Goal: Information Seeking & Learning: Learn about a topic

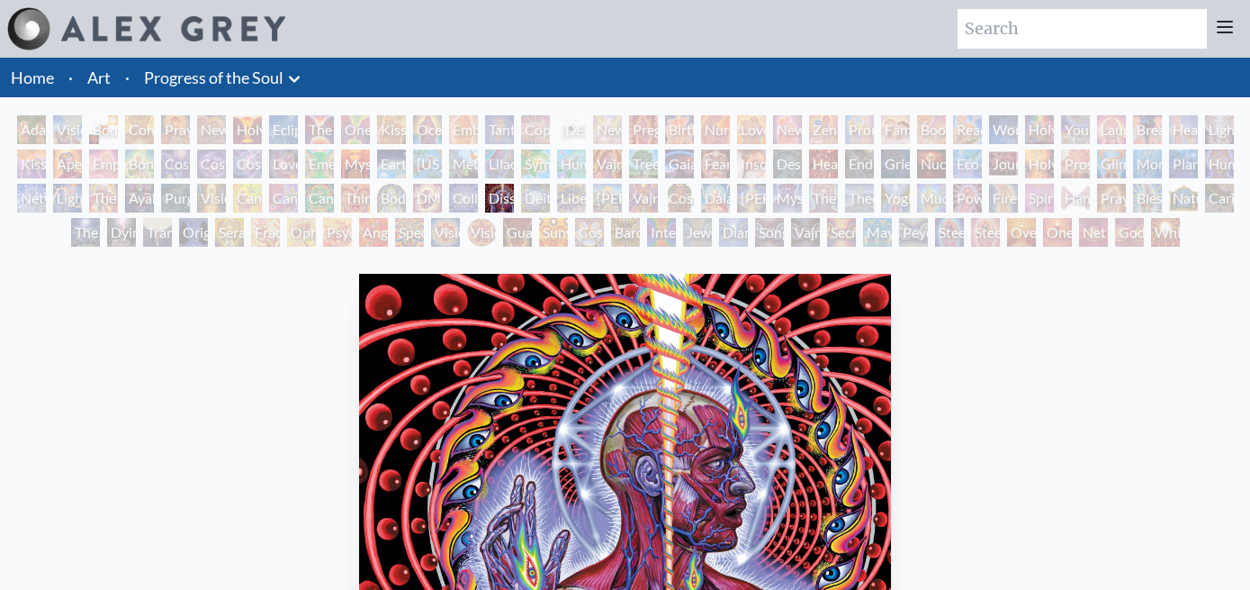
click at [25, 115] on div "Adam & Eve" at bounding box center [31, 129] width 29 height 29
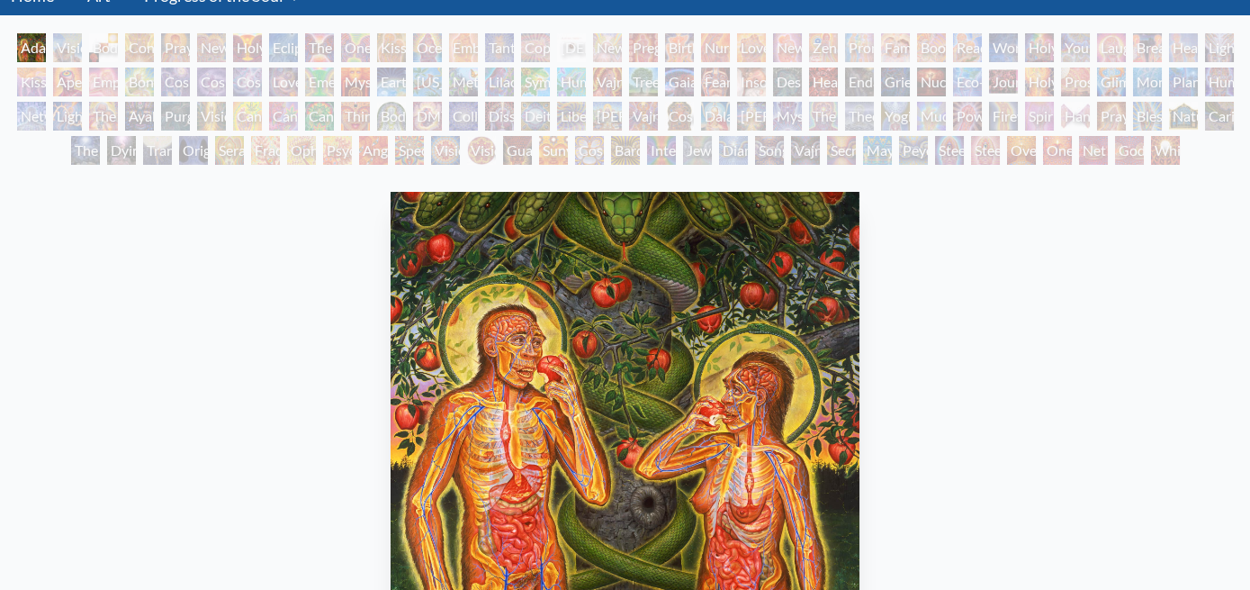
scroll to position [53, 0]
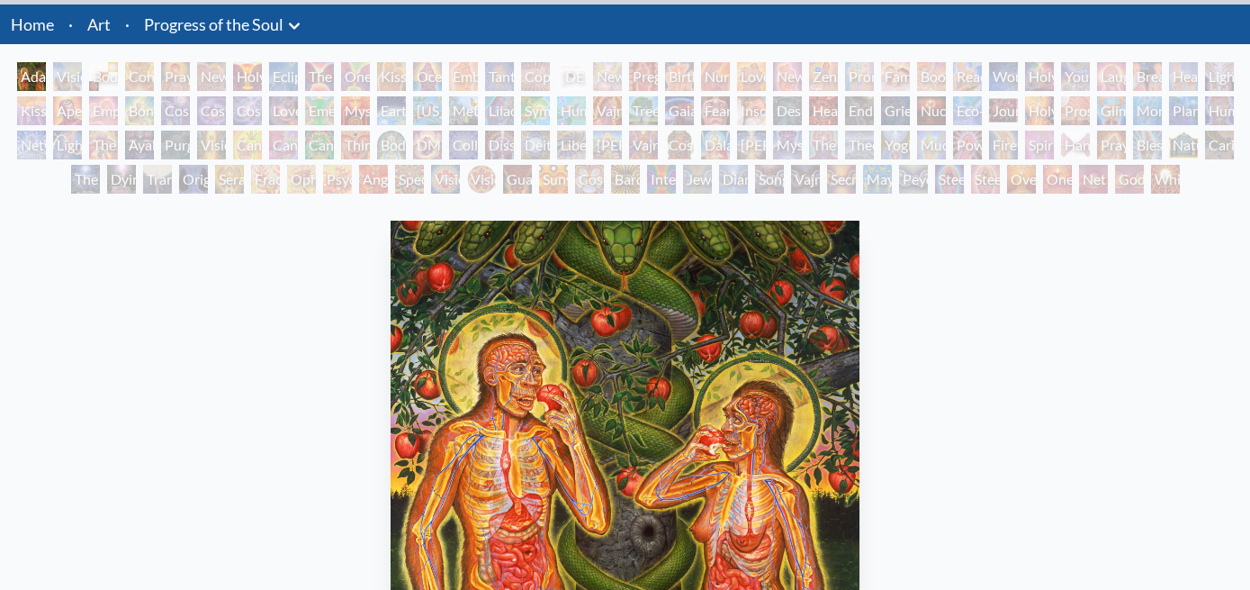
click at [62, 62] on div "Visionary Origin of Language" at bounding box center [67, 76] width 29 height 29
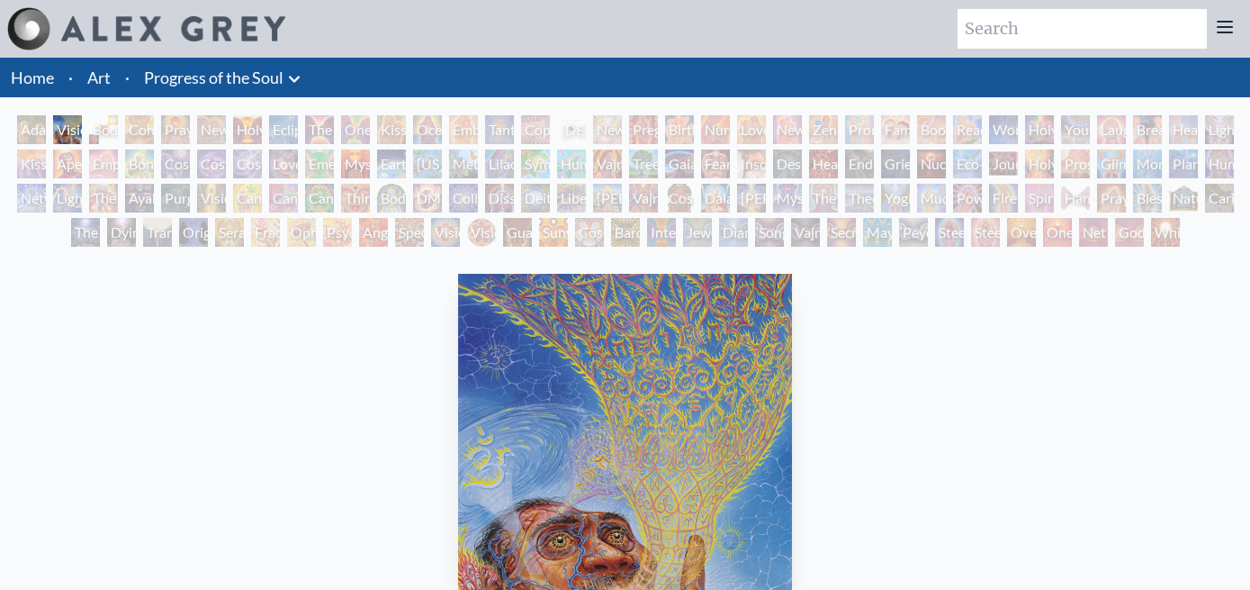
click at [27, 115] on div "Adam & Eve" at bounding box center [31, 129] width 29 height 29
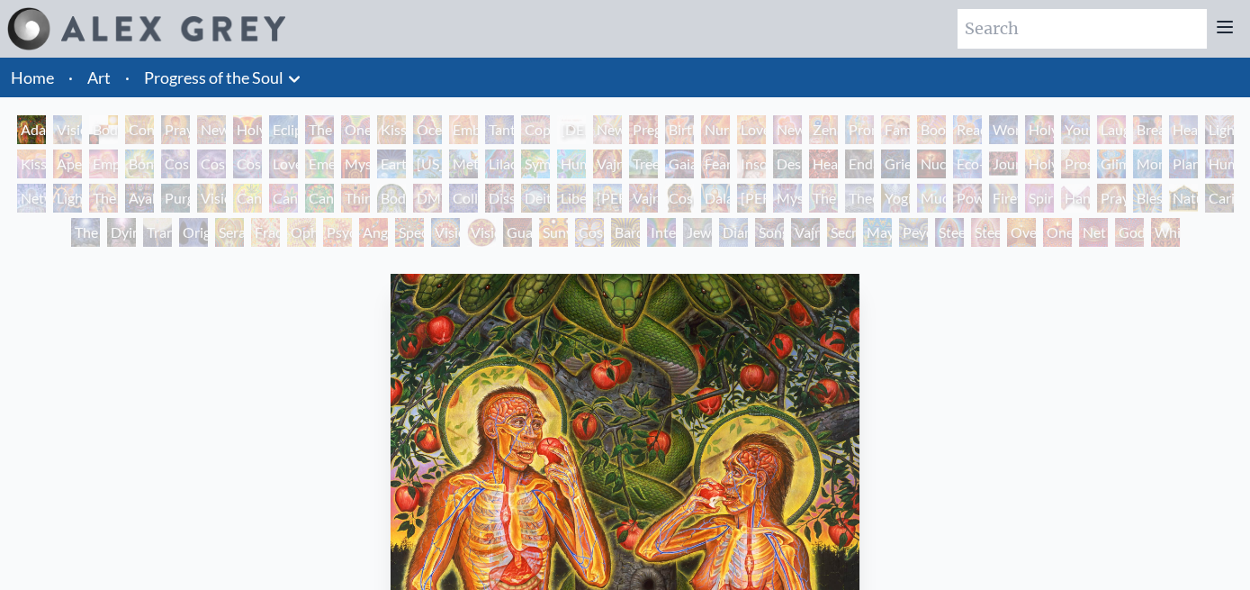
click at [92, 117] on div "Body, Mind, Spirit" at bounding box center [103, 129] width 29 height 29
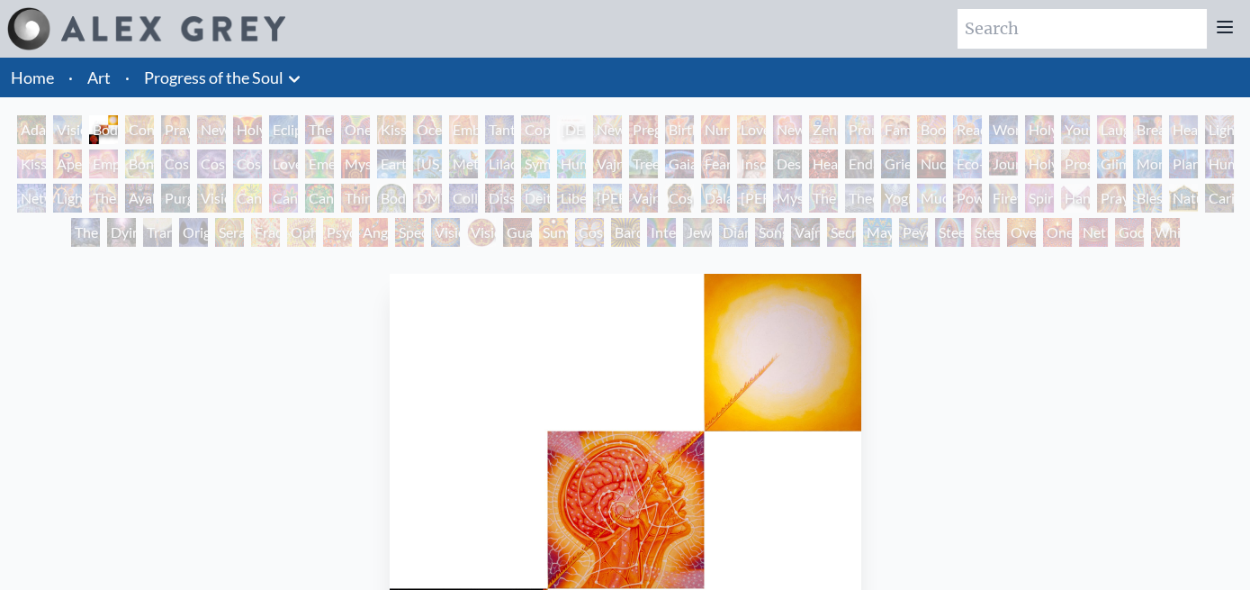
click at [125, 116] on div "Contemplation" at bounding box center [139, 129] width 29 height 29
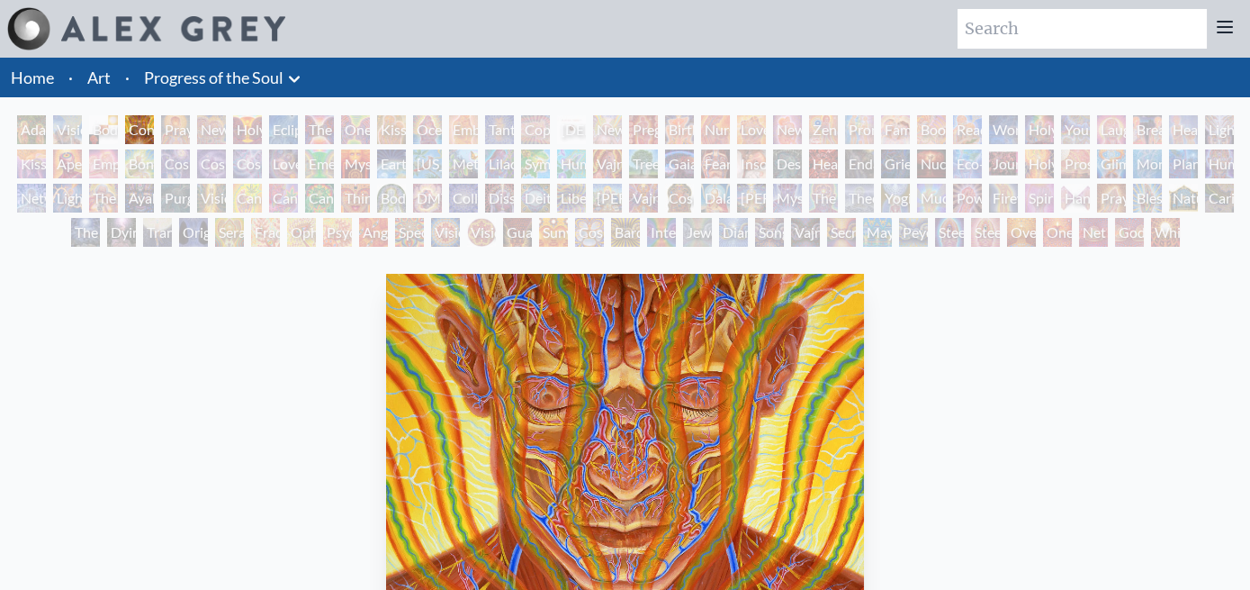
click at [161, 116] on div "Praying" at bounding box center [175, 129] width 29 height 29
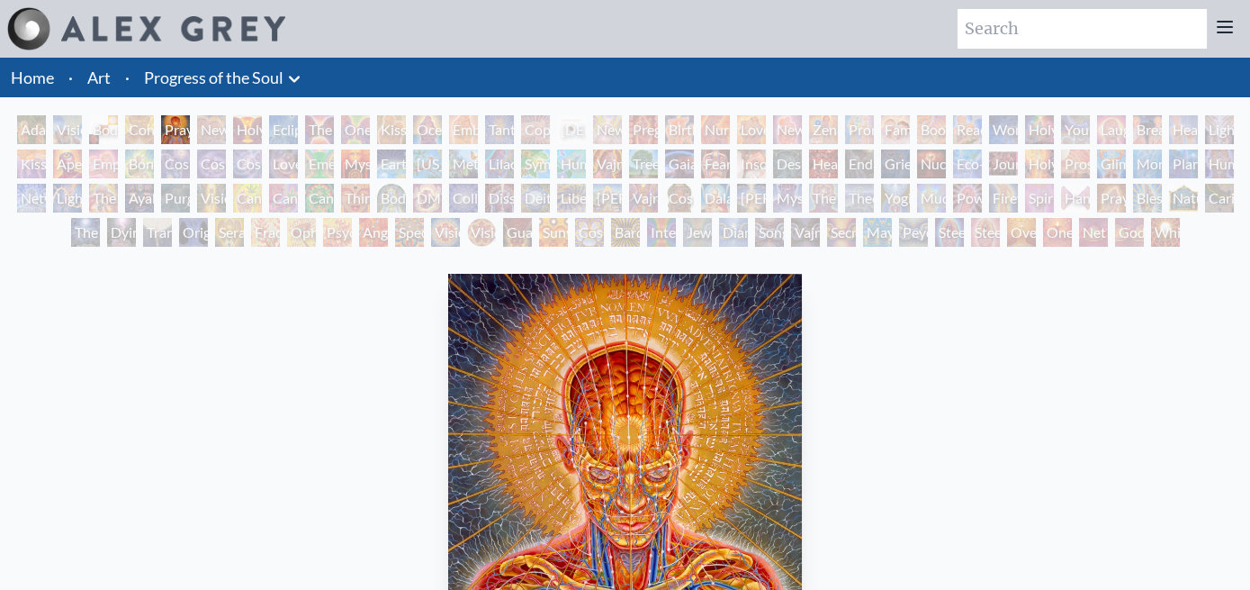
click at [197, 115] on div "New Man New Woman" at bounding box center [211, 129] width 29 height 29
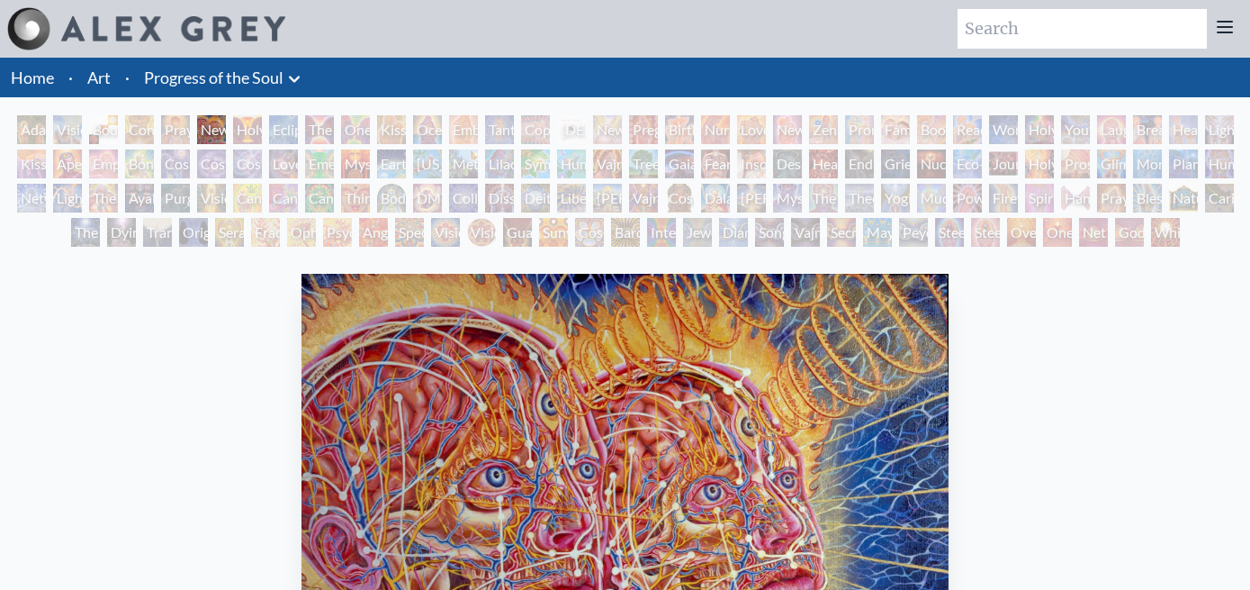
click at [233, 115] on div "Holy Grail" at bounding box center [247, 129] width 29 height 29
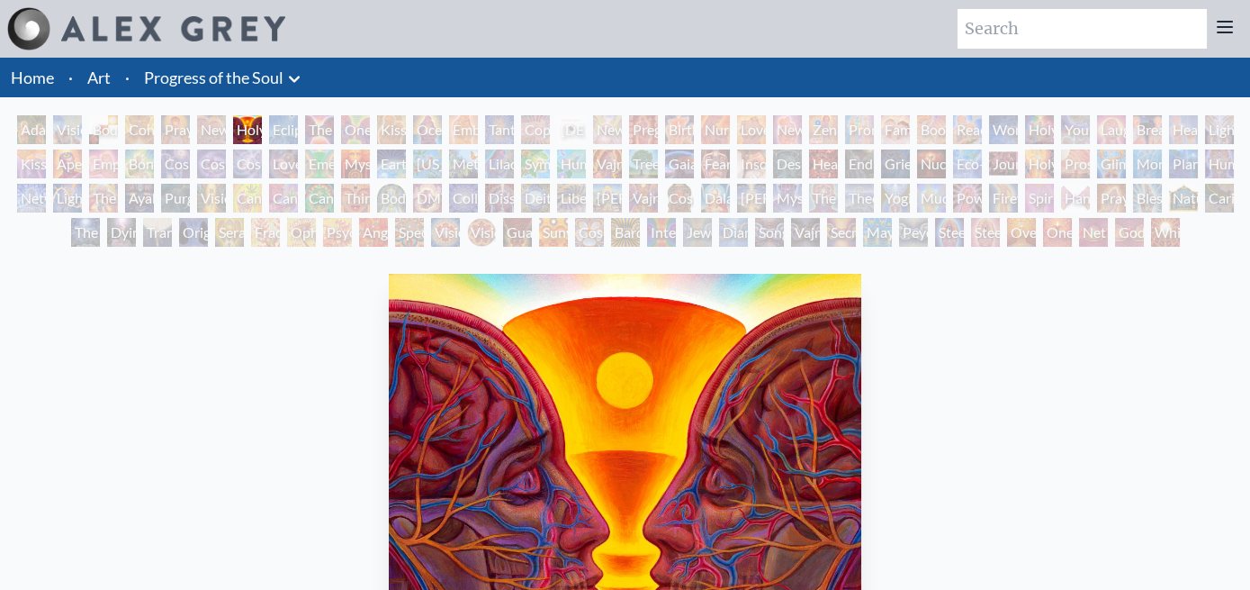
click at [269, 115] on div "Eclipse" at bounding box center [283, 129] width 29 height 29
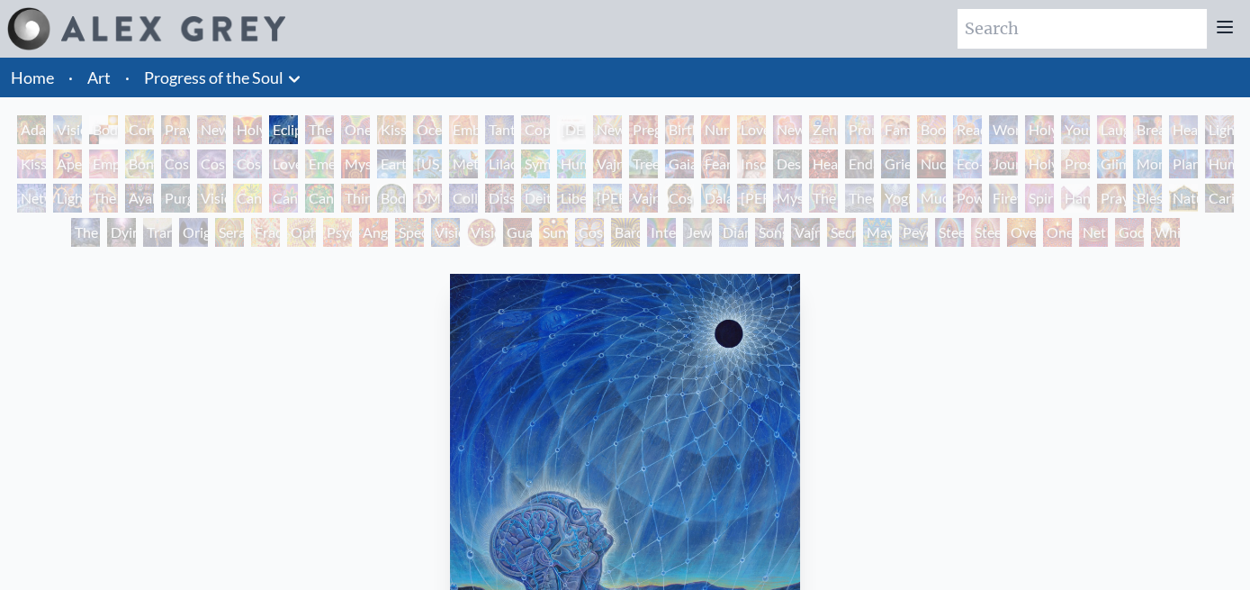
click at [305, 115] on div "The Kiss" at bounding box center [319, 129] width 29 height 29
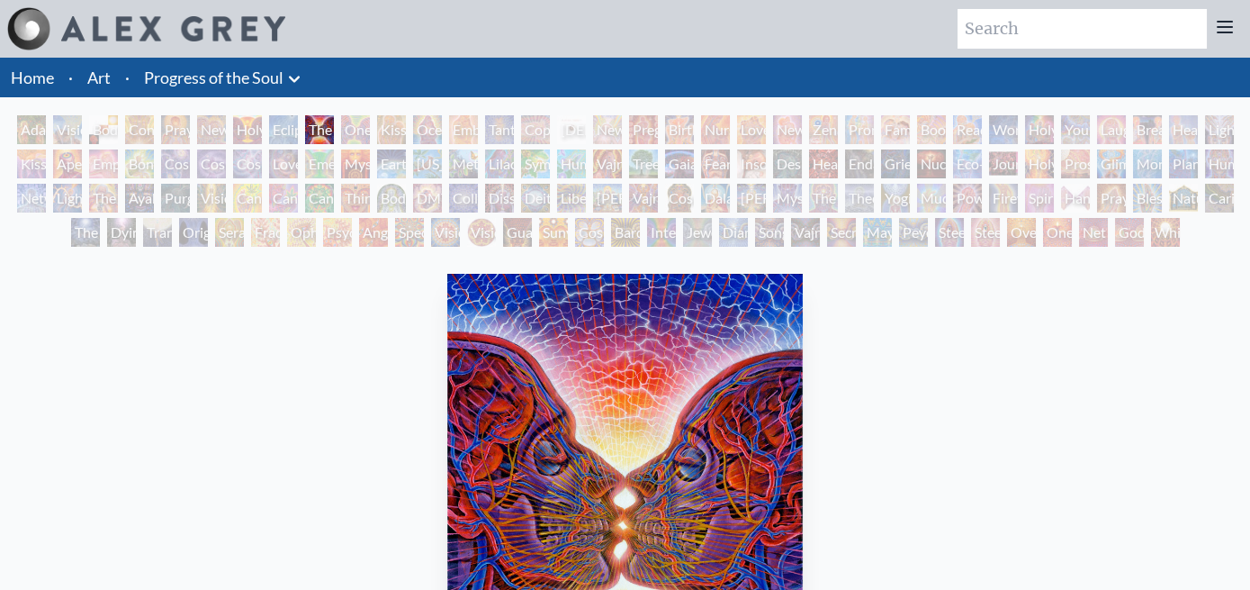
click at [341, 121] on div "One Taste" at bounding box center [355, 129] width 29 height 29
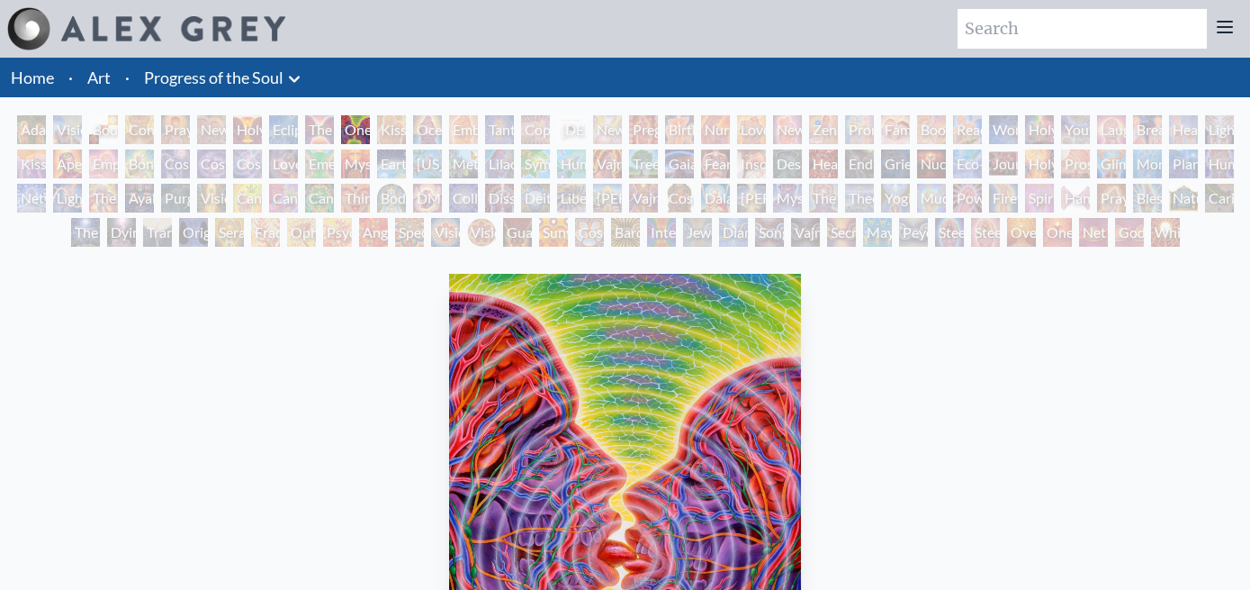
click at [377, 117] on div "Kissing" at bounding box center [391, 129] width 29 height 29
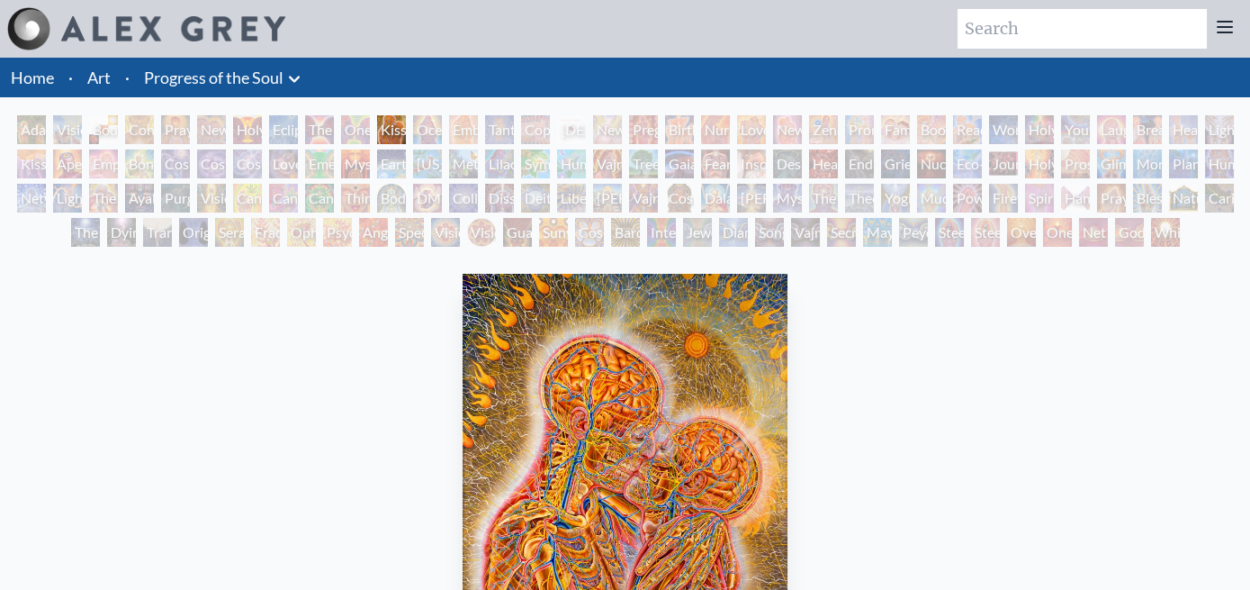
click at [413, 115] on div "Ocean of Love Bliss" at bounding box center [427, 129] width 29 height 29
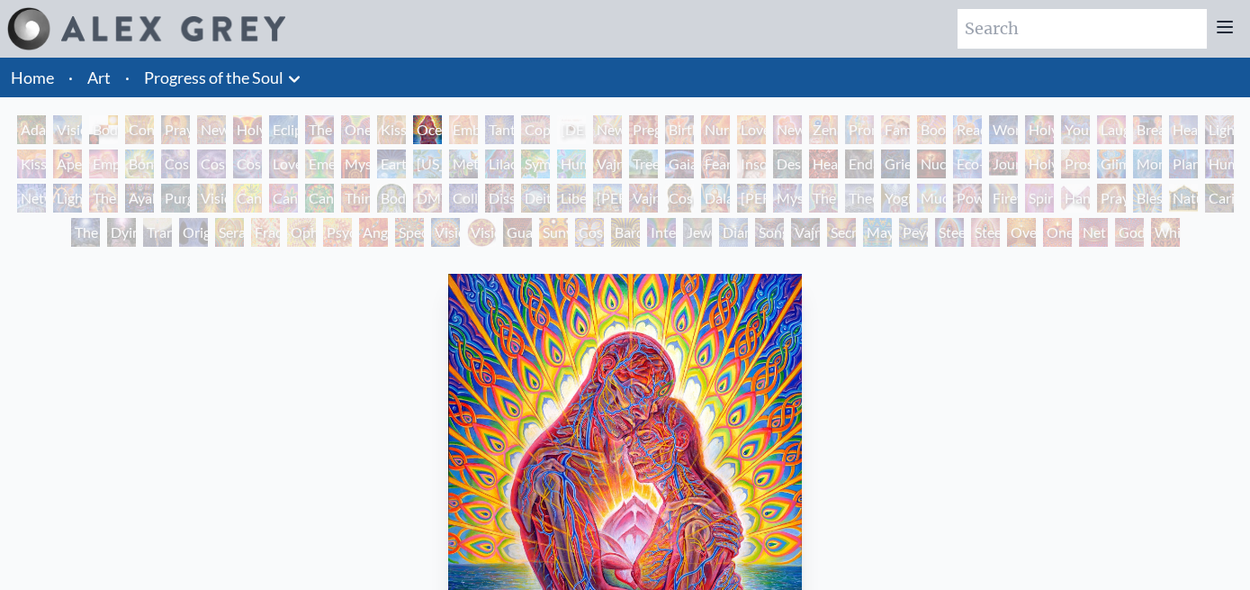
click at [449, 115] on div "Embracing" at bounding box center [463, 129] width 29 height 29
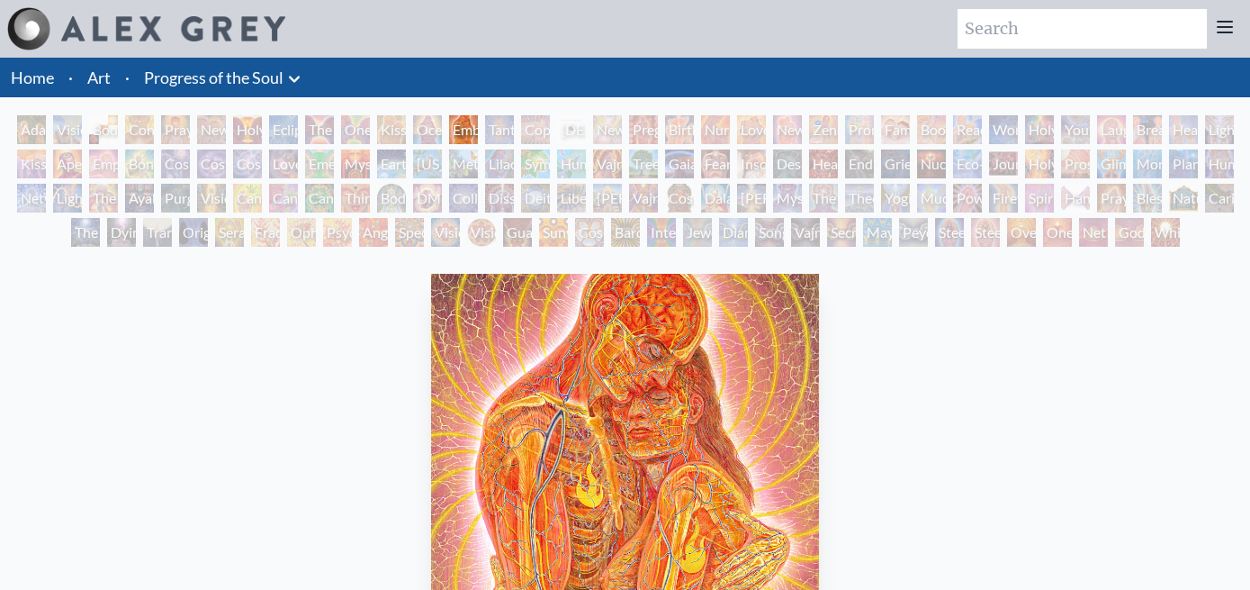
click at [485, 119] on div "Tantra" at bounding box center [499, 129] width 29 height 29
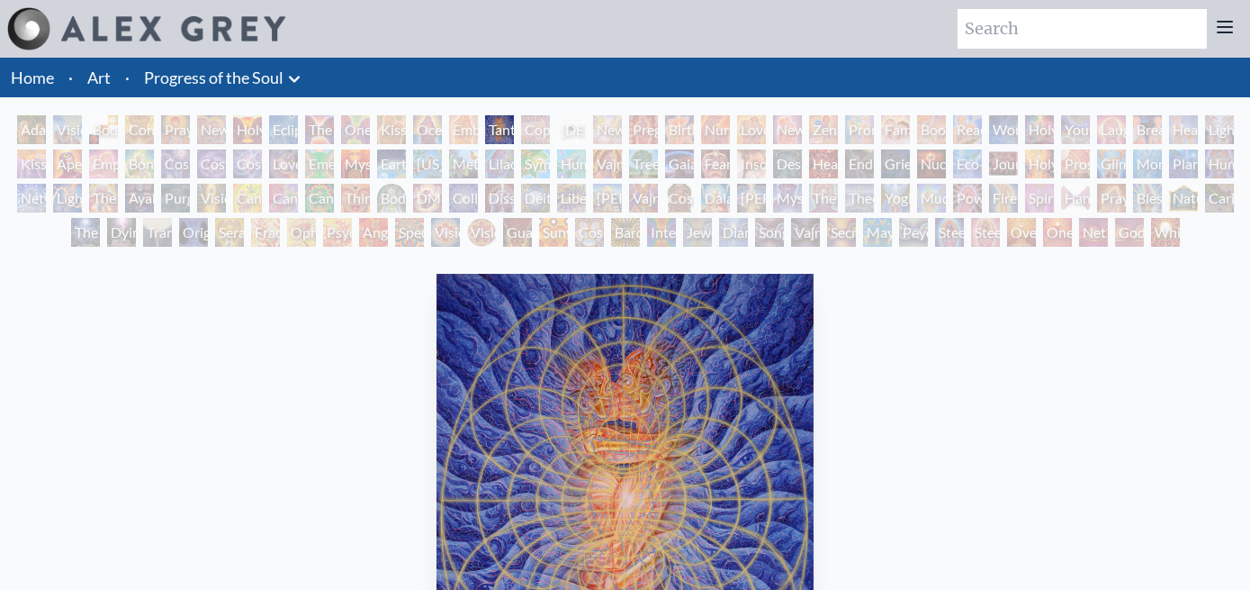
click at [521, 115] on div "Copulating" at bounding box center [535, 129] width 29 height 29
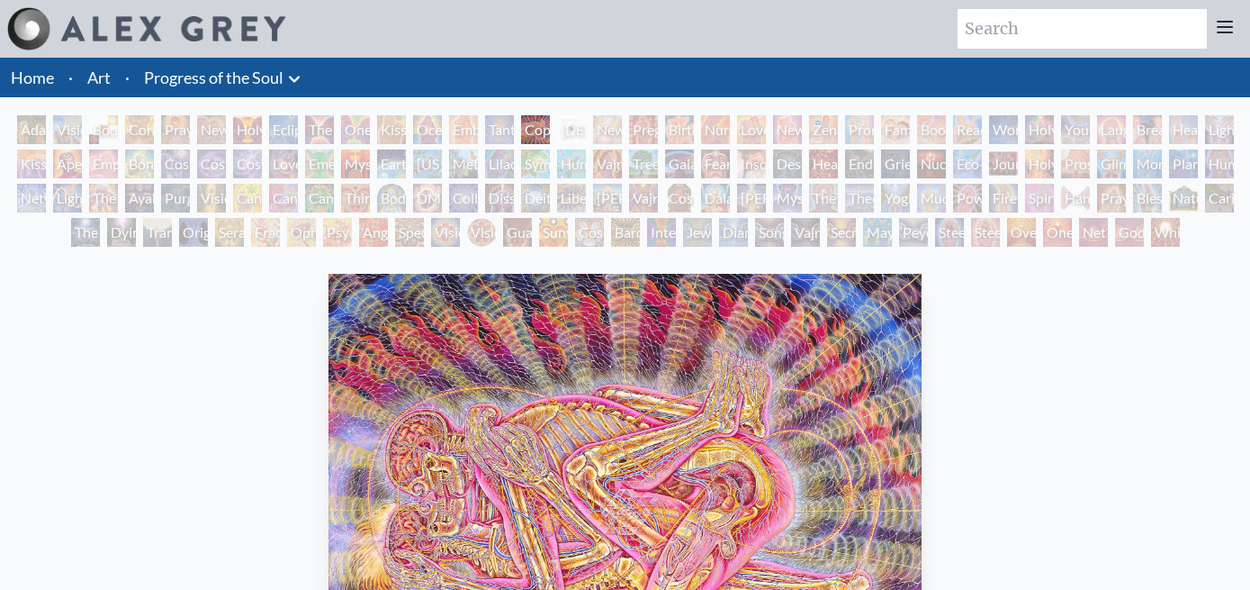
click at [557, 115] on div "[DEMOGRAPHIC_DATA] Embryo" at bounding box center [571, 129] width 29 height 29
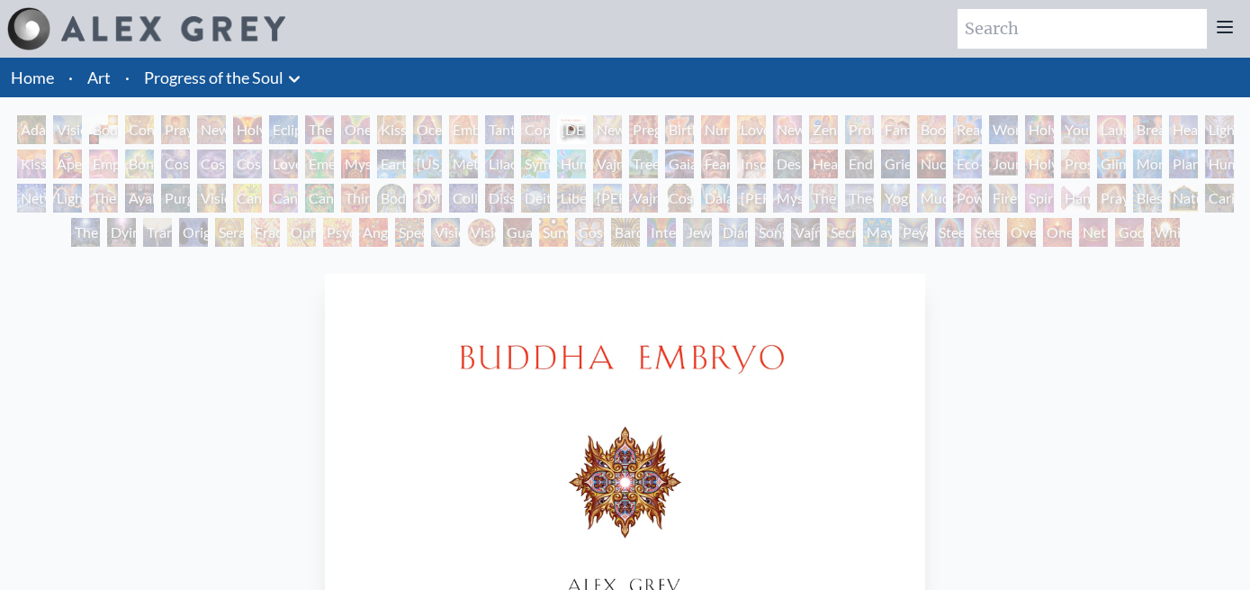
click at [593, 115] on div "Newborn" at bounding box center [607, 129] width 29 height 29
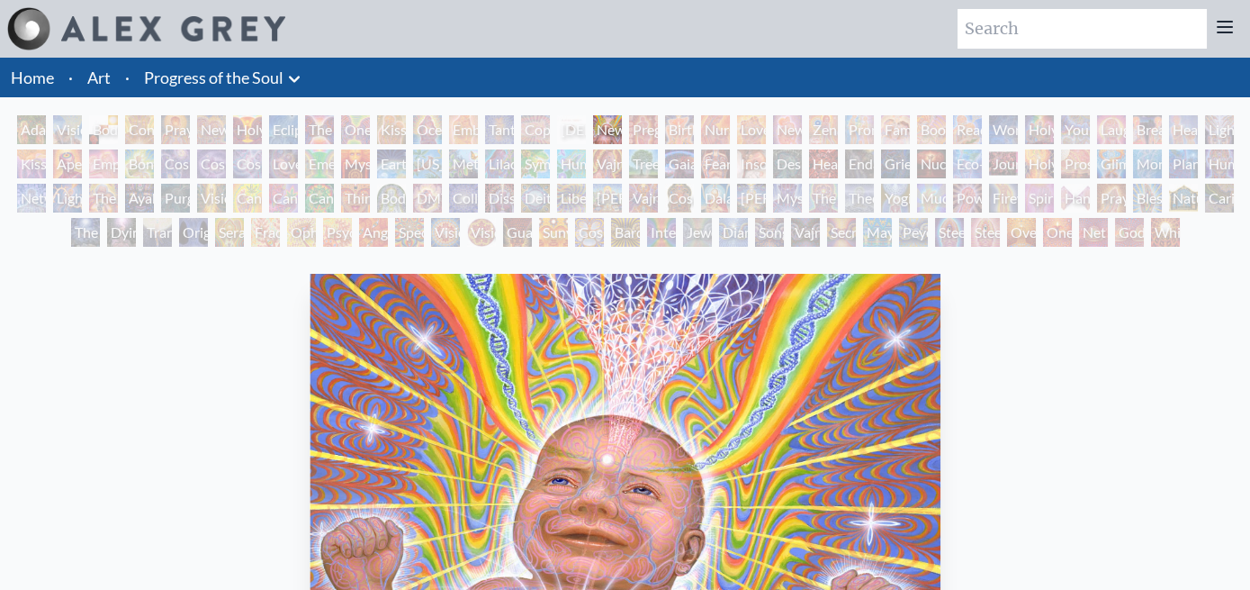
click at [629, 115] on div "Pregnancy" at bounding box center [643, 129] width 29 height 29
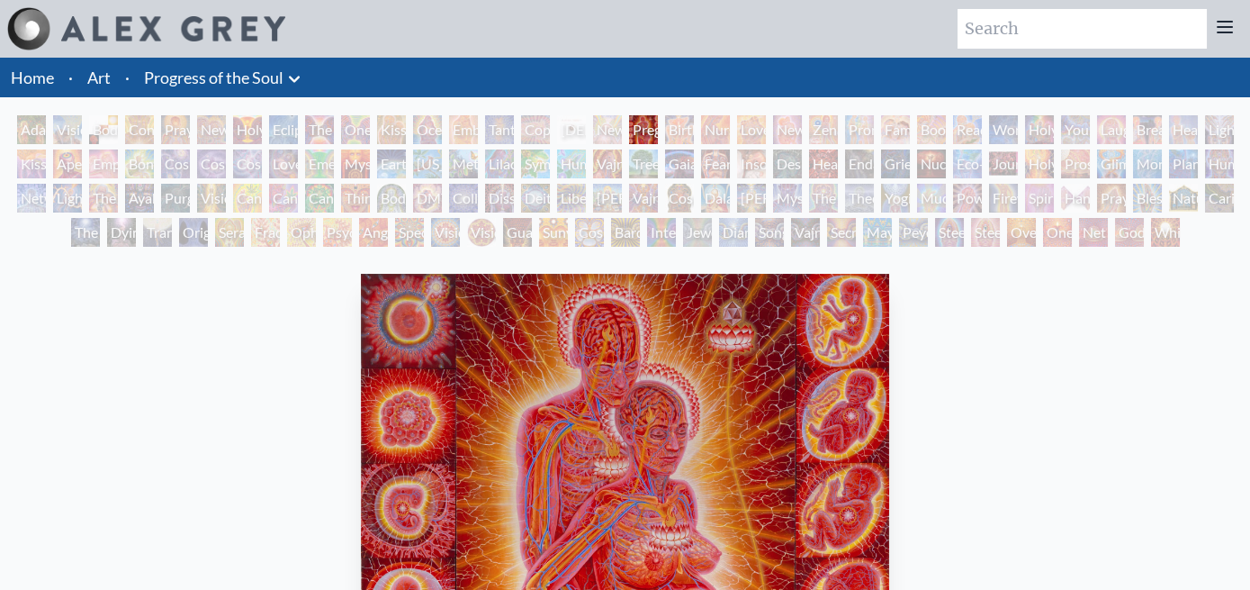
click at [665, 115] on div "Birth" at bounding box center [679, 129] width 29 height 29
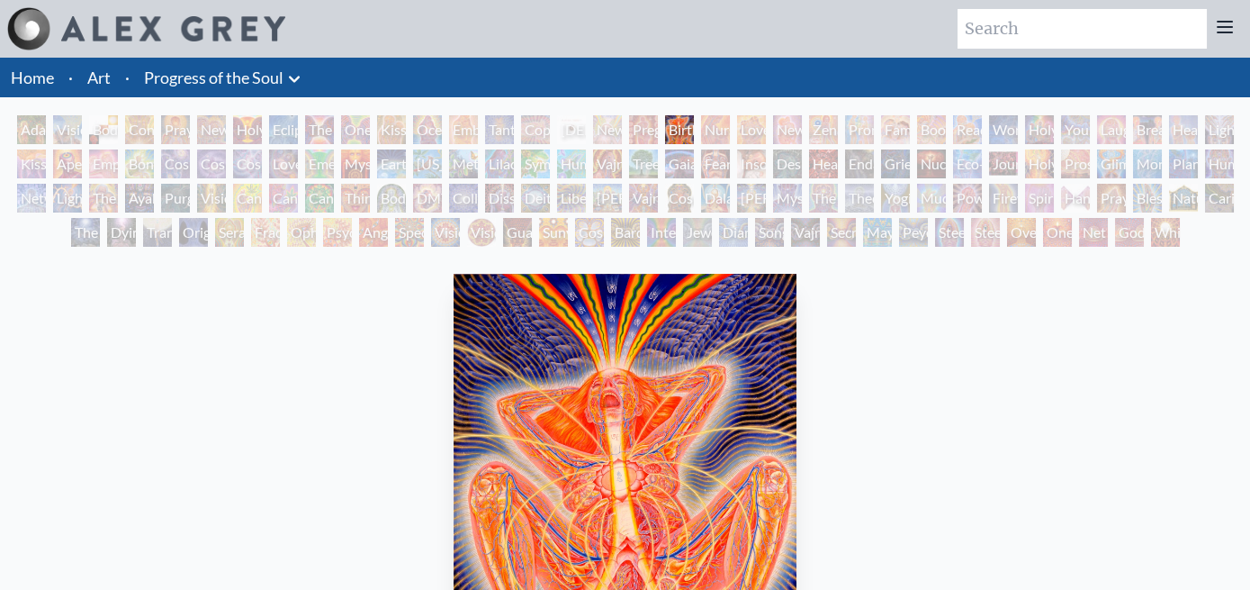
click at [701, 115] on div "Nursing" at bounding box center [715, 129] width 29 height 29
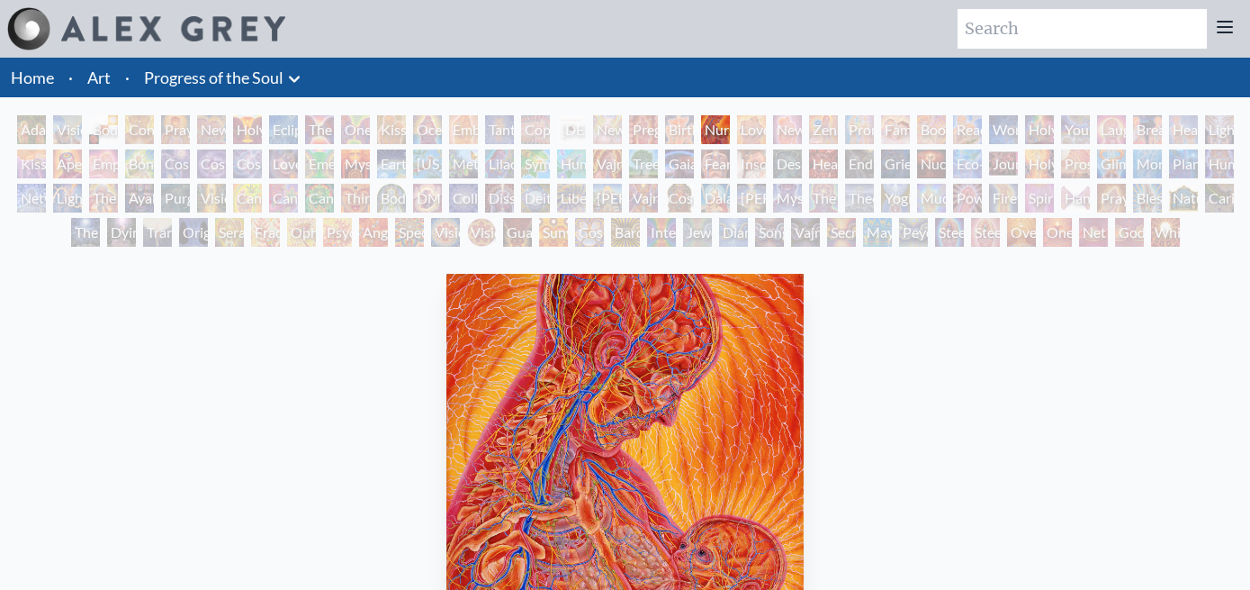
click at [737, 118] on div "Love Circuit" at bounding box center [751, 129] width 29 height 29
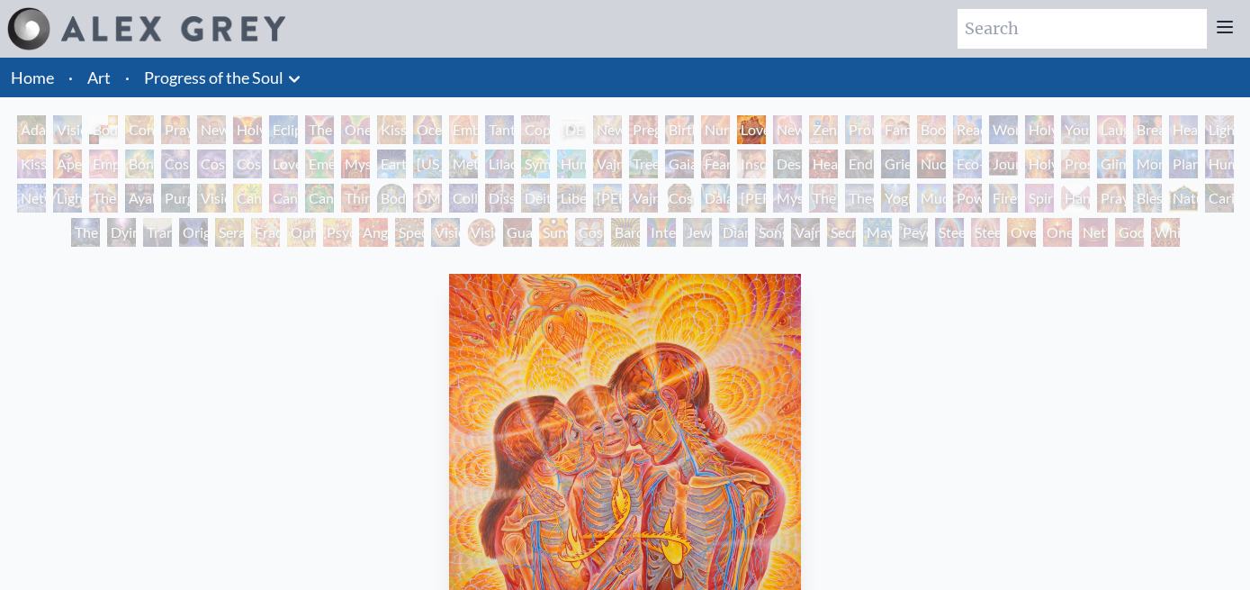
click at [773, 115] on div "New Family" at bounding box center [787, 129] width 29 height 29
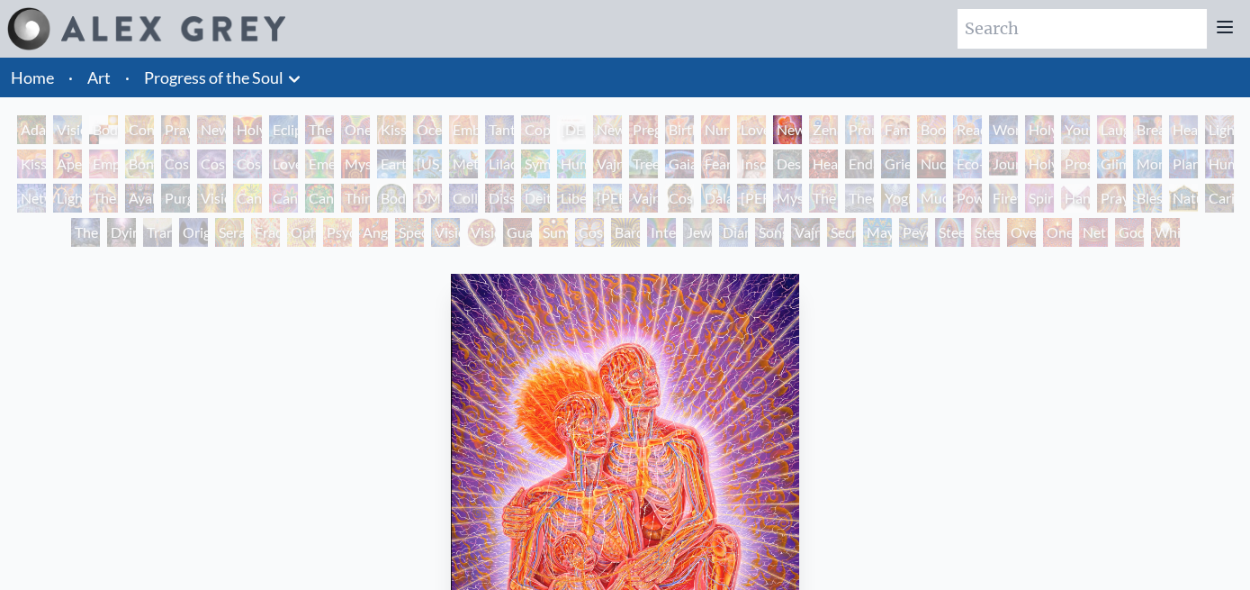
click at [809, 117] on div "Zena Lotus" at bounding box center [823, 129] width 29 height 29
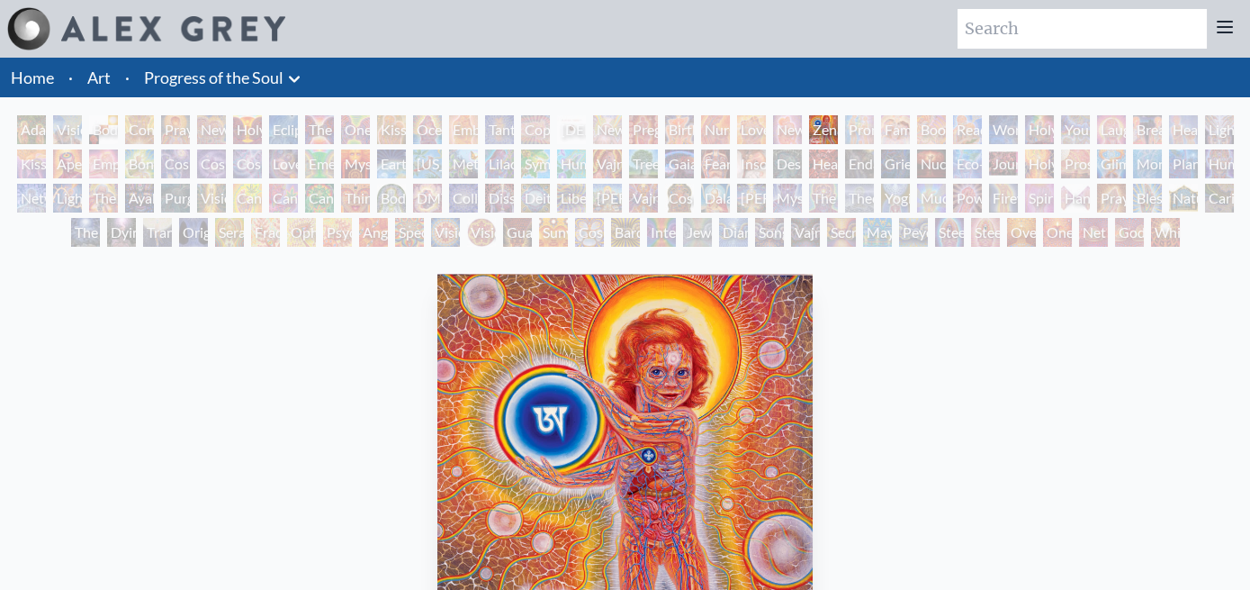
click at [845, 118] on div "Promise" at bounding box center [859, 129] width 29 height 29
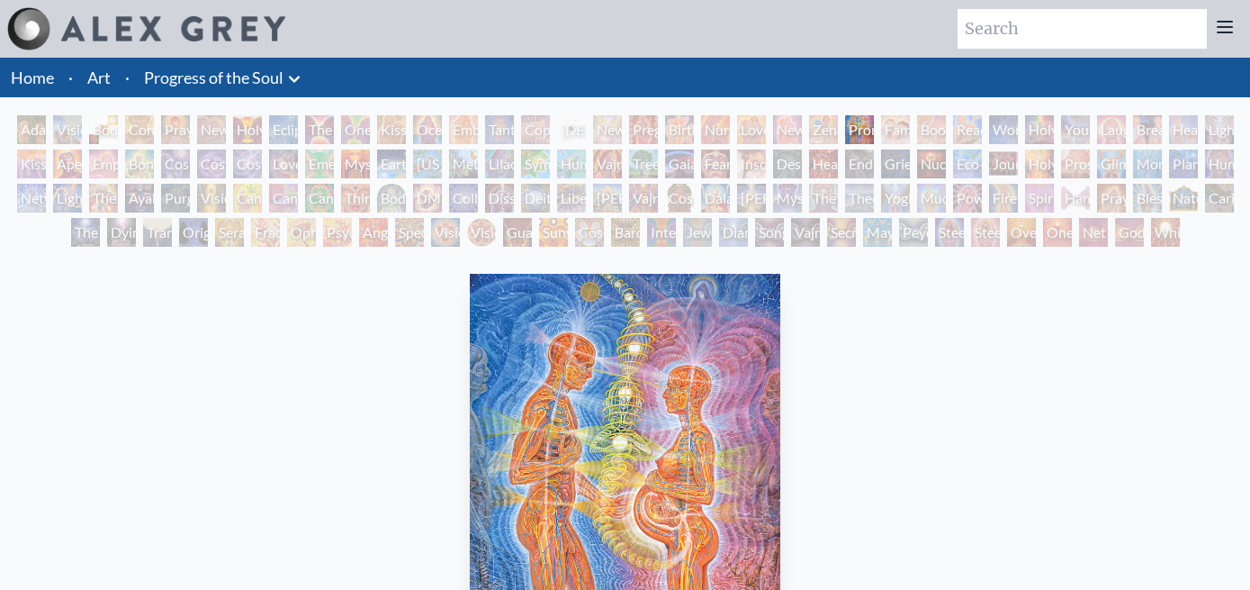
click at [881, 115] on div "Family" at bounding box center [895, 129] width 29 height 29
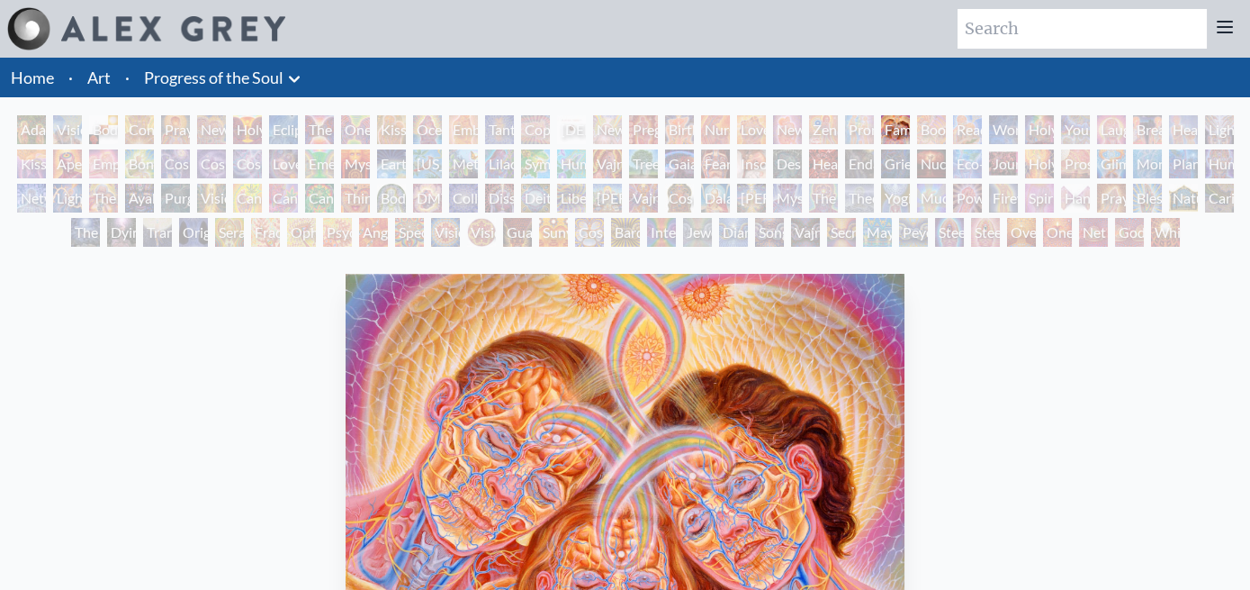
click at [917, 115] on div "Boo-boo" at bounding box center [931, 129] width 29 height 29
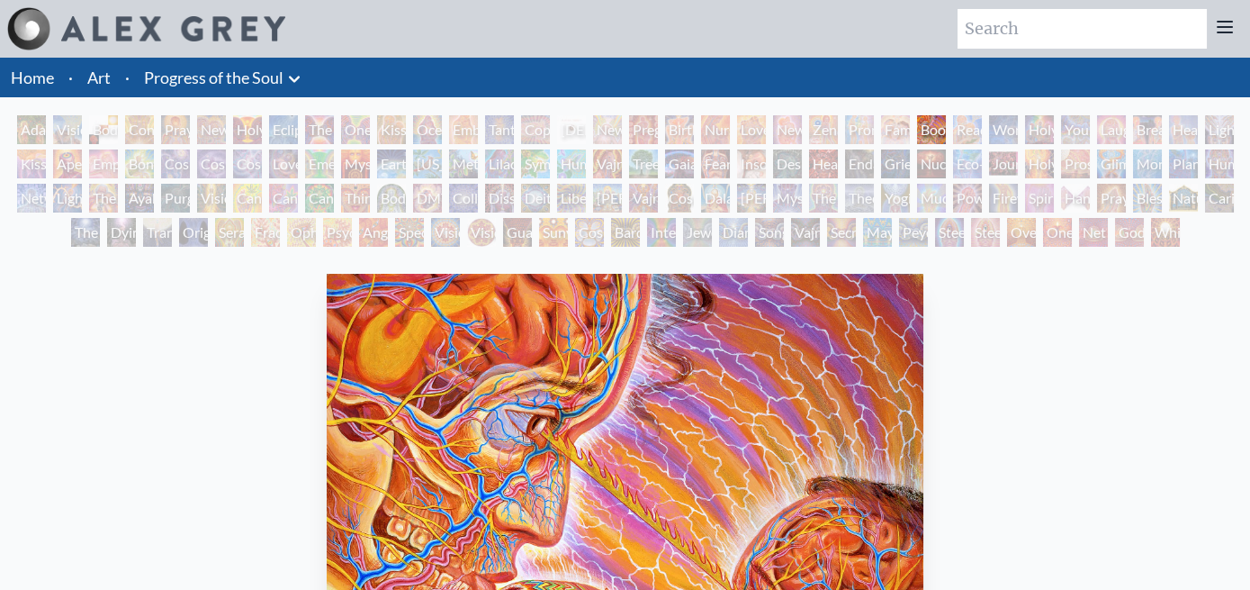
click at [953, 118] on div "Reading" at bounding box center [967, 129] width 29 height 29
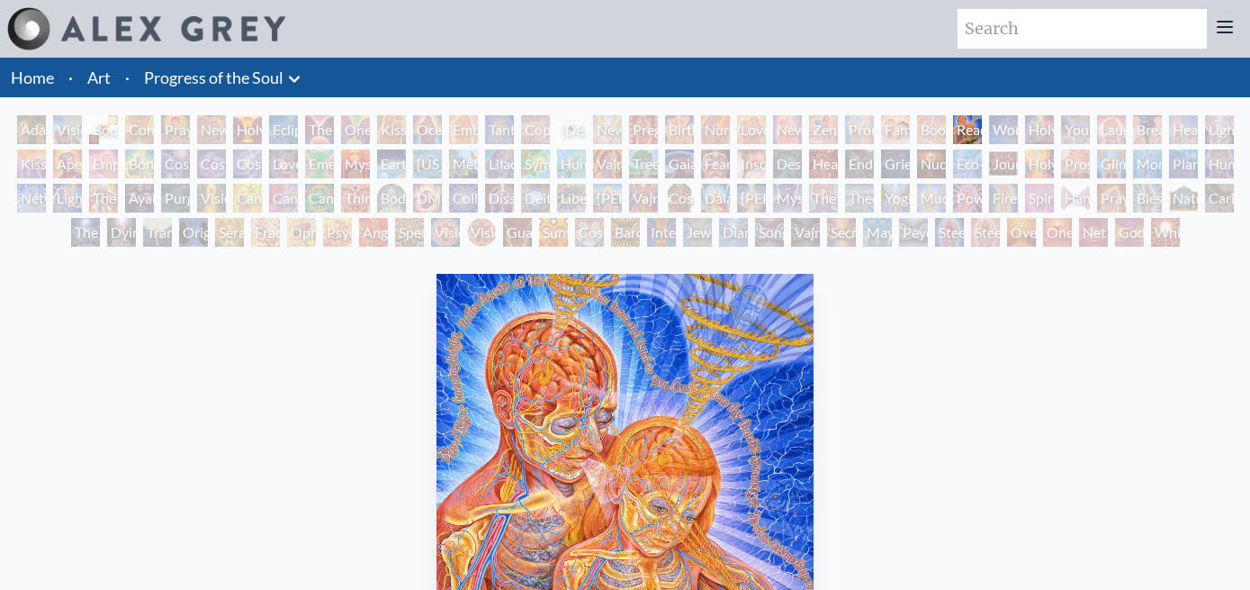
click at [989, 115] on div "Wonder" at bounding box center [1003, 129] width 29 height 29
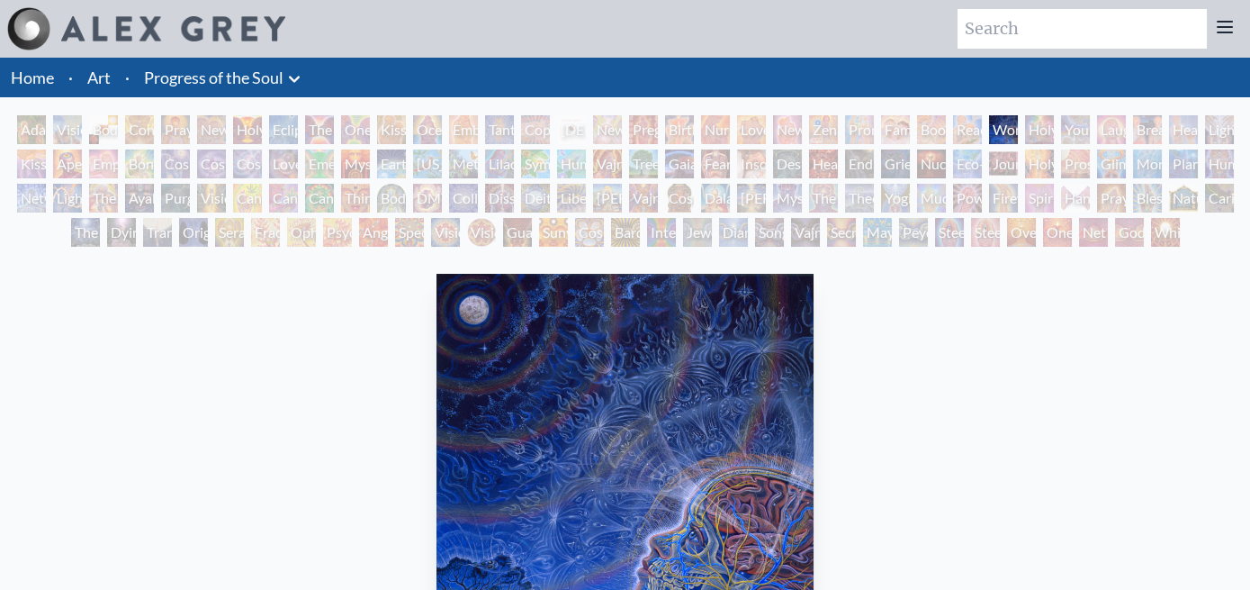
click at [1025, 115] on div "Holy Family" at bounding box center [1039, 129] width 29 height 29
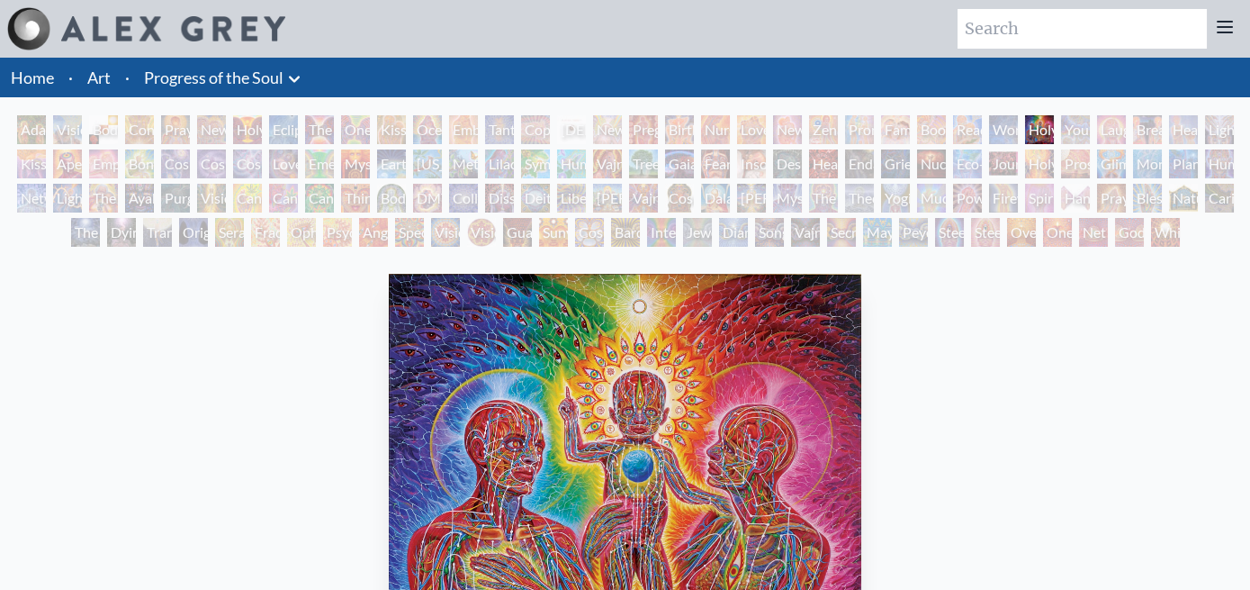
click at [1025, 116] on div "Holy Family" at bounding box center [1039, 129] width 29 height 29
click at [1097, 115] on div "Laughing Man" at bounding box center [1111, 129] width 29 height 29
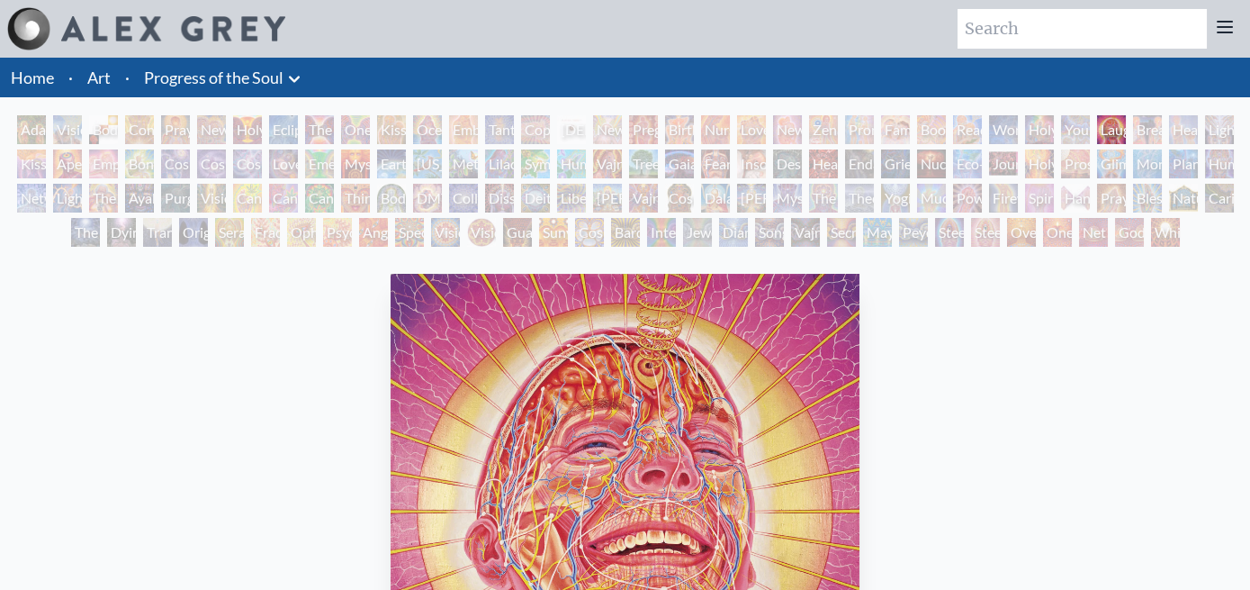
click at [1133, 115] on div "Breathing" at bounding box center [1147, 129] width 29 height 29
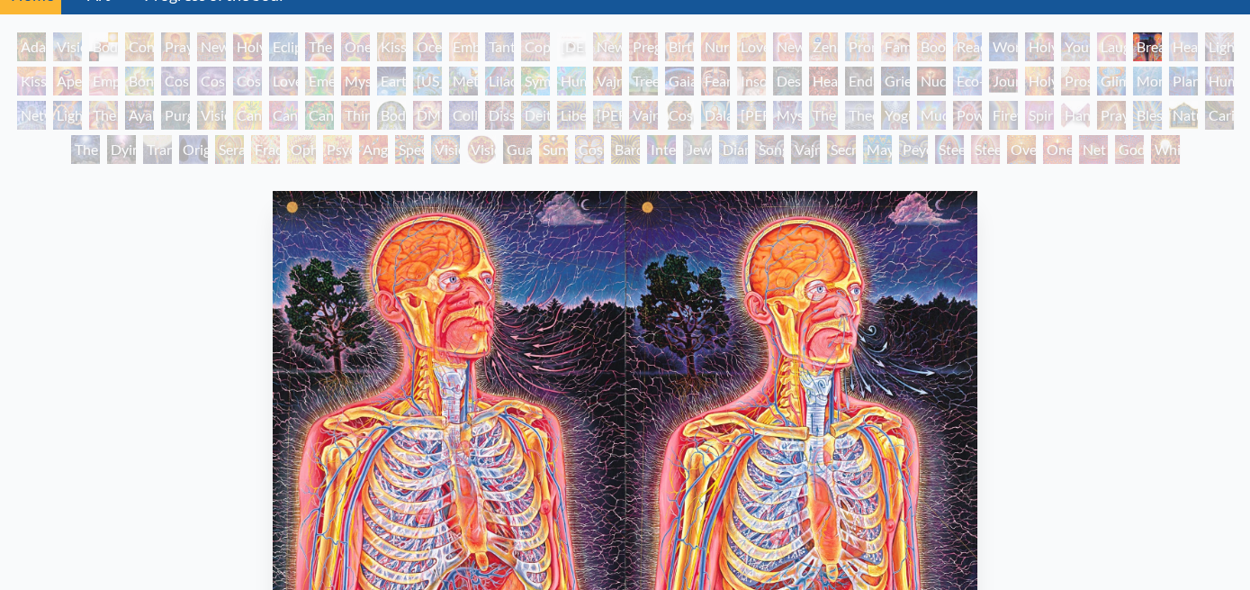
click at [1169, 32] on div "Healing" at bounding box center [1183, 46] width 29 height 29
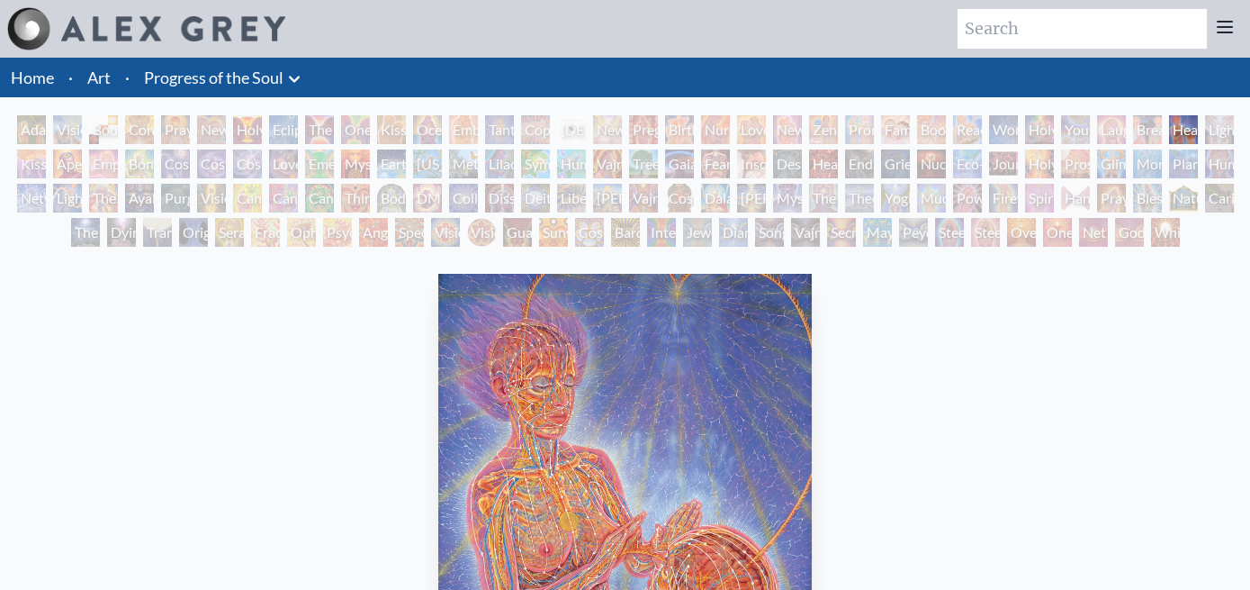
click at [1083, 115] on div "[PERSON_NAME] & Eve Visionary Origin of Language Body, Mind, Spirit Contemplati…" at bounding box center [625, 183] width 1250 height 137
click at [1205, 120] on div "Lightweaver" at bounding box center [1219, 129] width 29 height 29
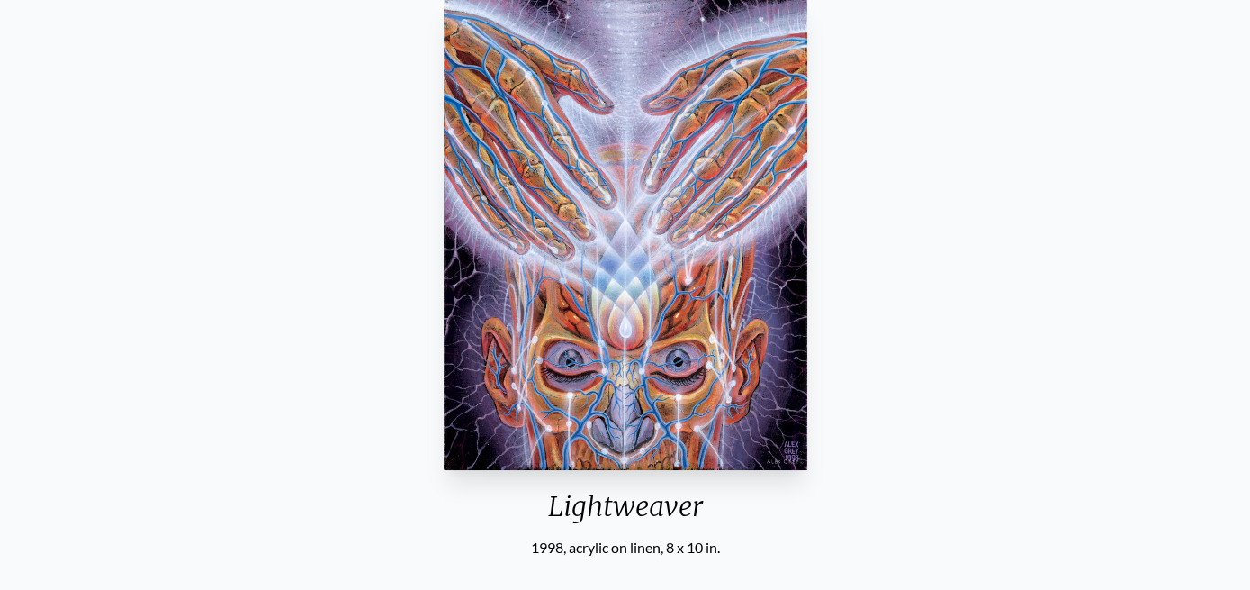
scroll to position [332, 0]
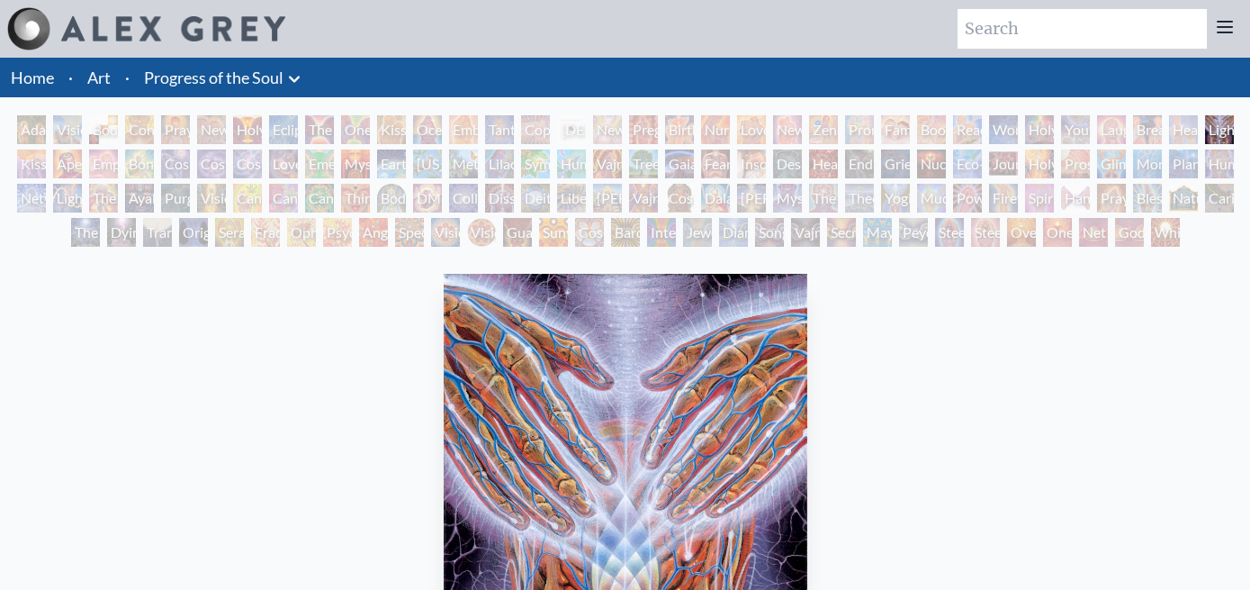
click at [46, 149] on div "Kiss of the [MEDICAL_DATA]" at bounding box center [31, 163] width 29 height 29
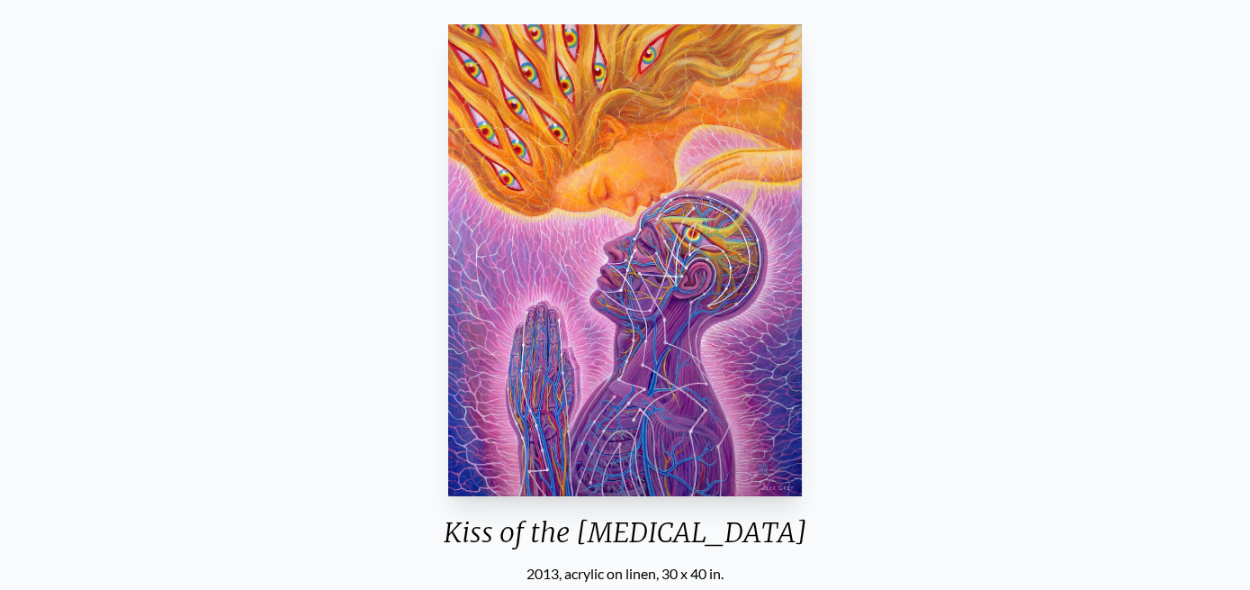
scroll to position [4, 0]
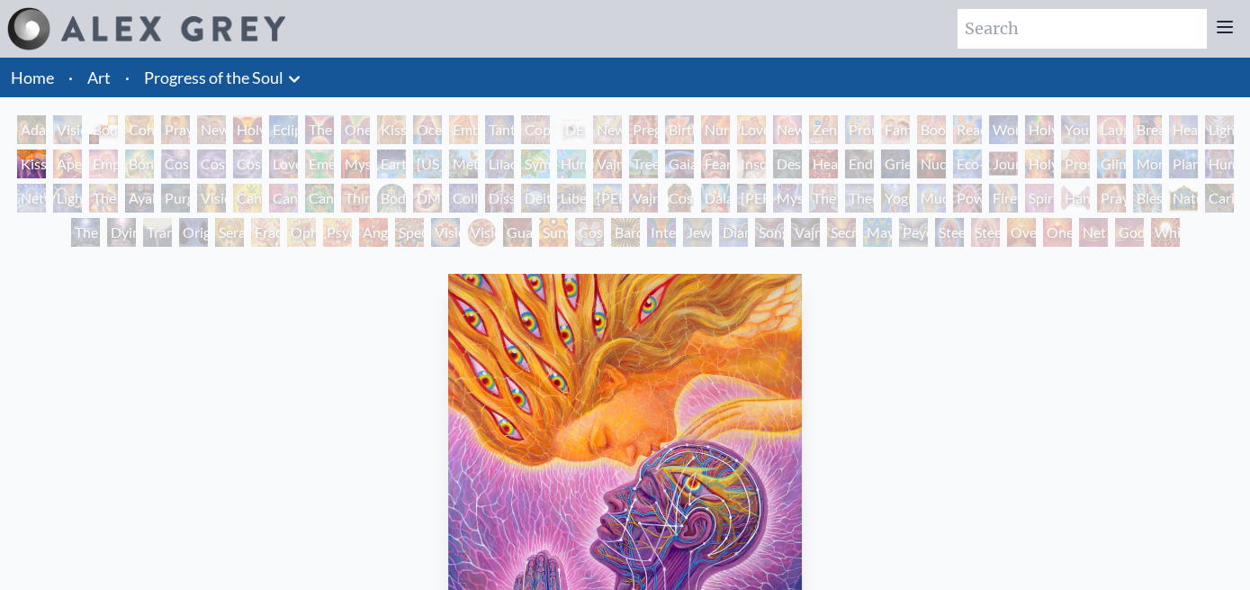
click at [46, 149] on div "Kiss of the [MEDICAL_DATA]" at bounding box center [31, 163] width 29 height 29
click at [118, 149] on div "Empowerment" at bounding box center [103, 163] width 29 height 29
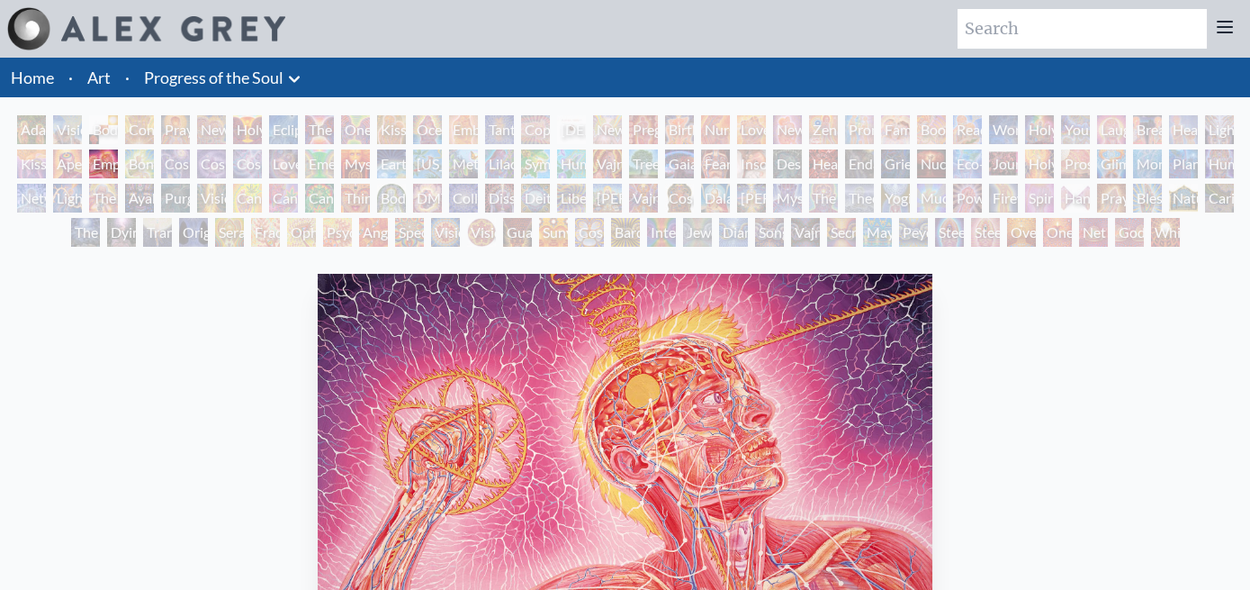
click at [1151, 218] on div "White Light" at bounding box center [1165, 232] width 29 height 29
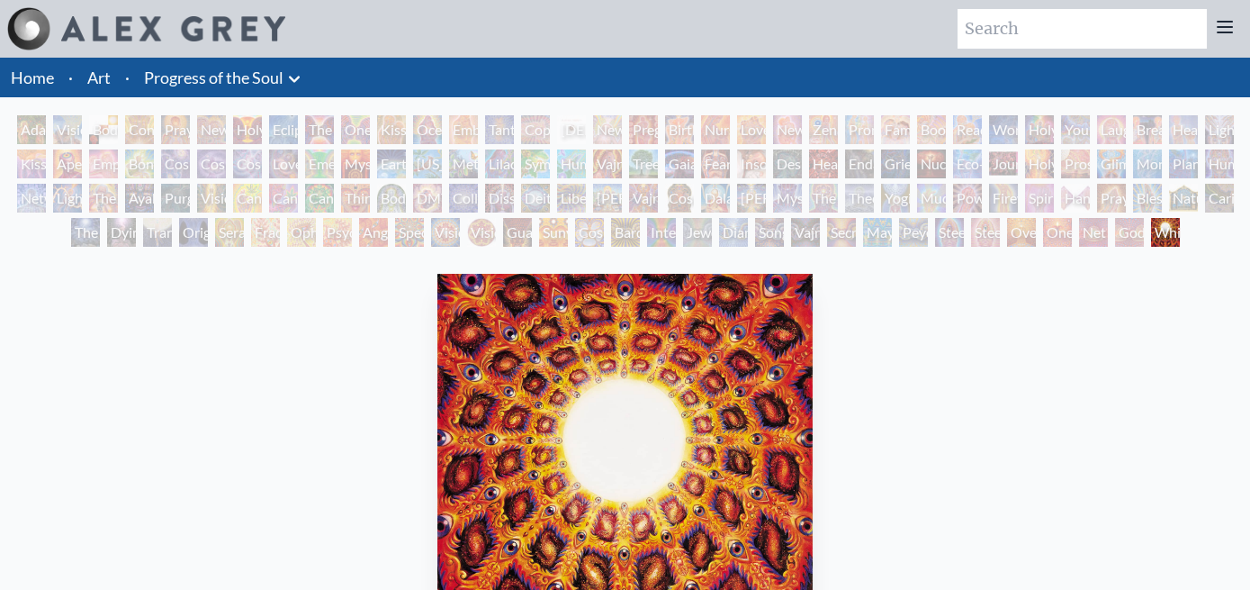
click at [1115, 218] on div "Godself" at bounding box center [1129, 232] width 29 height 29
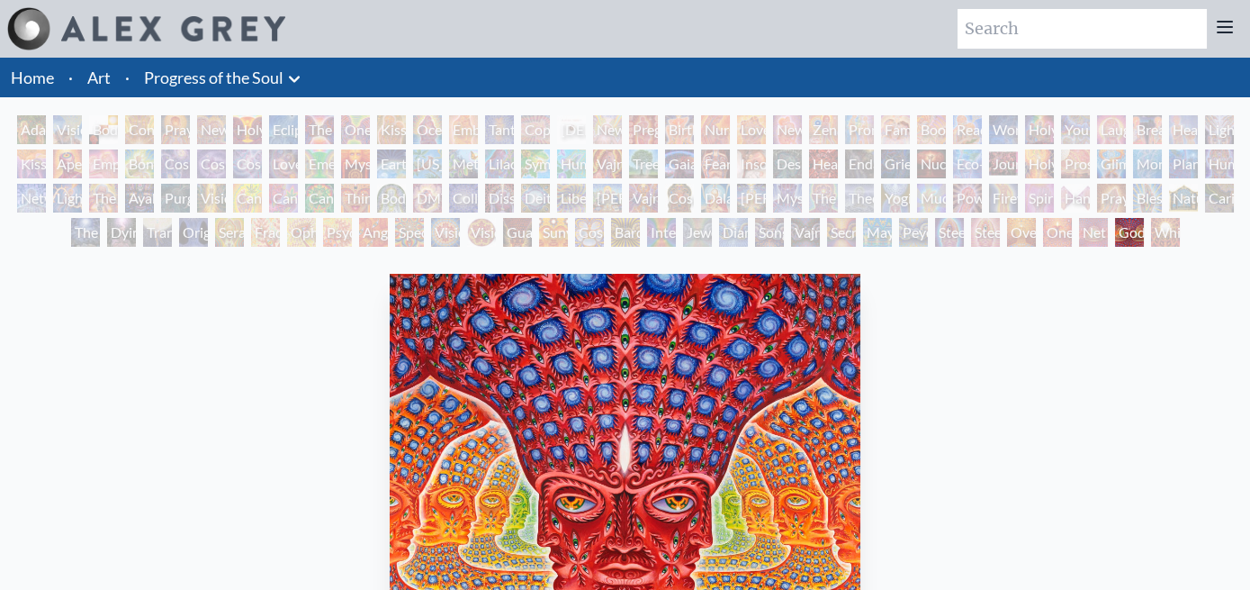
scroll to position [83, 0]
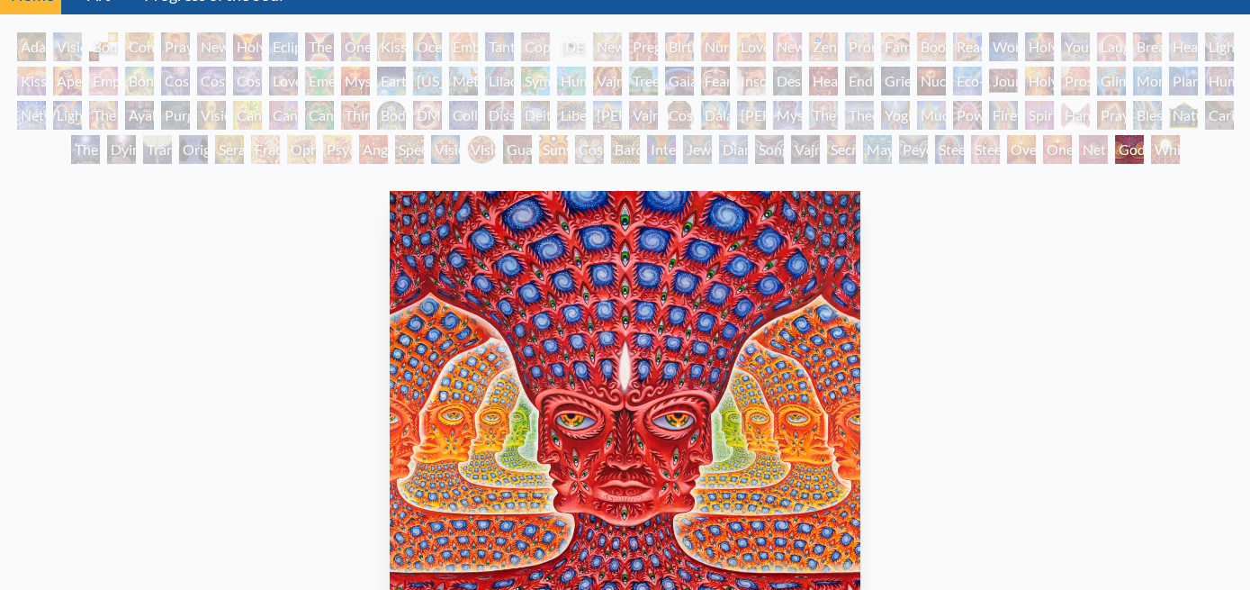
click at [1079, 135] on div "Net of Being" at bounding box center [1093, 149] width 29 height 29
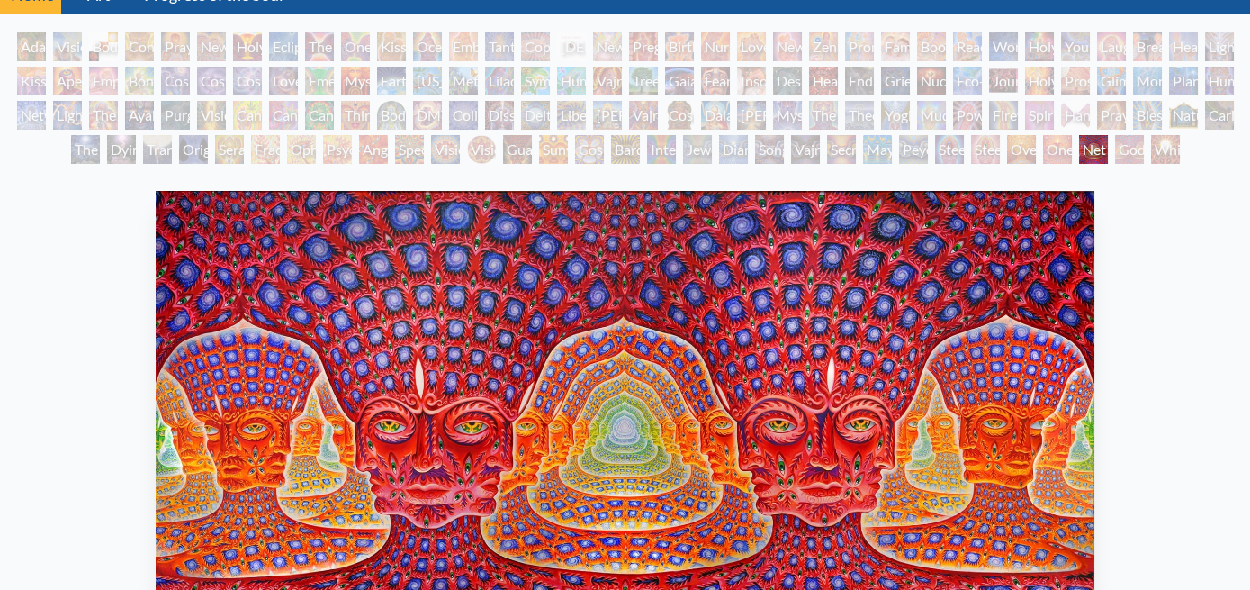
click at [1043, 135] on div "One" at bounding box center [1057, 149] width 29 height 29
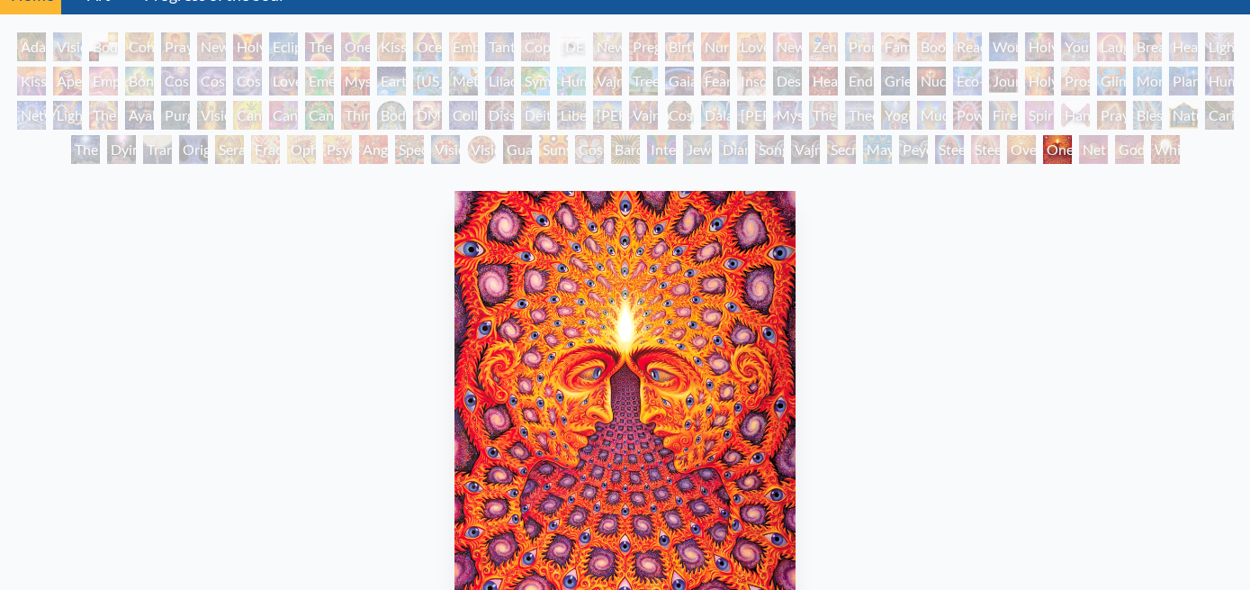
click at [1007, 135] on div "Oversoul" at bounding box center [1021, 149] width 29 height 29
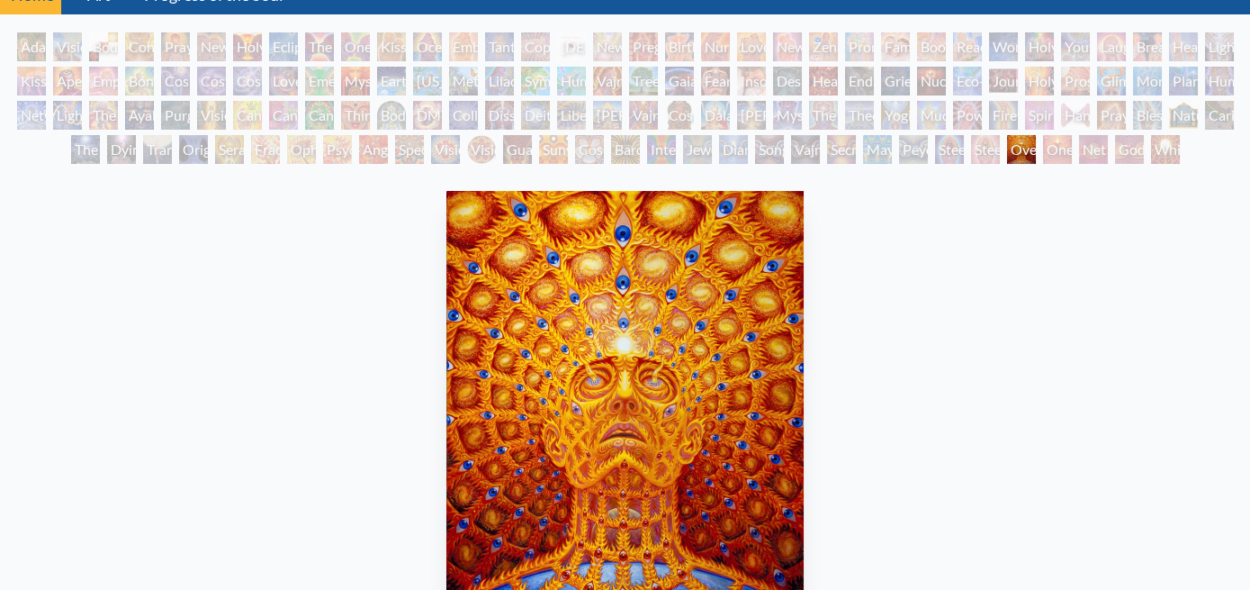
click at [971, 135] on div "Steeplehead 2" at bounding box center [985, 149] width 29 height 29
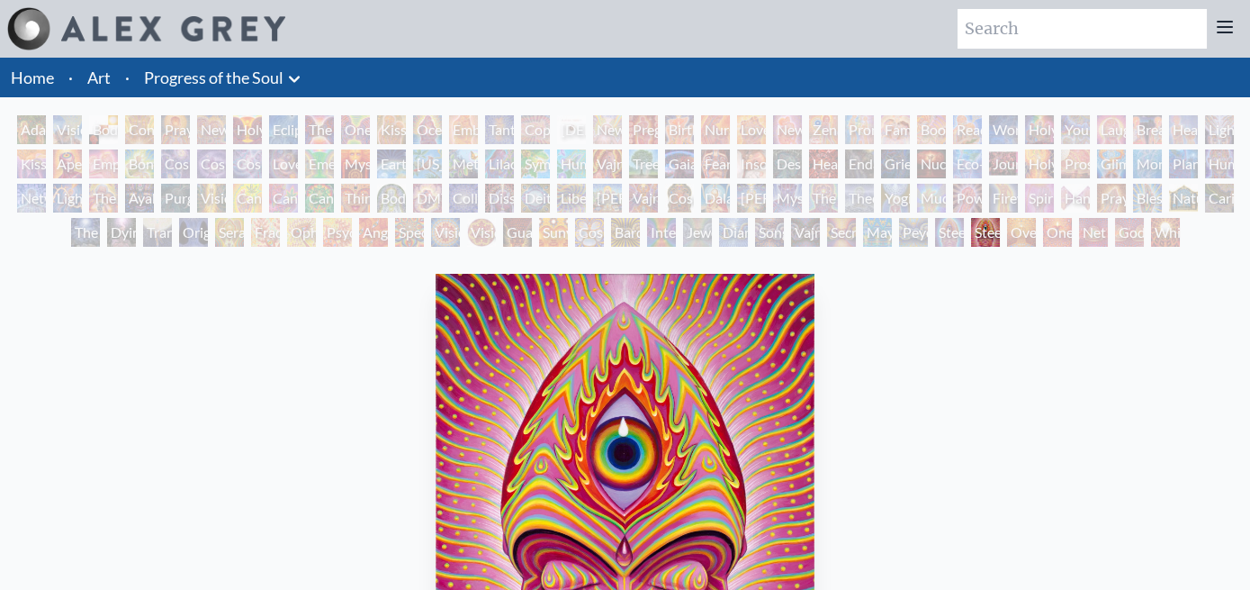
click at [971, 218] on div "Steeplehead 2" at bounding box center [985, 232] width 29 height 29
click at [899, 218] on div "Peyote Being" at bounding box center [913, 232] width 29 height 29
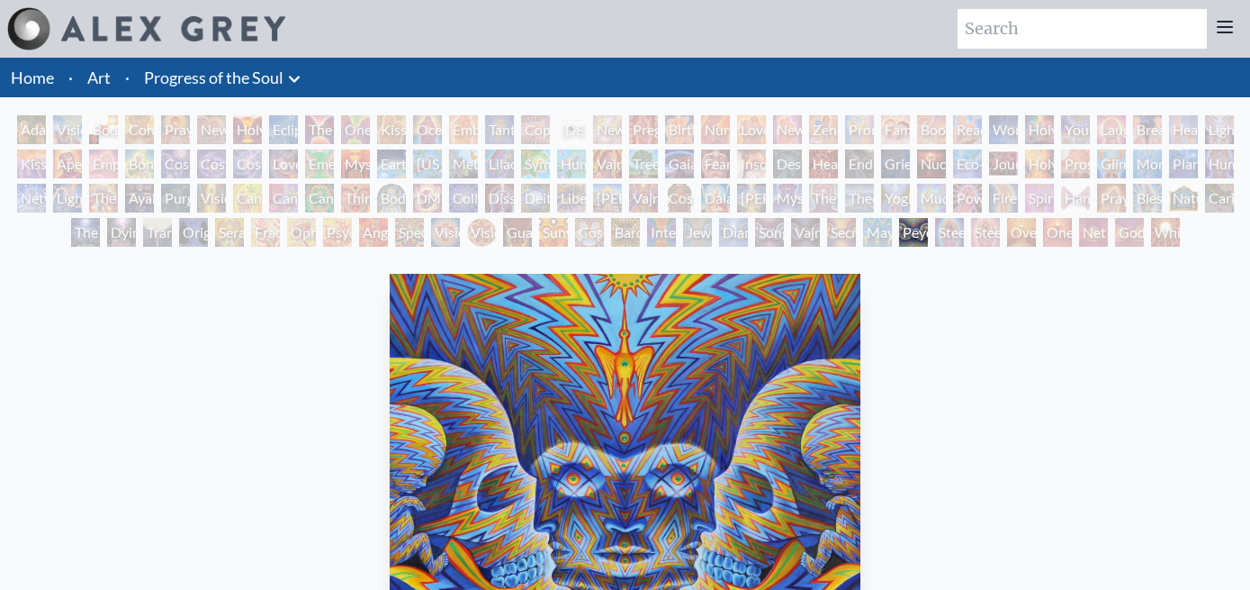
click at [827, 218] on div "Secret Writing Being" at bounding box center [841, 232] width 29 height 29
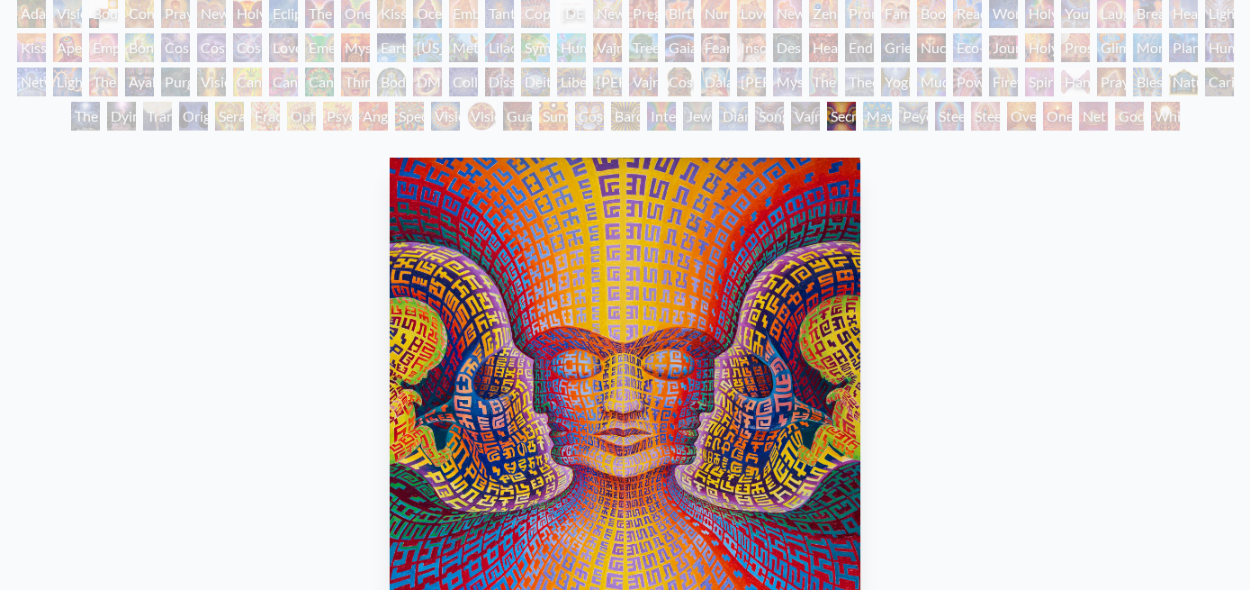
scroll to position [83, 0]
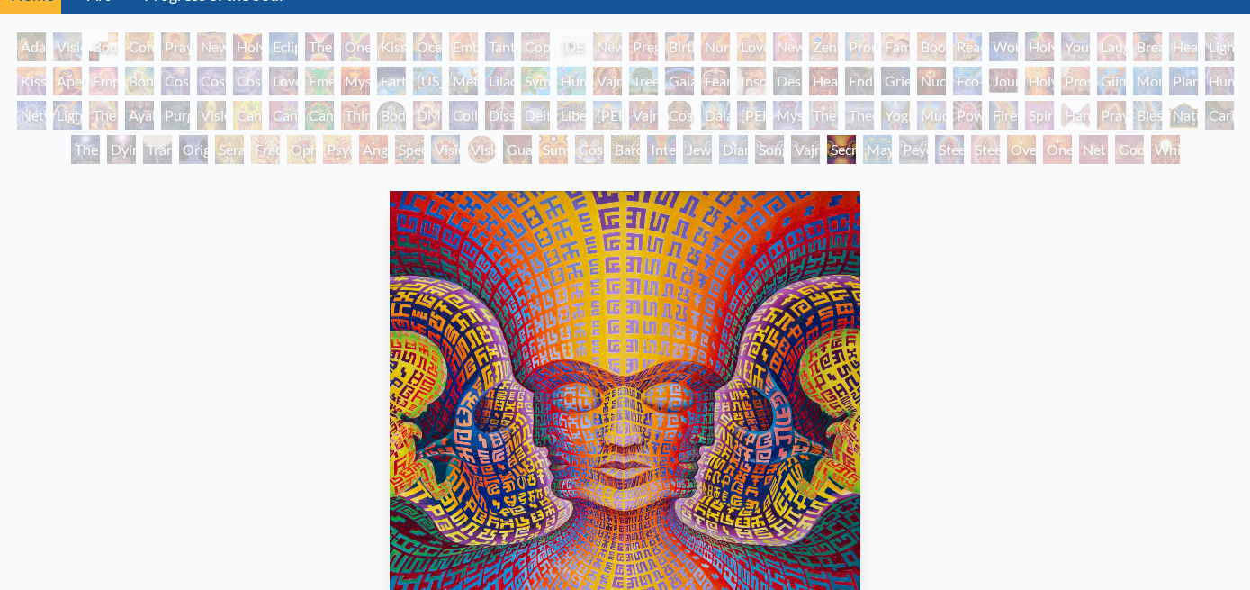
click at [863, 135] on div "Mayan Being" at bounding box center [877, 149] width 29 height 29
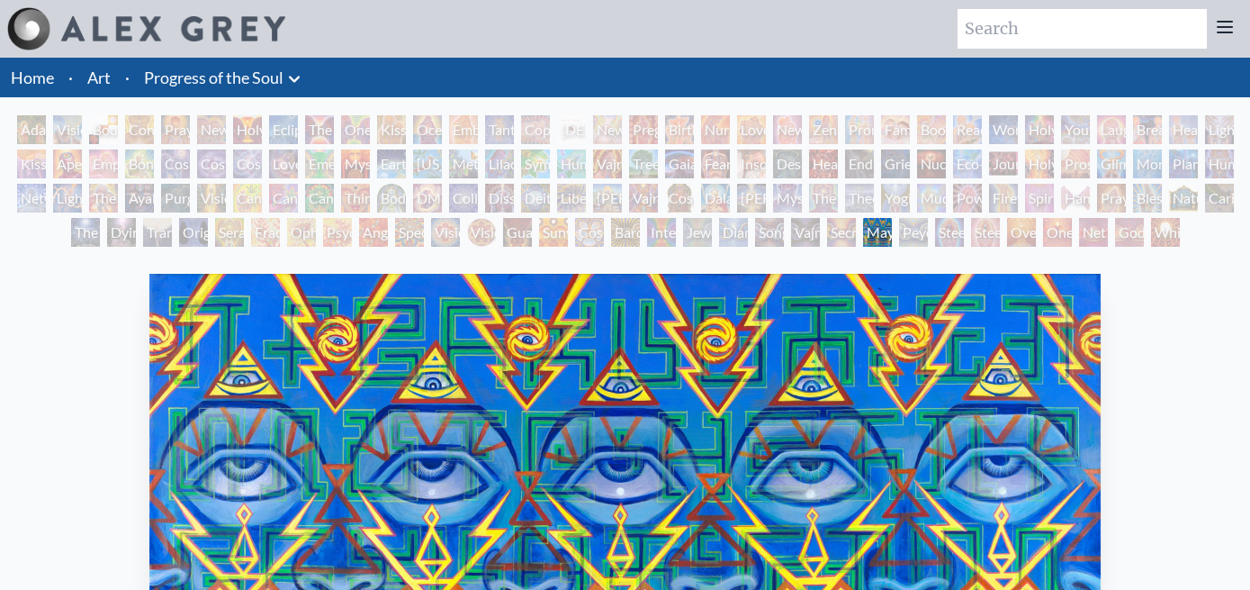
click at [791, 218] on div "Vajra Being" at bounding box center [805, 232] width 29 height 29
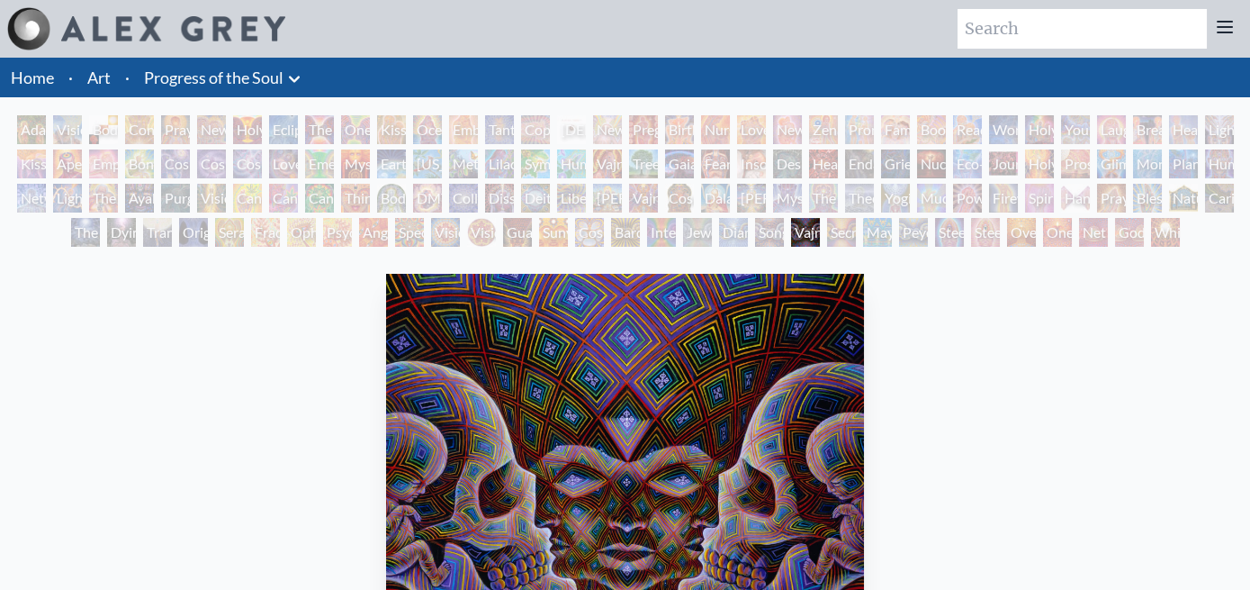
scroll to position [83, 0]
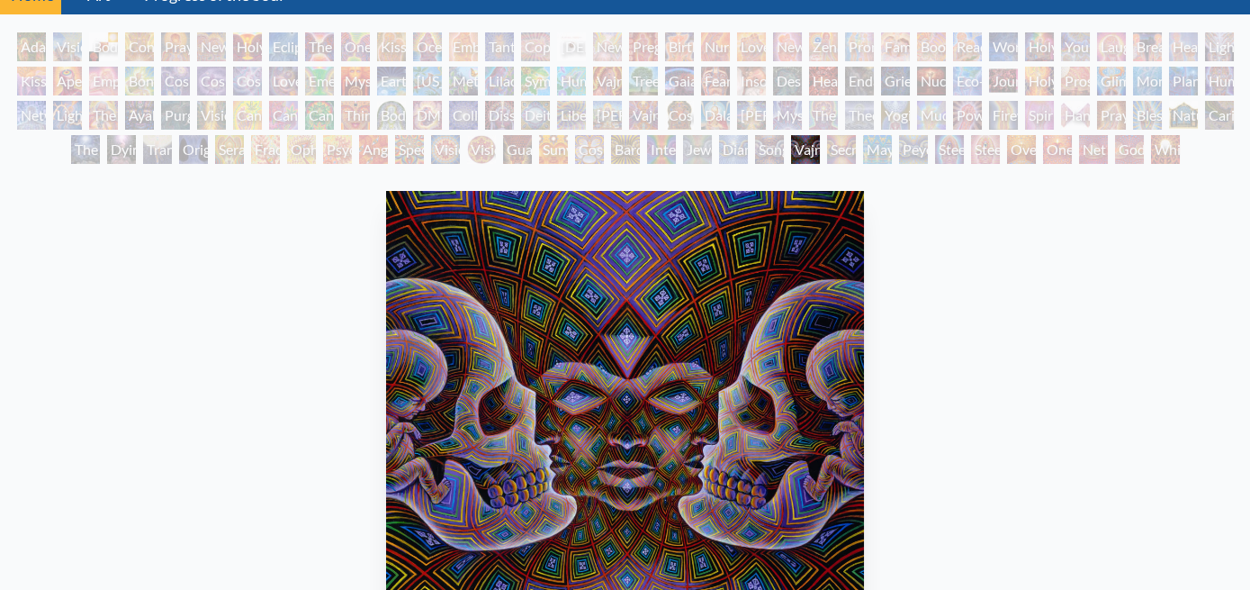
click at [719, 135] on div "Diamond Being" at bounding box center [733, 149] width 29 height 29
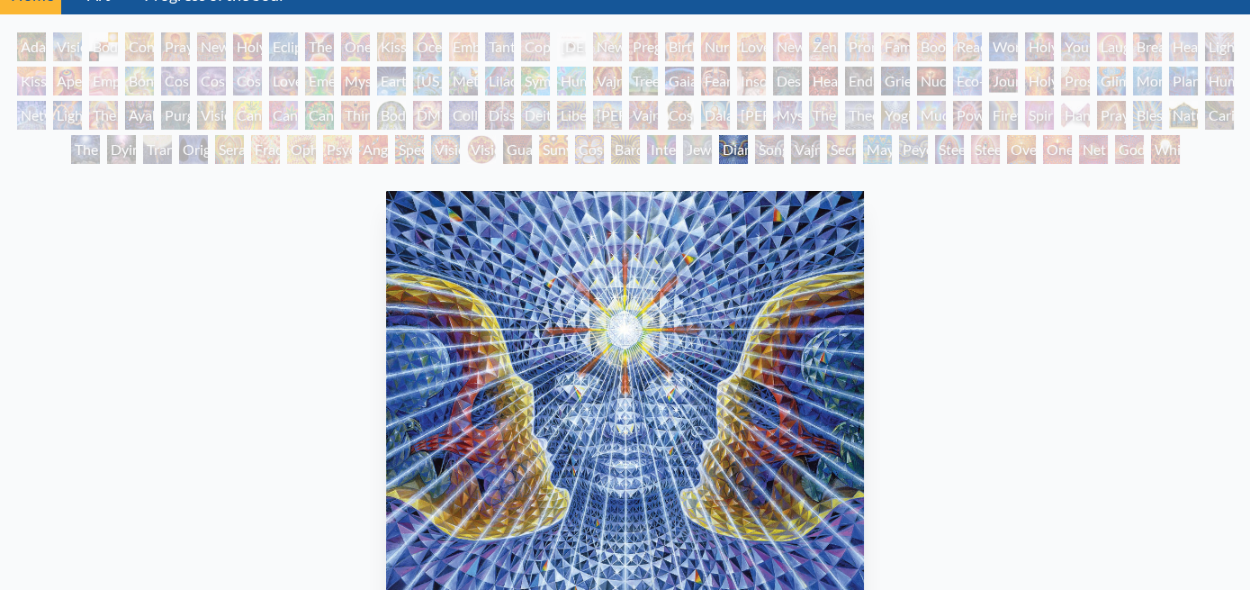
click at [647, 135] on div "Interbeing" at bounding box center [661, 149] width 29 height 29
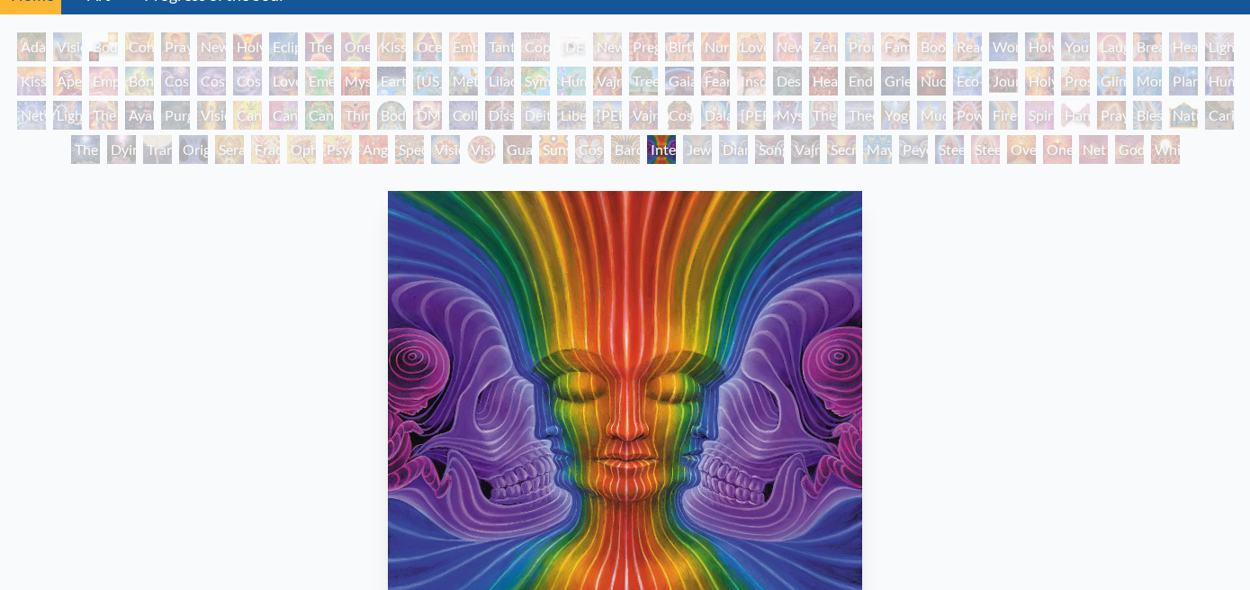
click at [683, 135] on div "Jewel Being" at bounding box center [697, 149] width 29 height 29
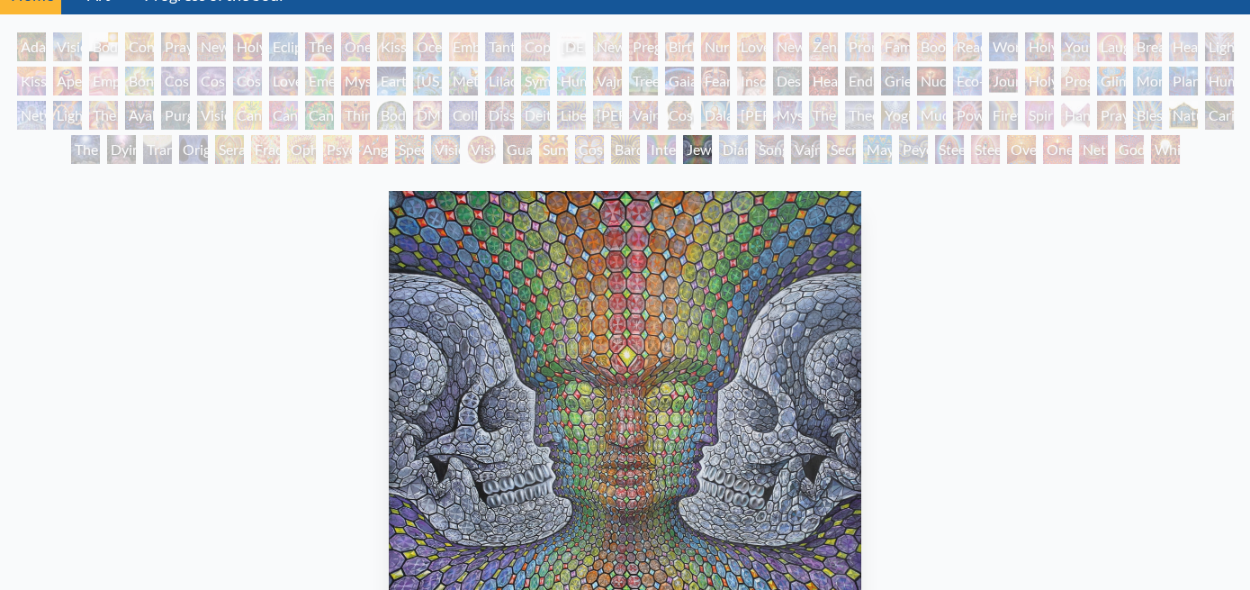
click at [611, 135] on div "Bardo Being" at bounding box center [625, 149] width 29 height 29
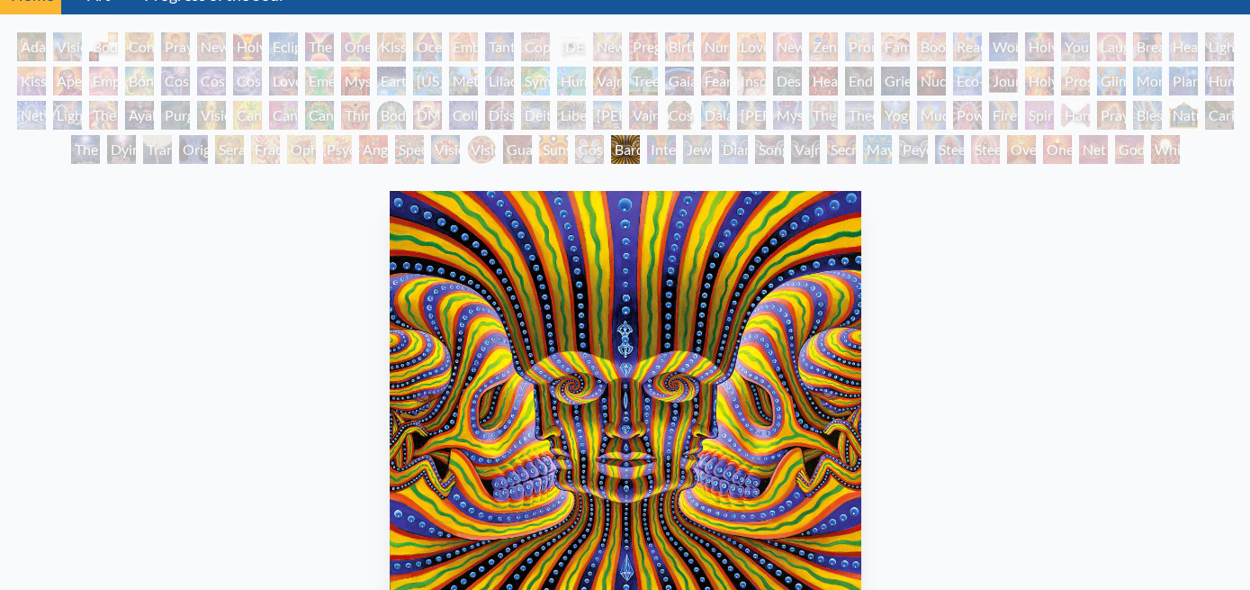
click at [604, 135] on div "Cosmic Elf" at bounding box center [589, 149] width 29 height 29
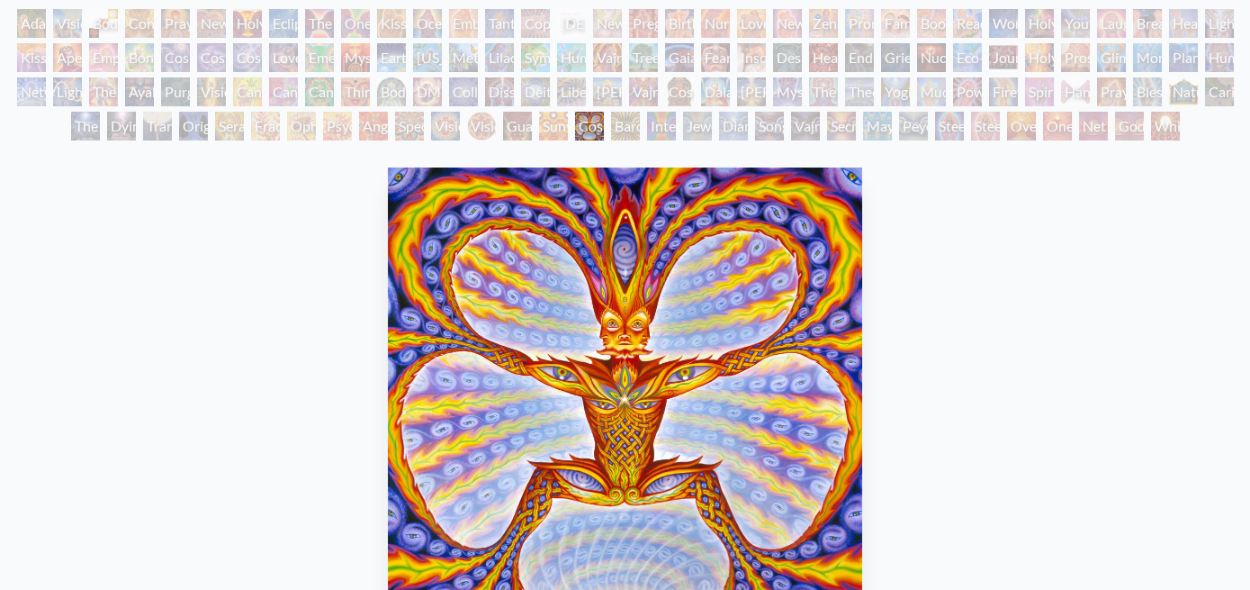
scroll to position [83, 0]
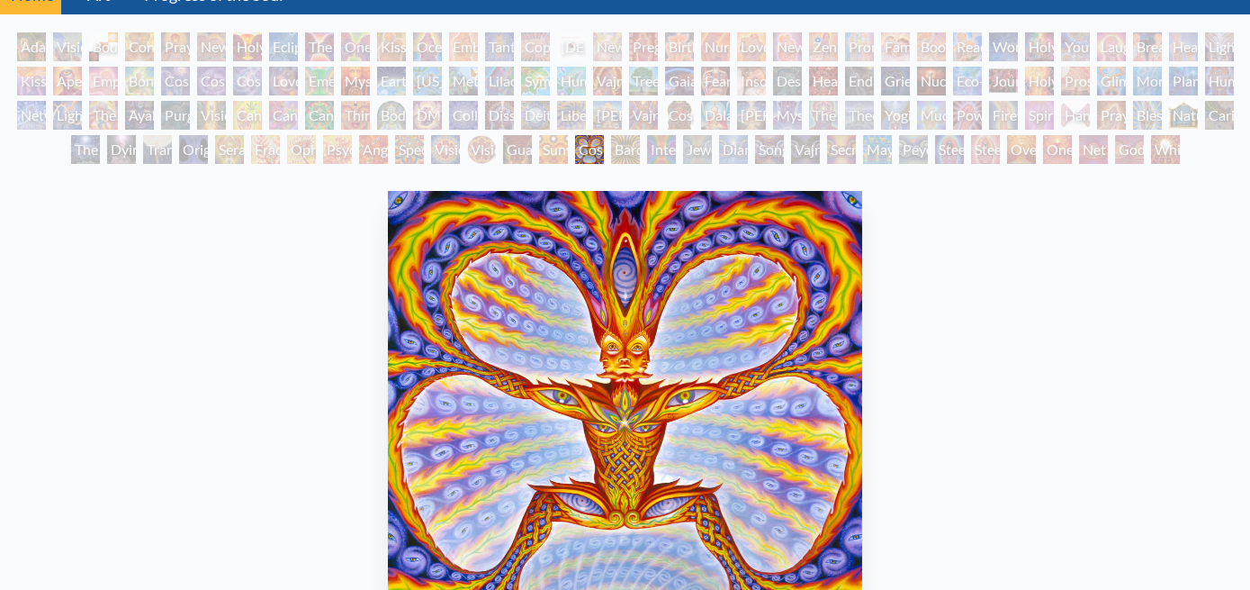
click at [568, 135] on div "Sunyata" at bounding box center [553, 149] width 29 height 29
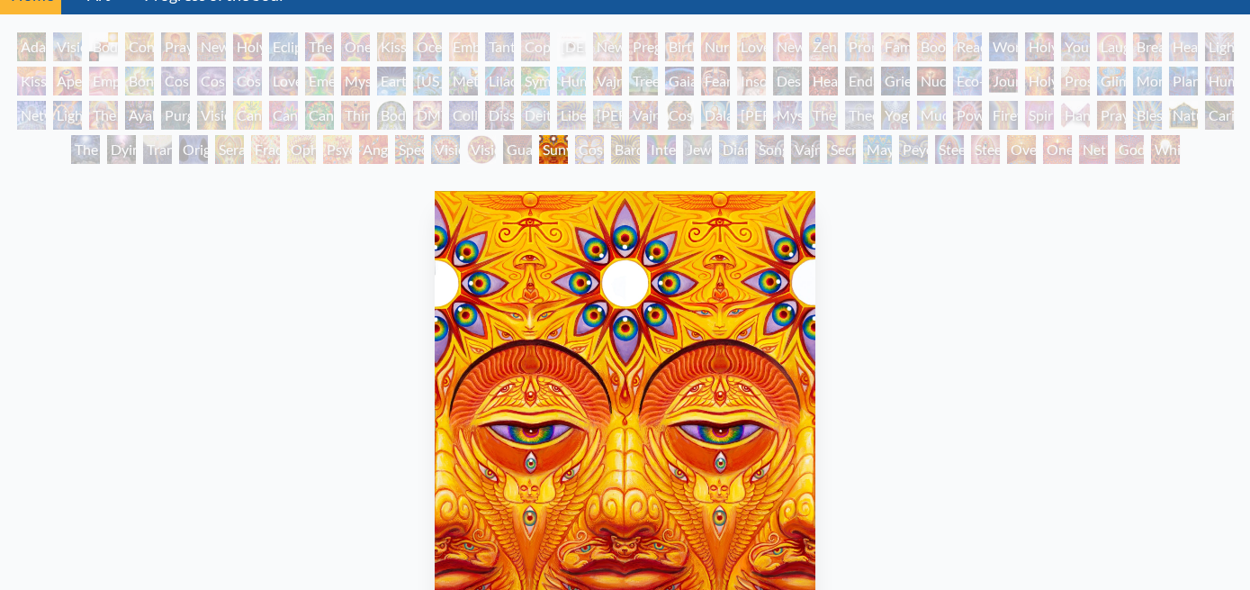
click at [496, 135] on div "Vision Crystal Tondo" at bounding box center [481, 149] width 29 height 29
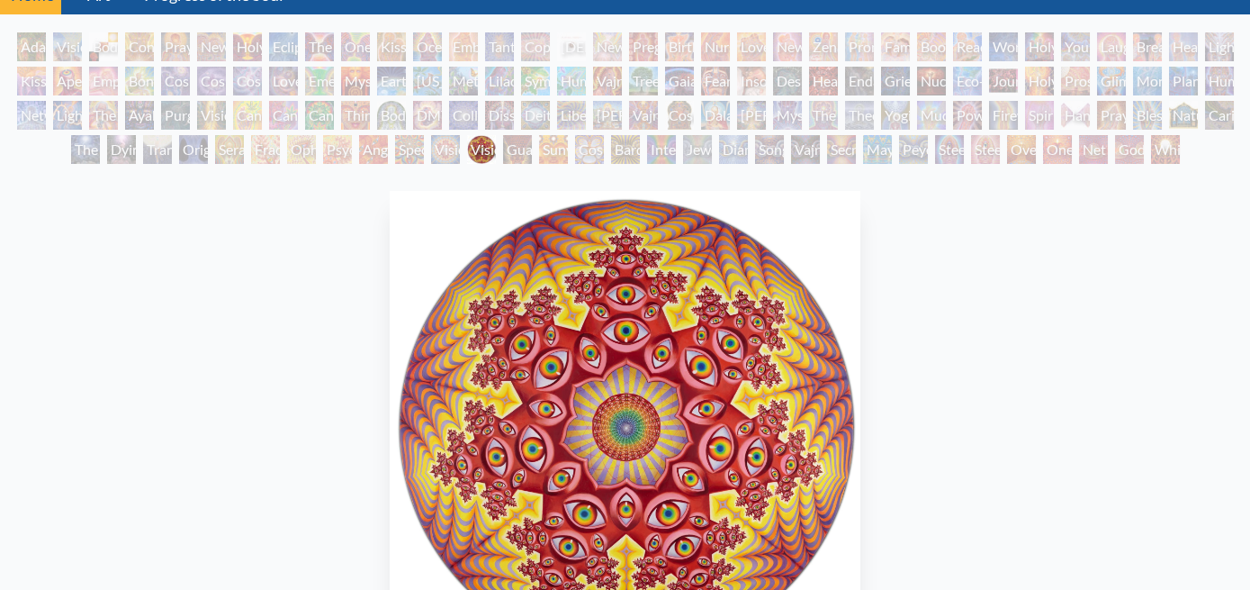
click at [460, 135] on div "Vision Crystal" at bounding box center [445, 149] width 29 height 29
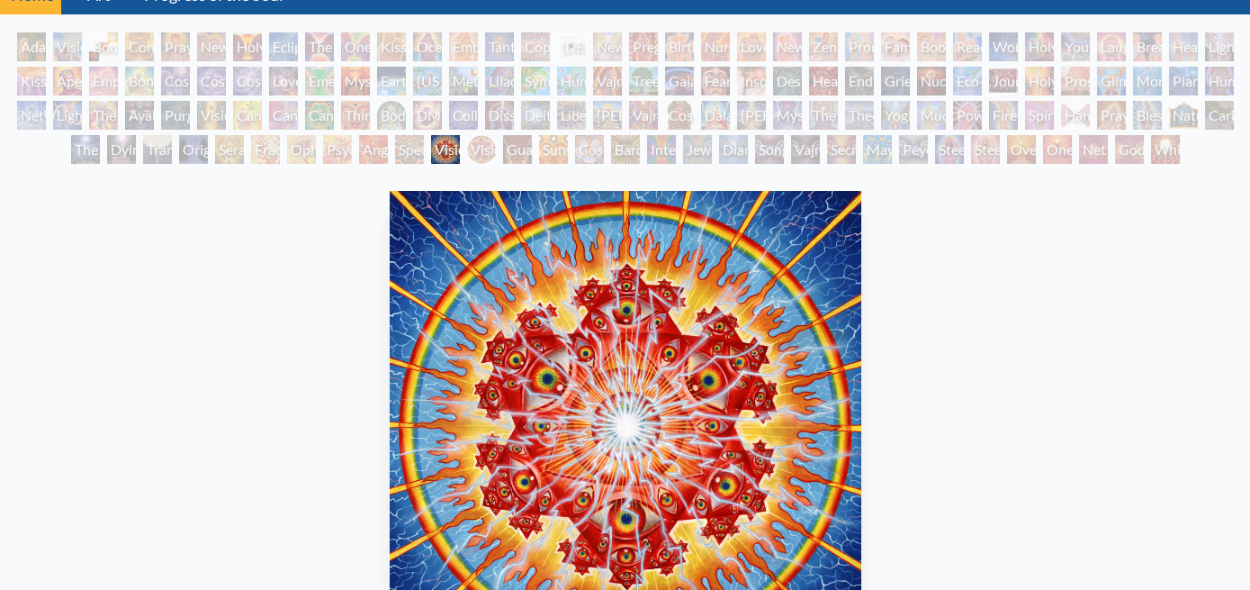
click at [424, 135] on div "Spectral Lotus" at bounding box center [409, 149] width 29 height 29
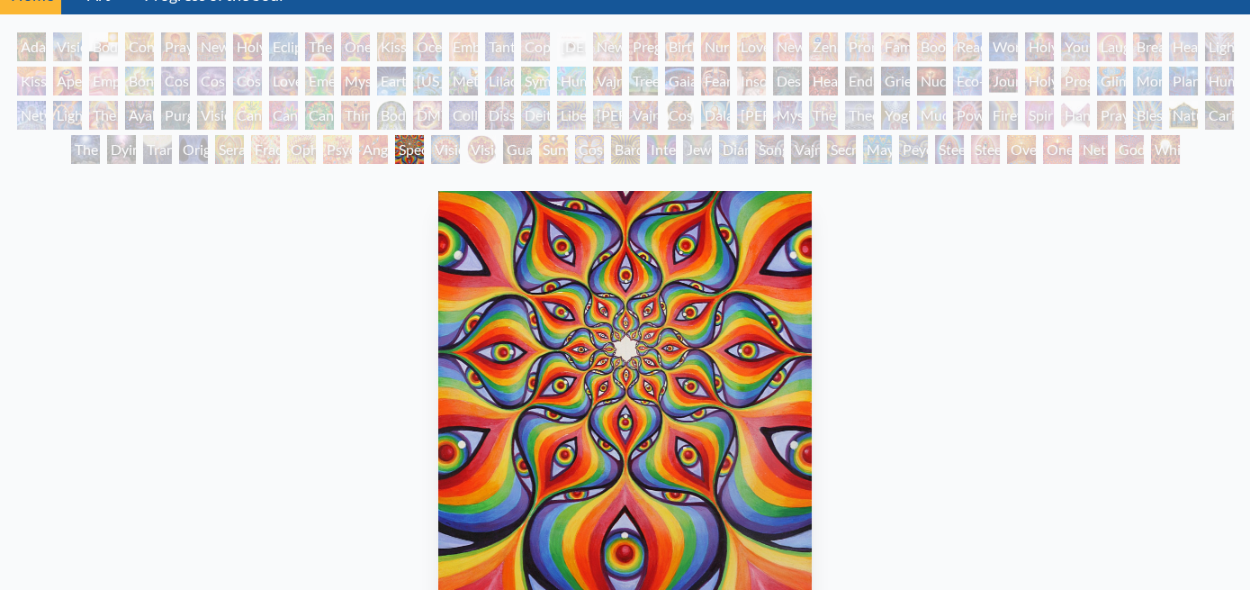
click at [388, 135] on div "Angel Skin" at bounding box center [373, 149] width 29 height 29
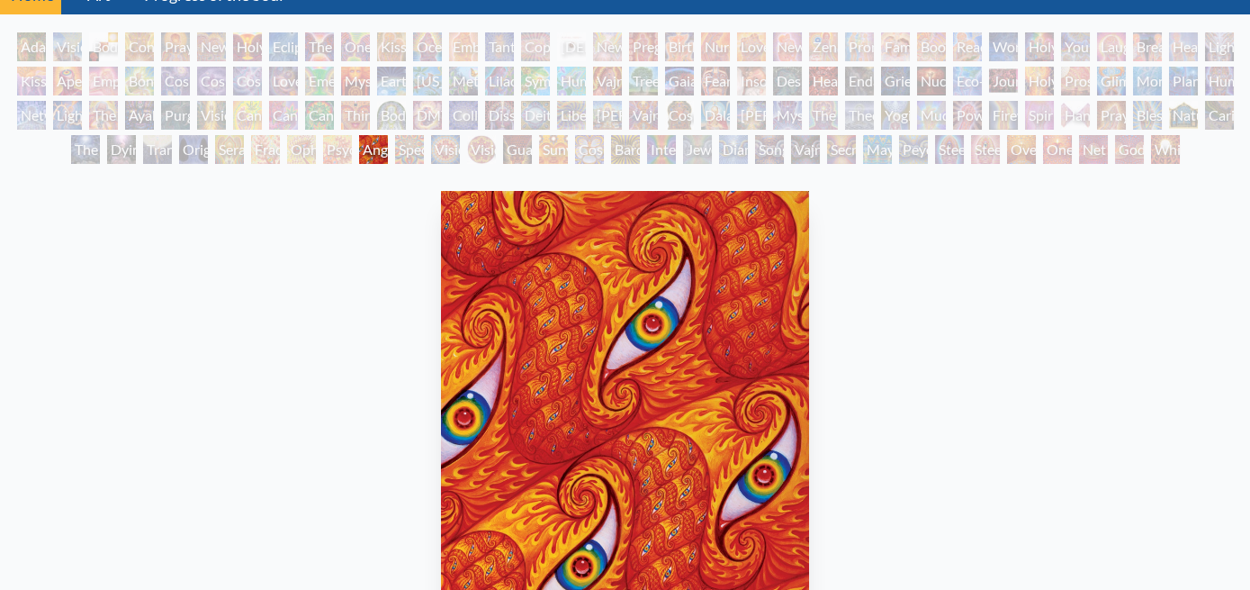
click at [280, 135] on div "Fractal Eyes" at bounding box center [265, 149] width 29 height 29
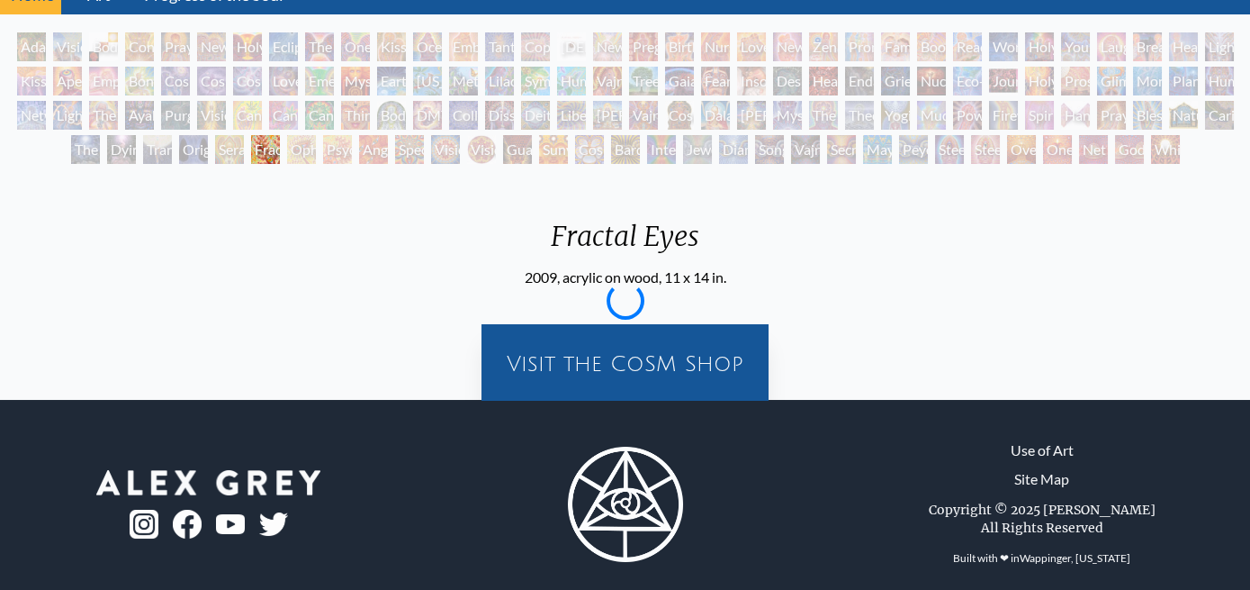
scroll to position [43, 0]
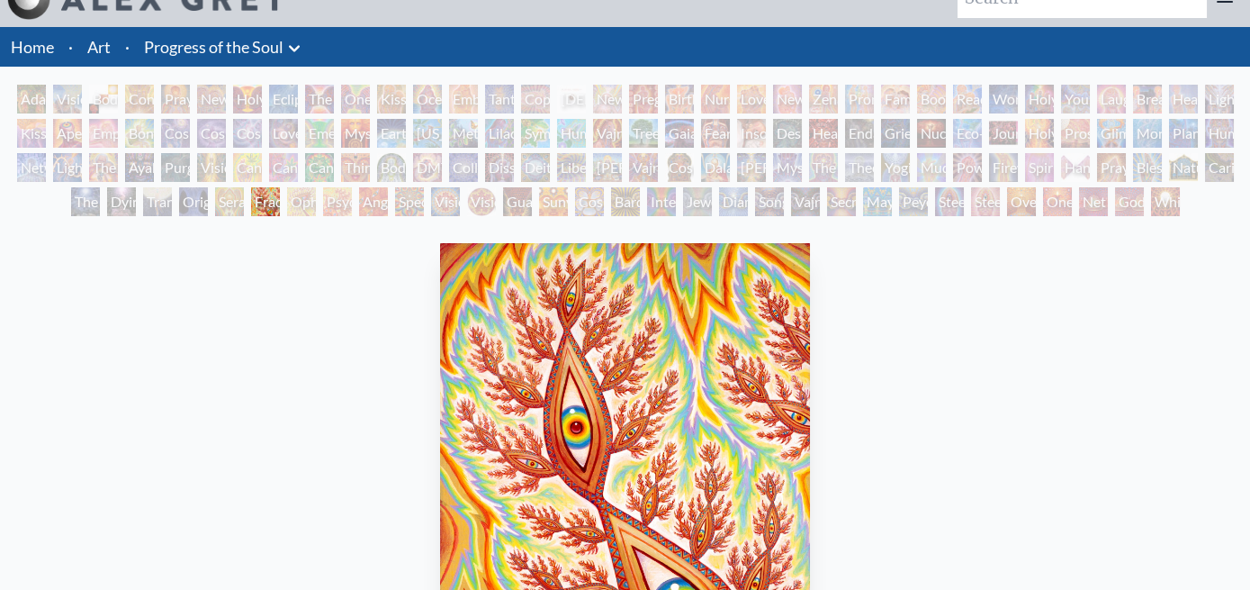
scroll to position [14, 0]
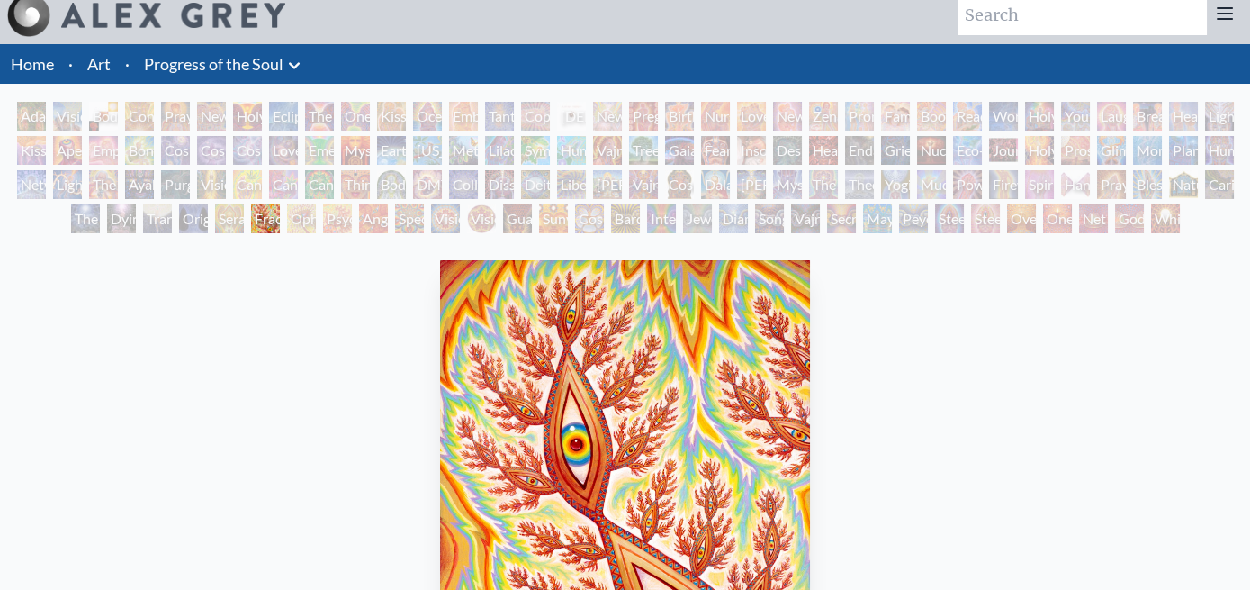
click at [316, 204] on div "Ophanic Eyelash" at bounding box center [301, 218] width 29 height 29
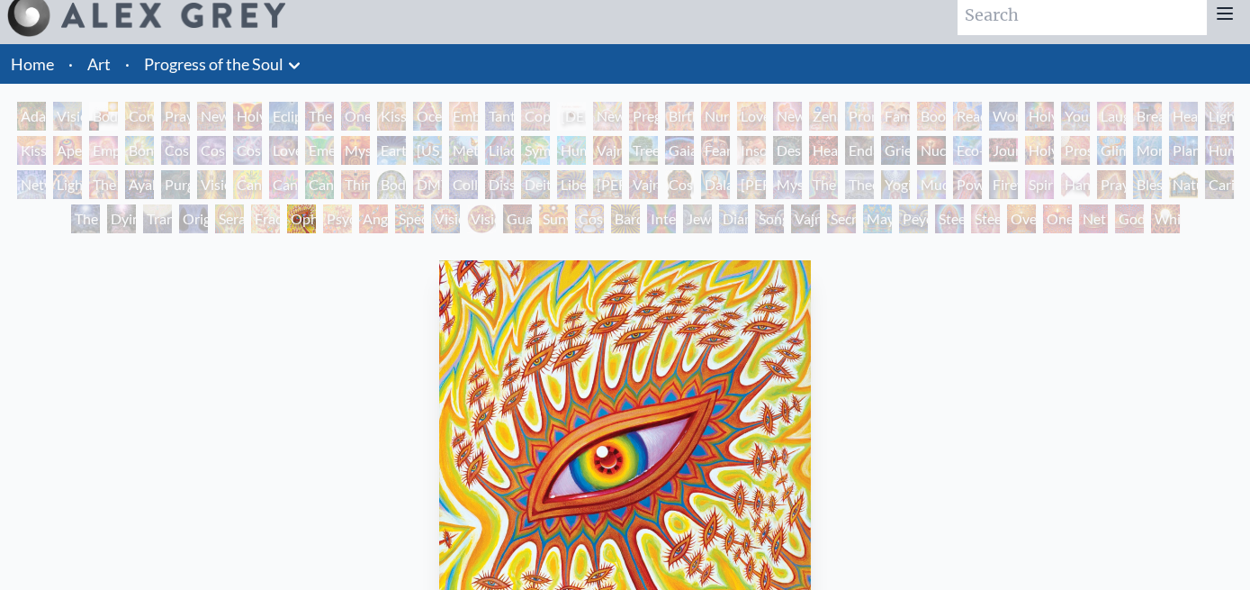
click at [280, 204] on div "Fractal Eyes" at bounding box center [265, 218] width 29 height 29
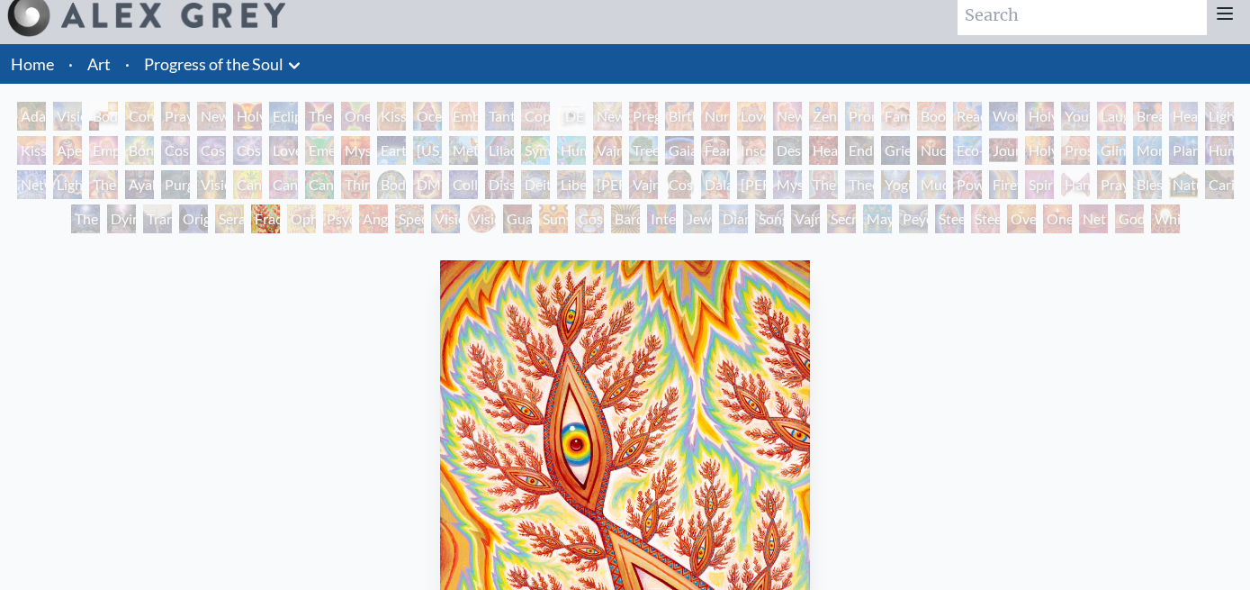
click at [244, 204] on div "Seraphic Transport Docking on the Third Eye" at bounding box center [229, 218] width 29 height 29
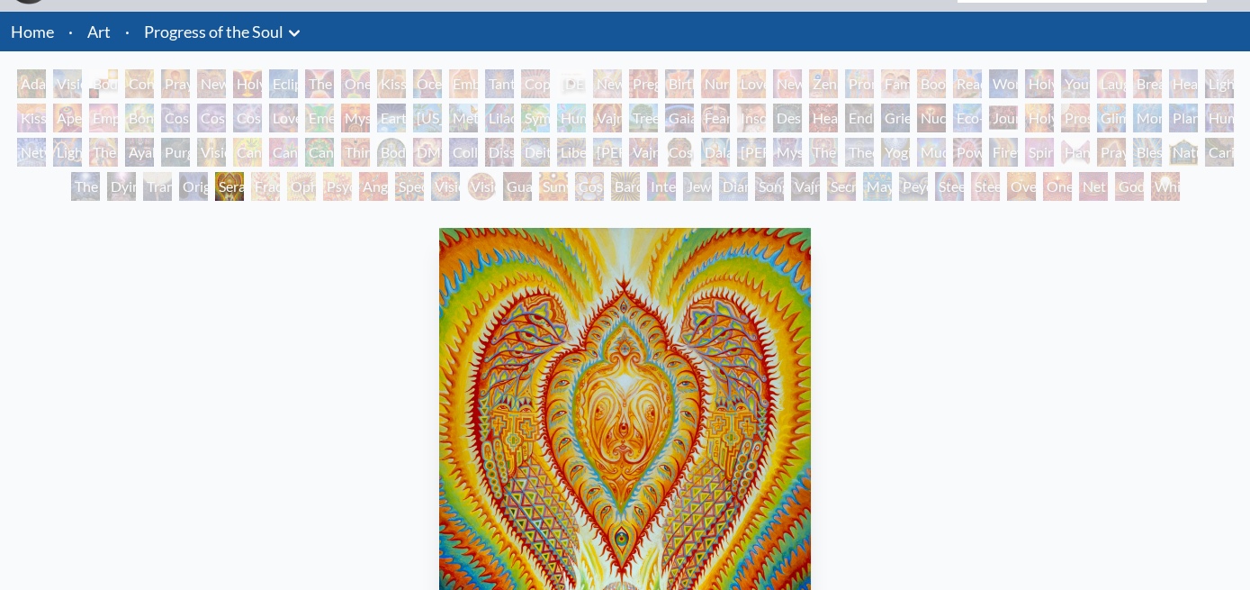
scroll to position [14, 0]
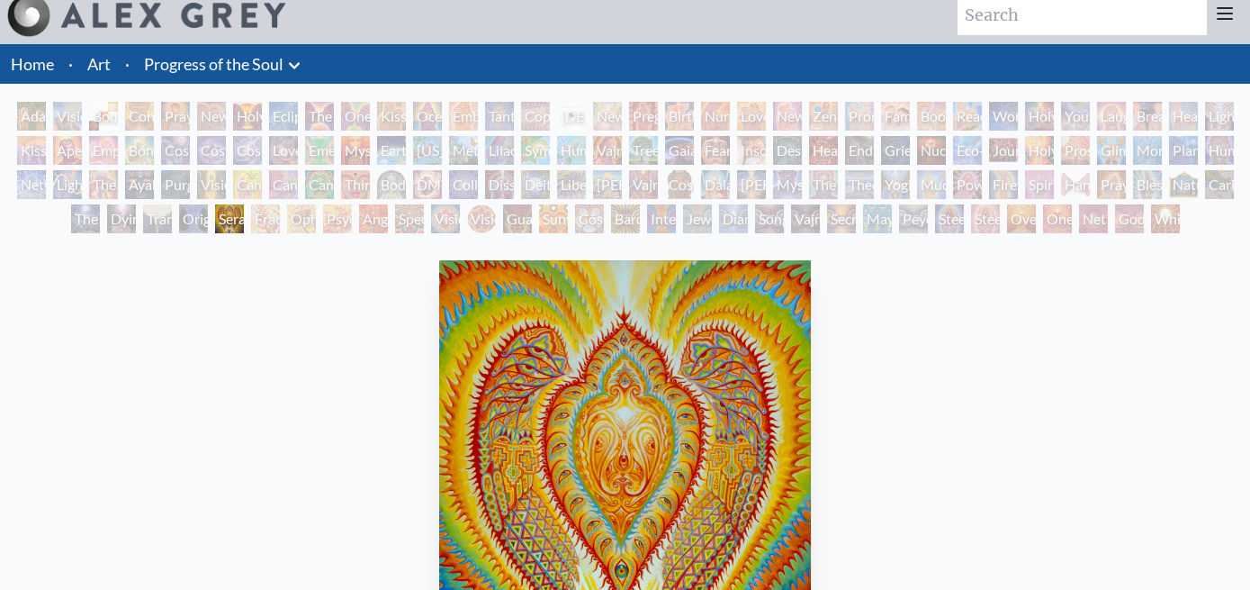
click at [208, 204] on div "Original Face" at bounding box center [193, 218] width 29 height 29
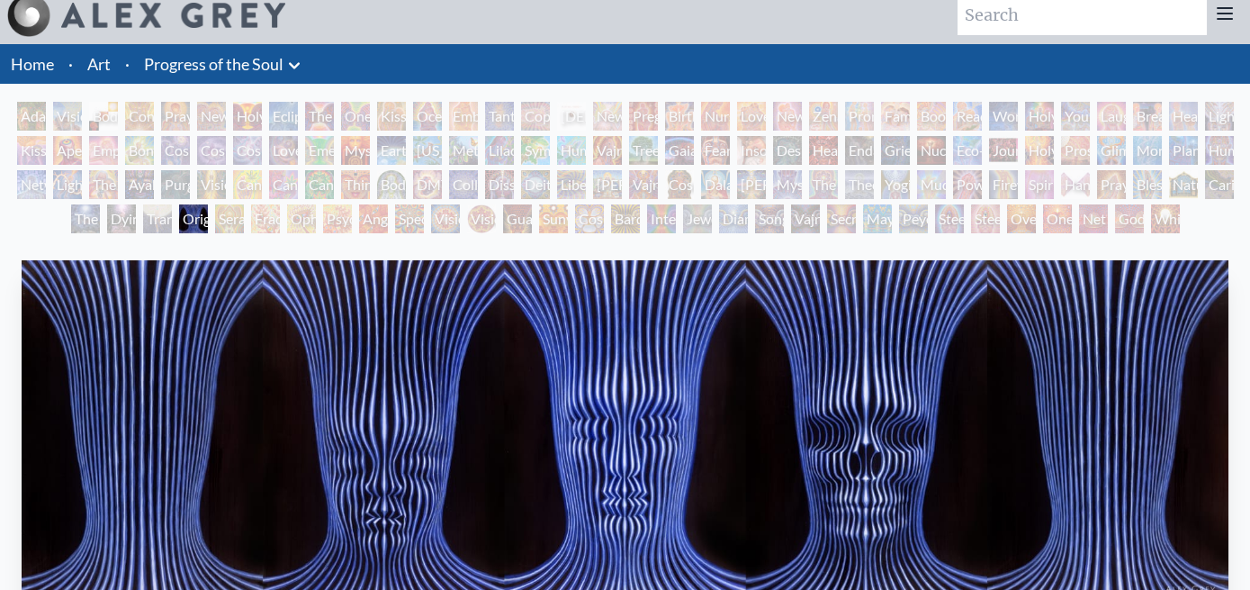
click at [172, 204] on div "Transfiguration" at bounding box center [157, 218] width 29 height 29
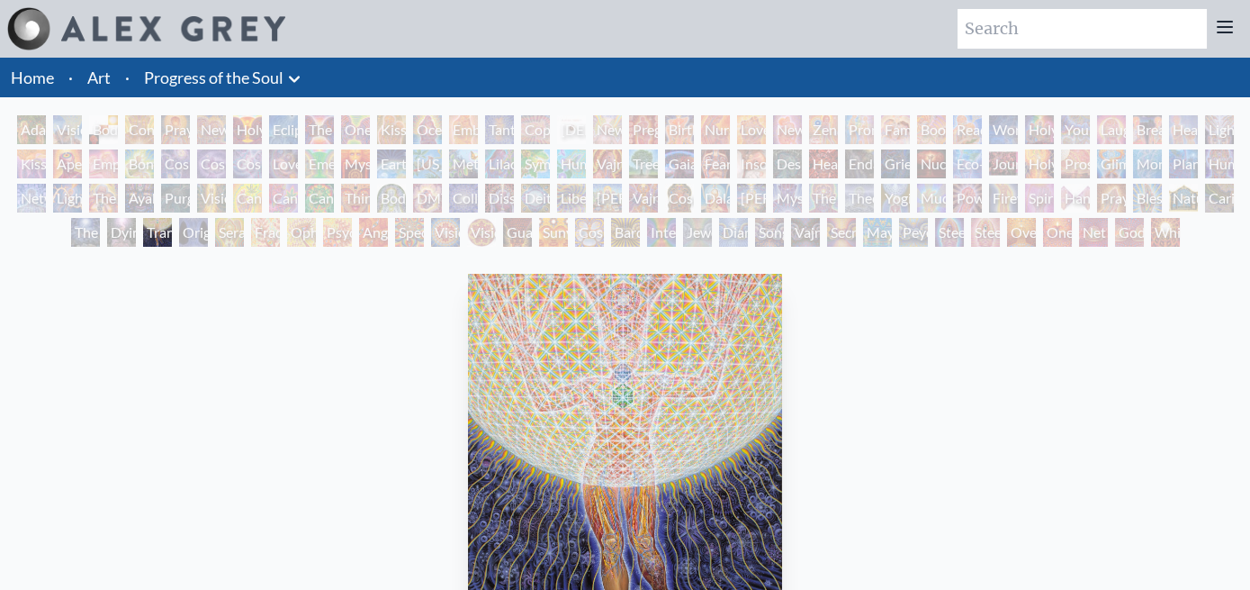
click at [136, 218] on div "Dying" at bounding box center [121, 232] width 29 height 29
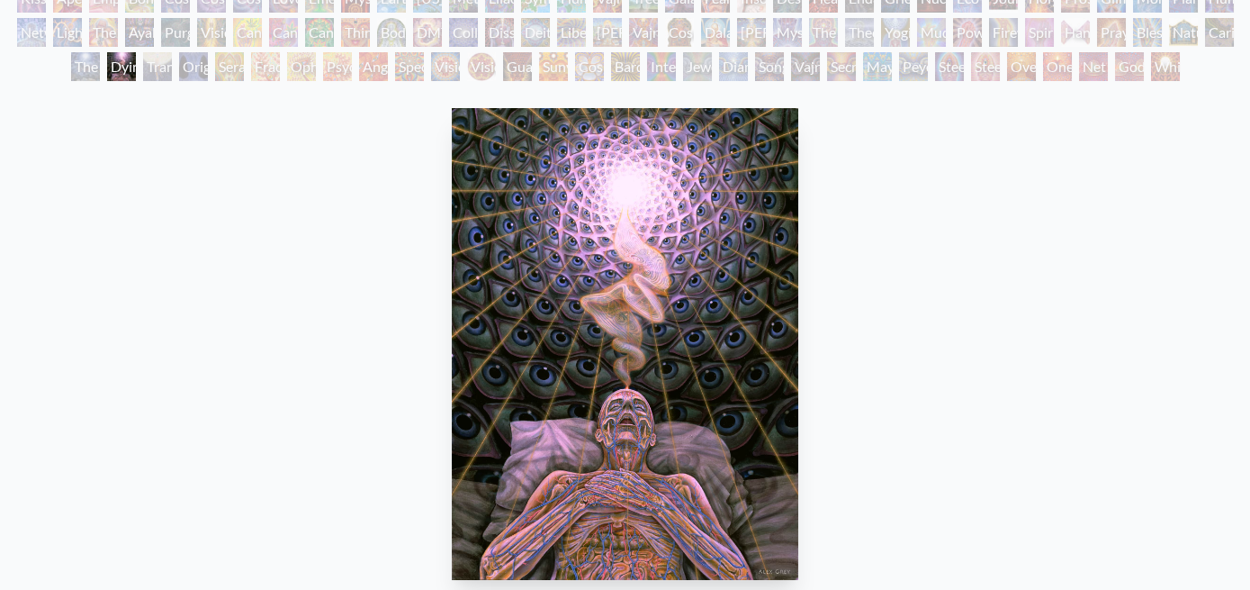
scroll to position [83, 0]
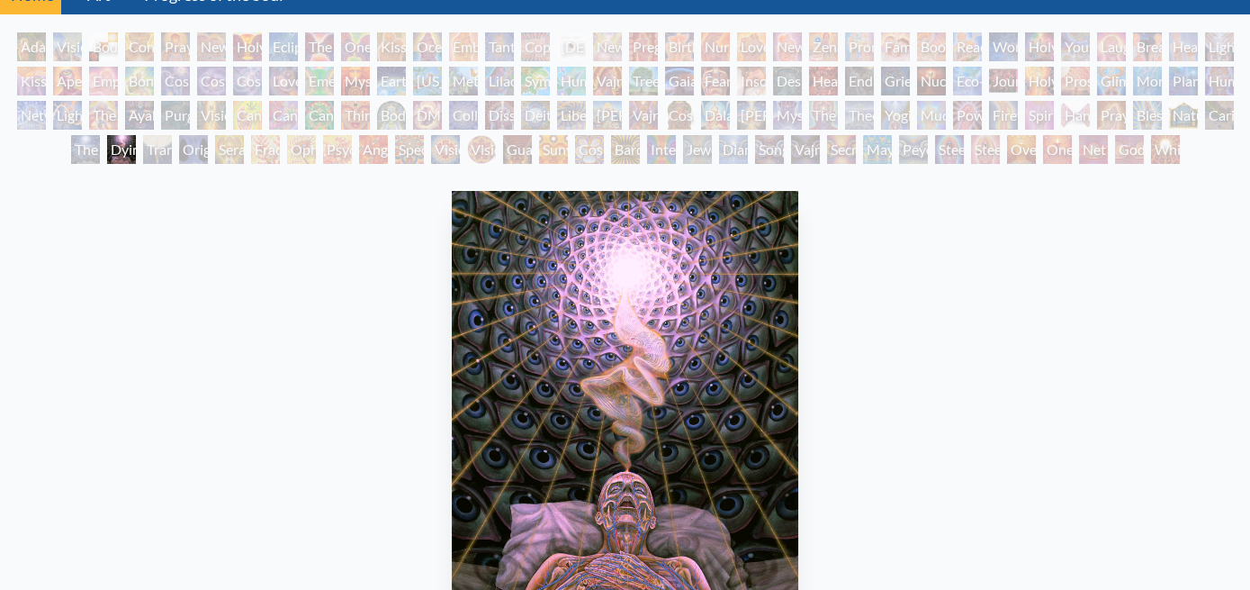
click at [100, 135] on div "The Soul Finds It's Way" at bounding box center [85, 149] width 29 height 29
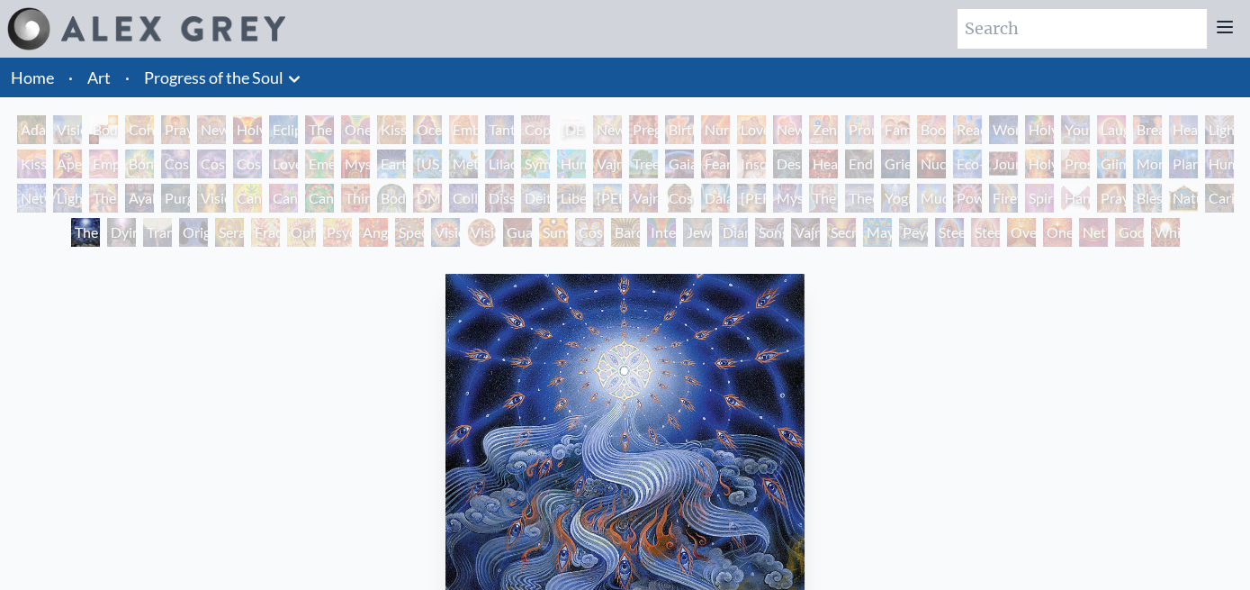
click at [1205, 184] on div "Caring" at bounding box center [1219, 198] width 29 height 29
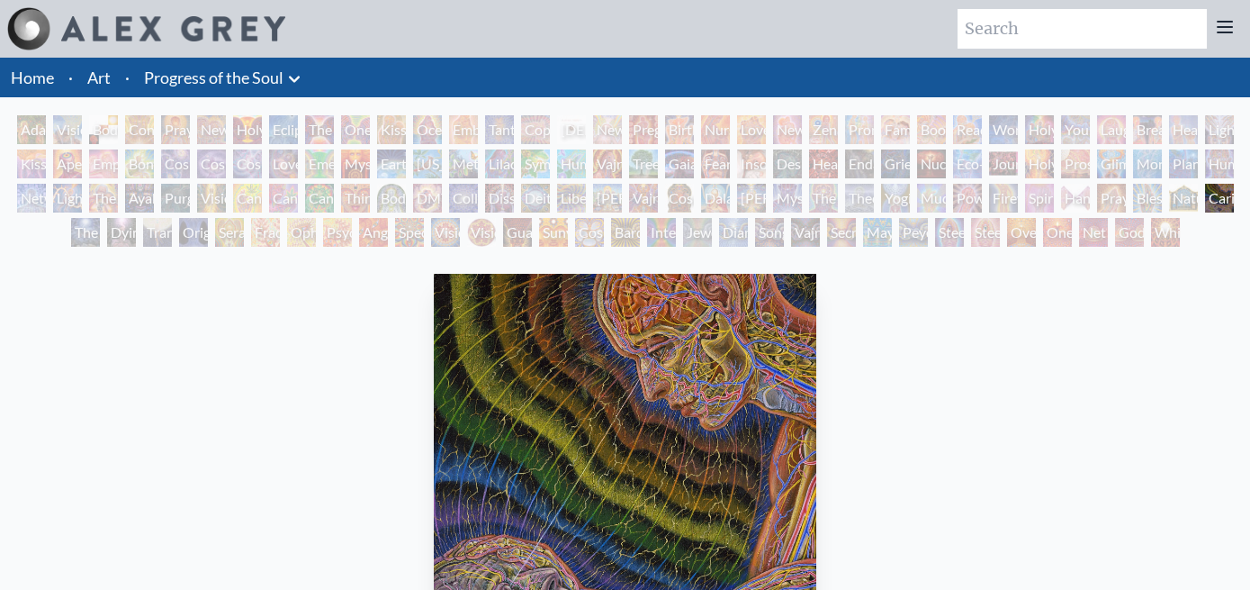
click at [1169, 184] on div "Nature of Mind" at bounding box center [1183, 198] width 29 height 29
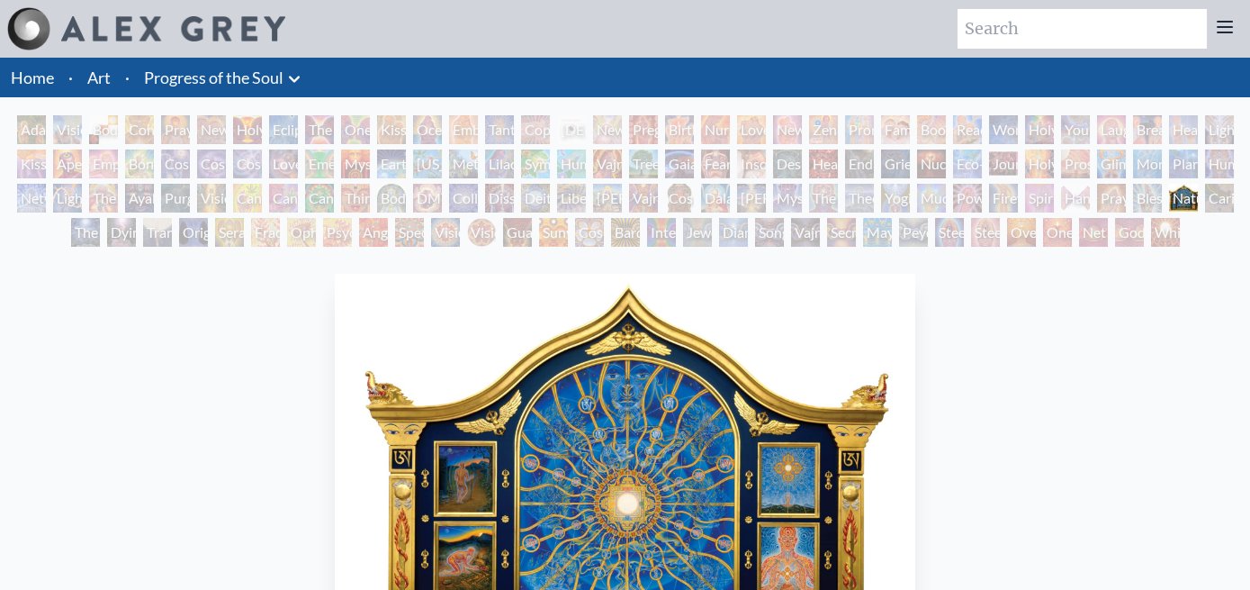
click at [1133, 184] on div "Blessing Hand" at bounding box center [1147, 198] width 29 height 29
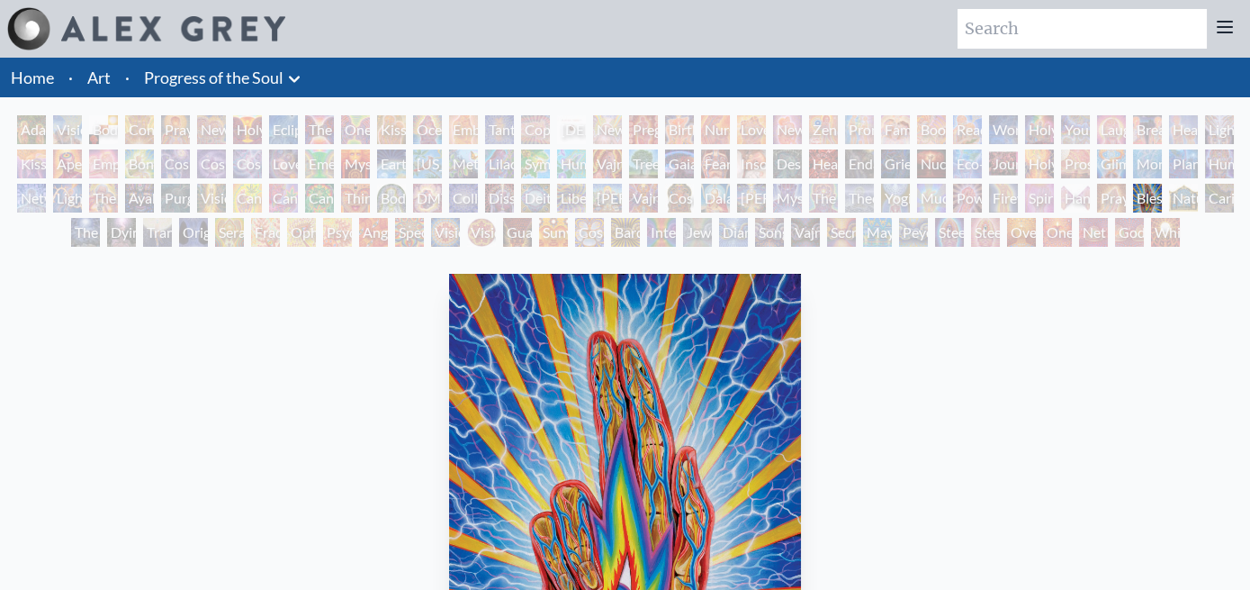
click at [1061, 184] on div "Hands that See" at bounding box center [1075, 198] width 29 height 29
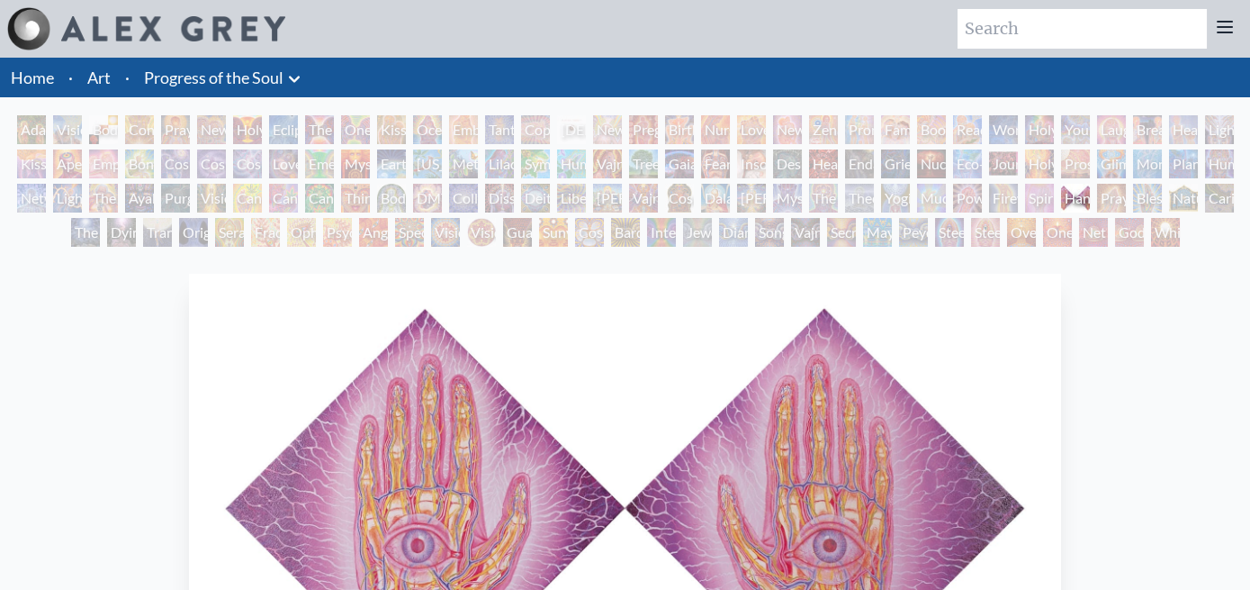
click at [1025, 184] on div "Spirit Animates the Flesh" at bounding box center [1039, 198] width 29 height 29
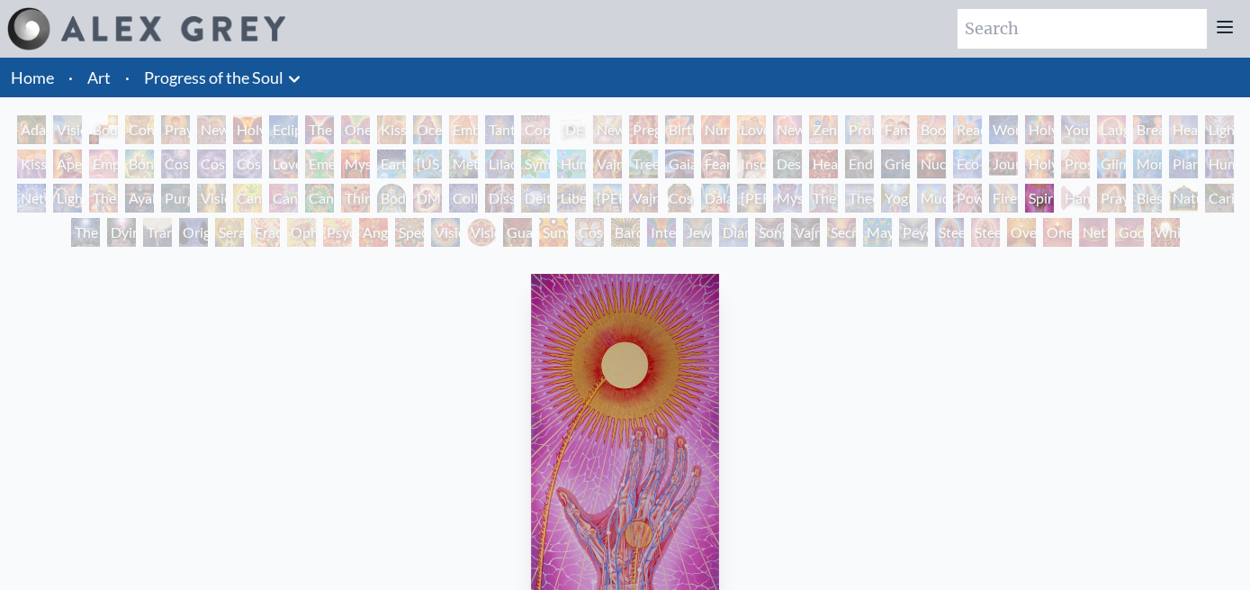
click at [989, 184] on div "Firewalking" at bounding box center [1003, 198] width 29 height 29
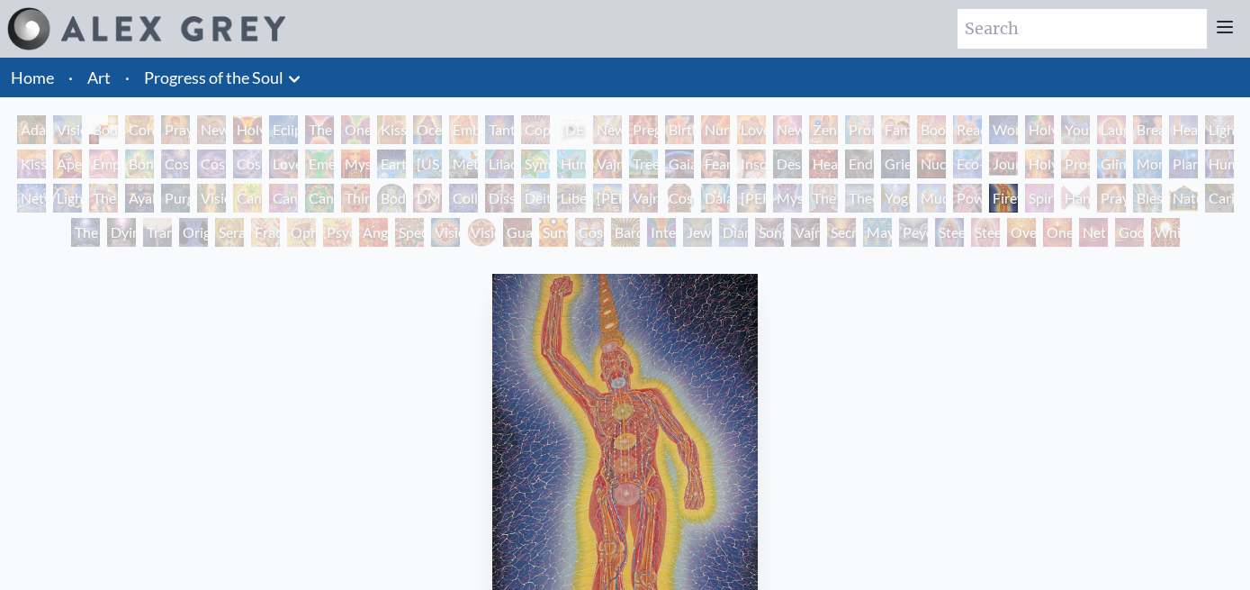
click at [953, 184] on div "Power to the Peaceful" at bounding box center [967, 198] width 29 height 29
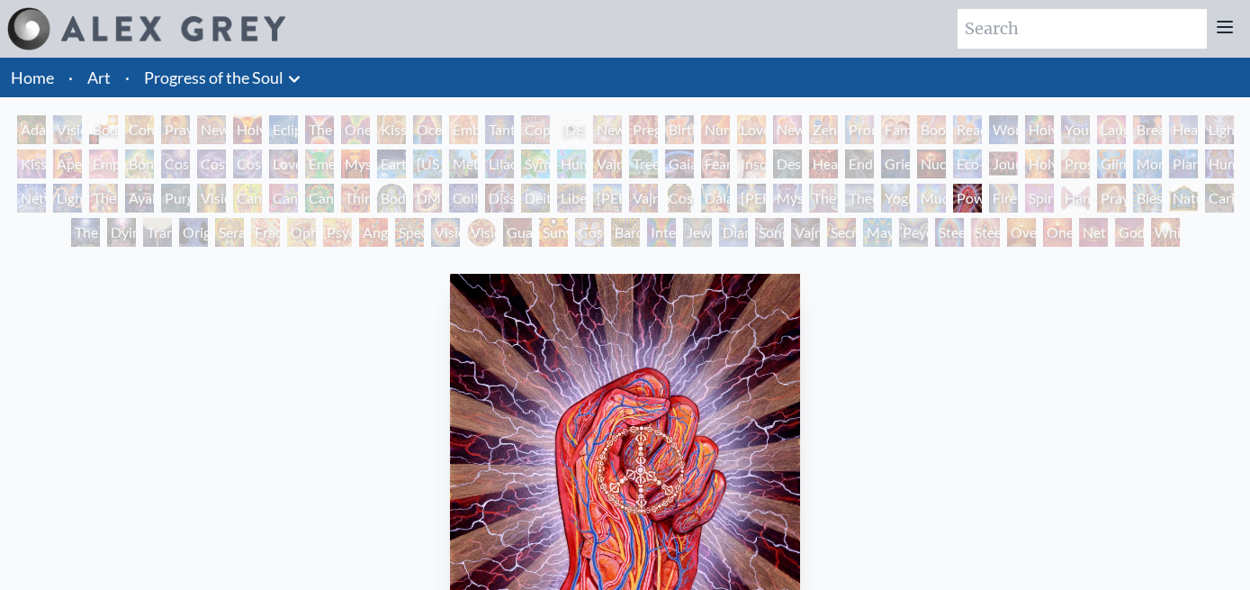
click at [917, 184] on div "Mudra" at bounding box center [931, 198] width 29 height 29
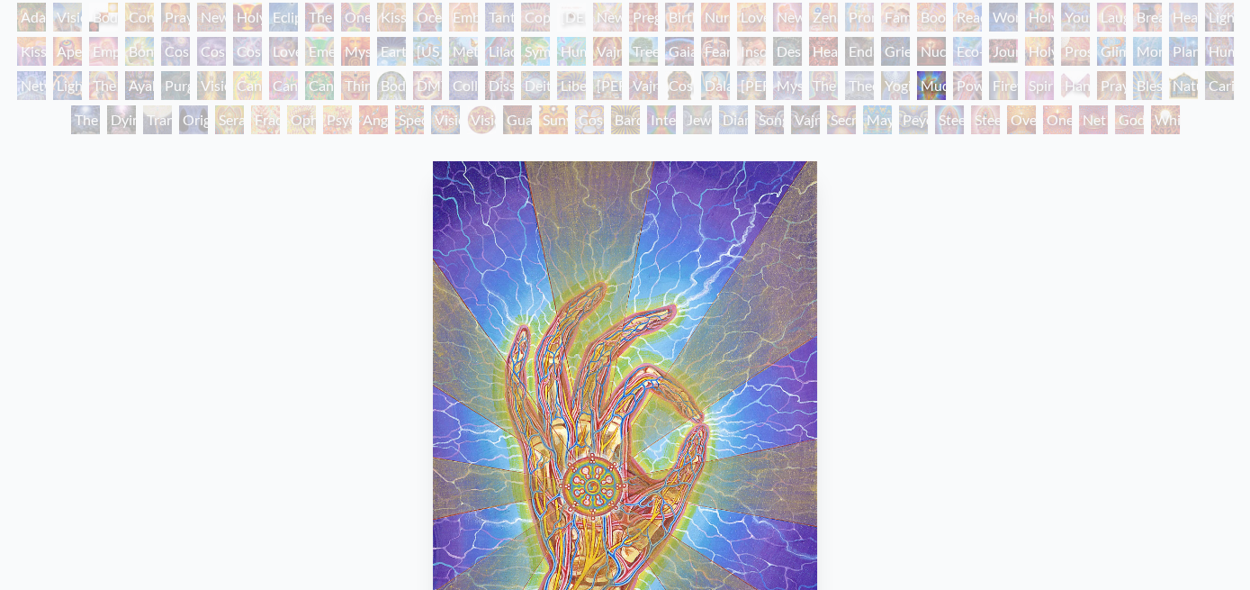
scroll to position [83, 0]
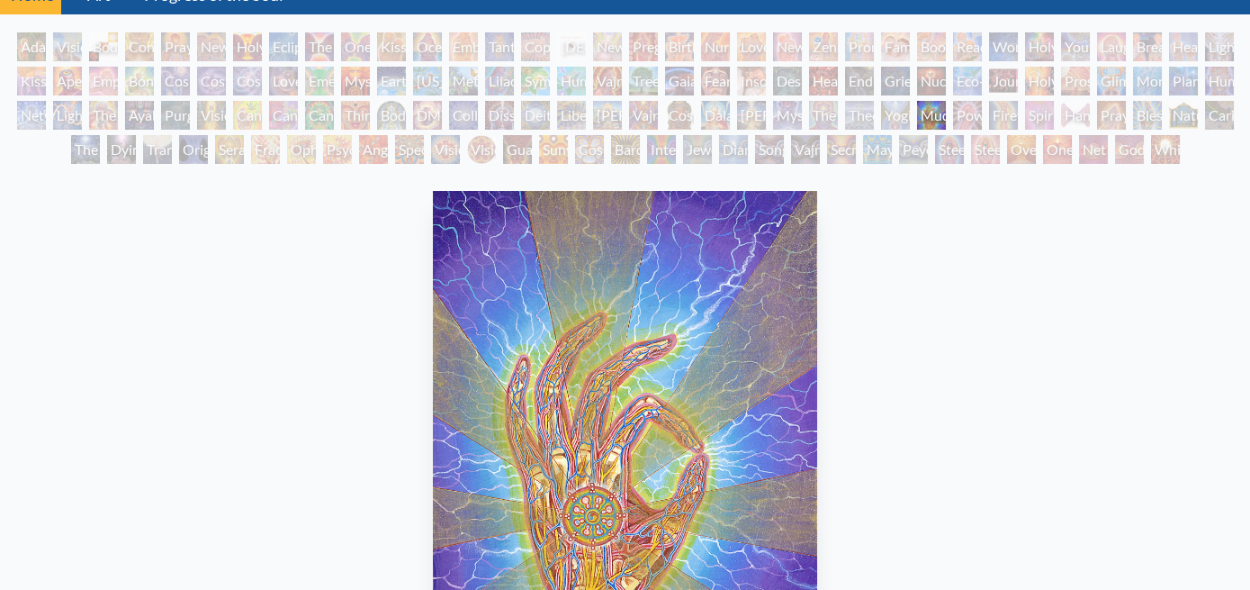
click at [881, 101] on div "Yogi & the Möbius Sphere" at bounding box center [895, 115] width 29 height 29
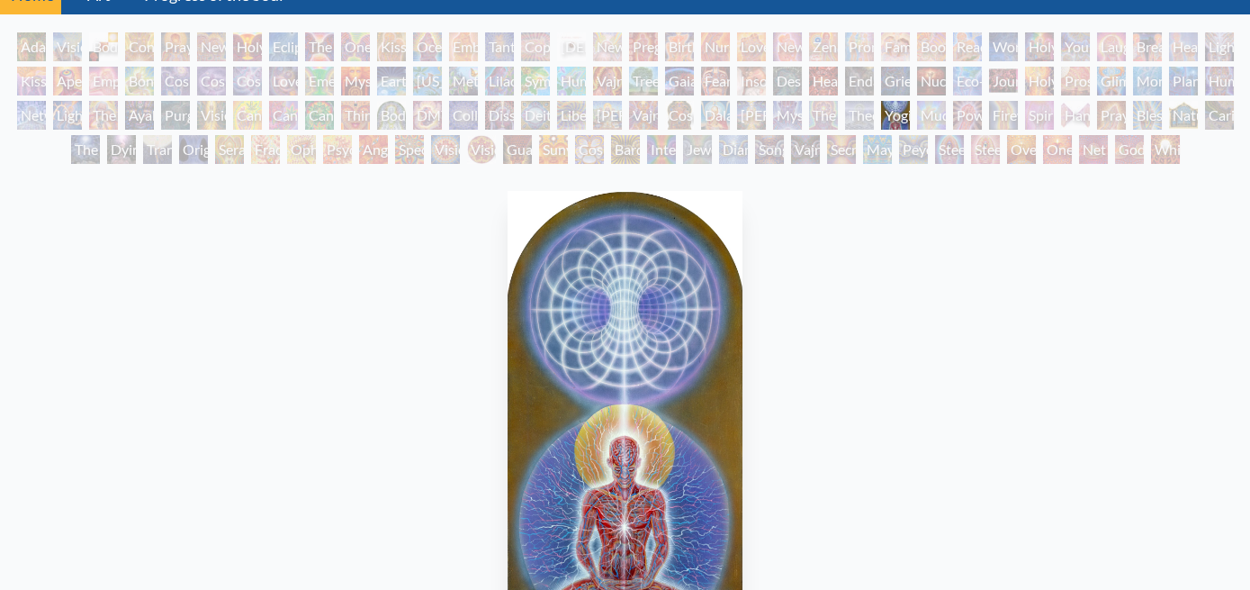
click at [881, 101] on div "Yogi & the Möbius Sphere" at bounding box center [895, 115] width 29 height 29
click at [845, 101] on div "Theologue" at bounding box center [859, 115] width 29 height 29
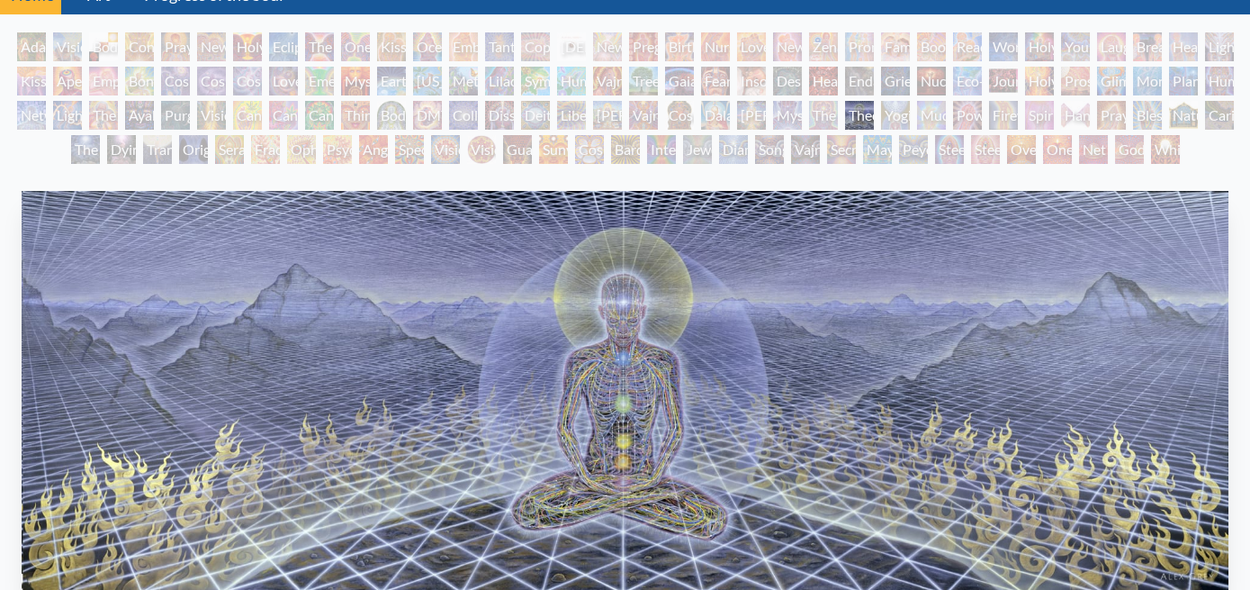
click at [809, 101] on div "The Seer" at bounding box center [823, 115] width 29 height 29
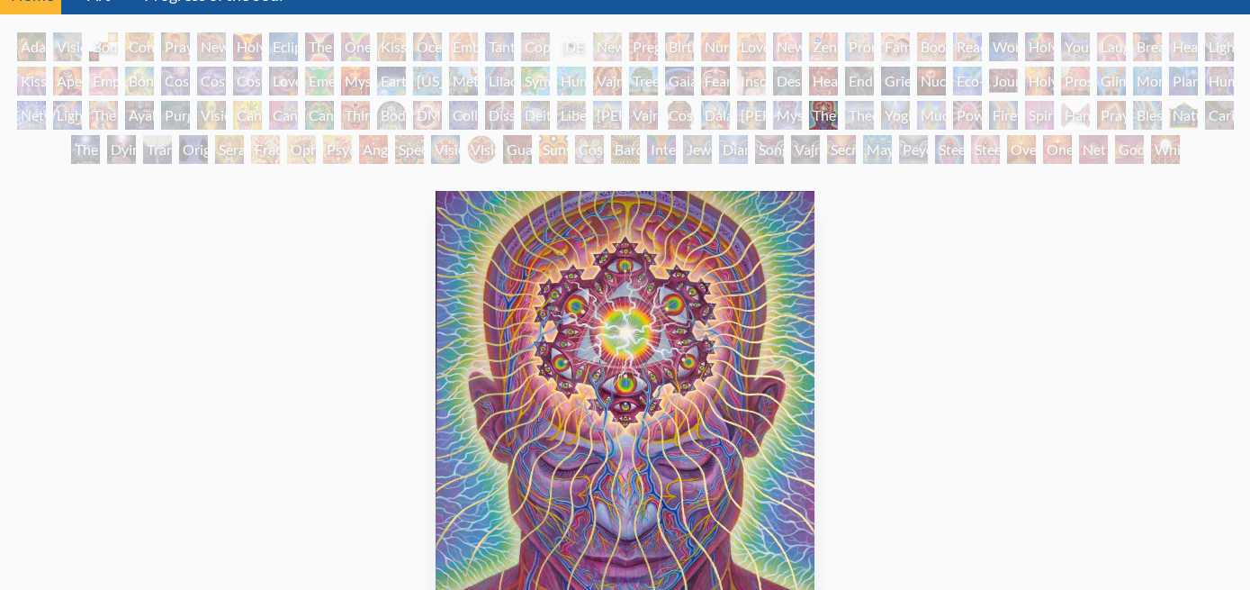
click at [773, 101] on div "Mystic Eye" at bounding box center [787, 115] width 29 height 29
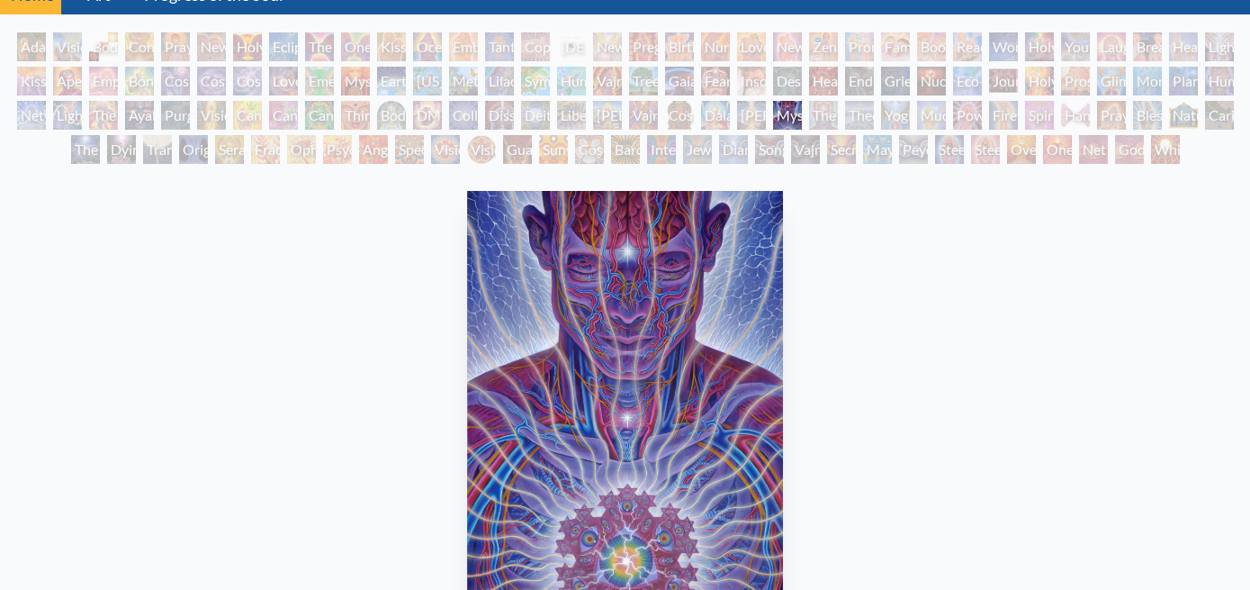
click at [737, 101] on div "[PERSON_NAME]" at bounding box center [751, 115] width 29 height 29
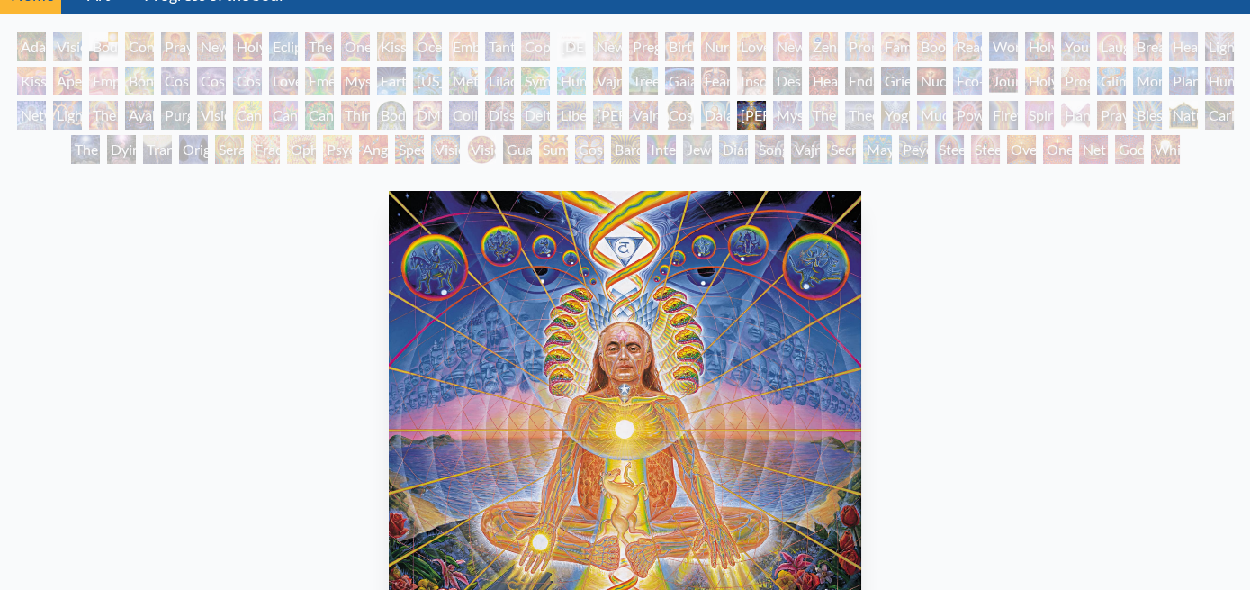
click at [701, 101] on div "Dalai Lama" at bounding box center [715, 115] width 29 height 29
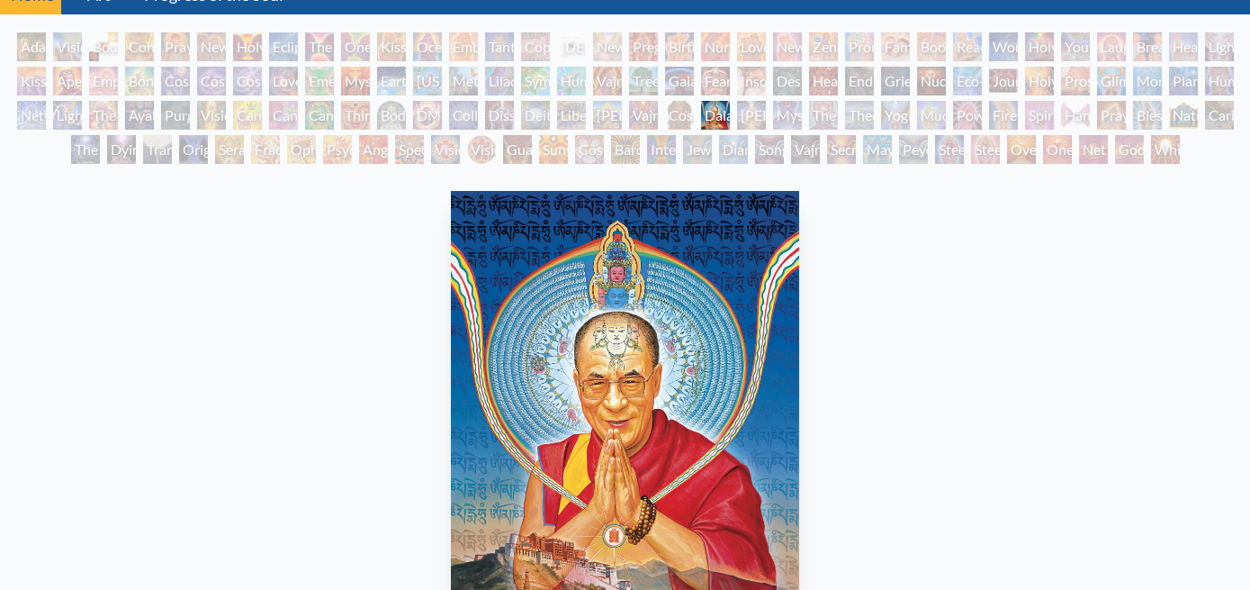
click at [665, 101] on div "Cosmic [DEMOGRAPHIC_DATA]" at bounding box center [679, 115] width 29 height 29
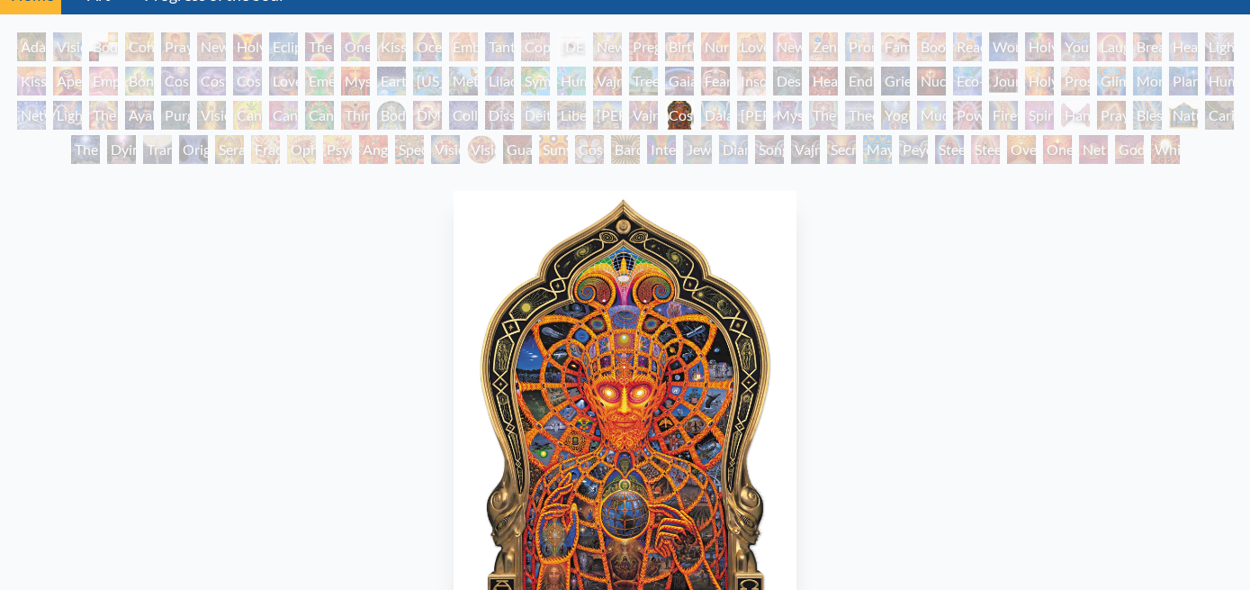
click at [629, 101] on div "Vajra Guru" at bounding box center [643, 115] width 29 height 29
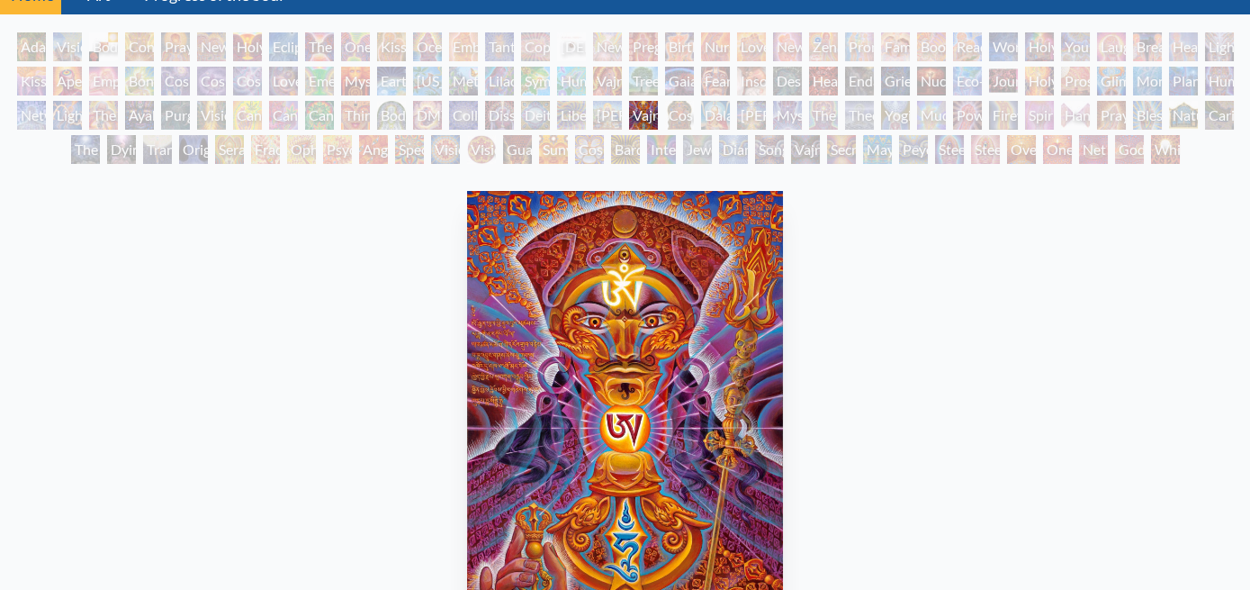
click at [593, 101] on div "[PERSON_NAME]" at bounding box center [607, 115] width 29 height 29
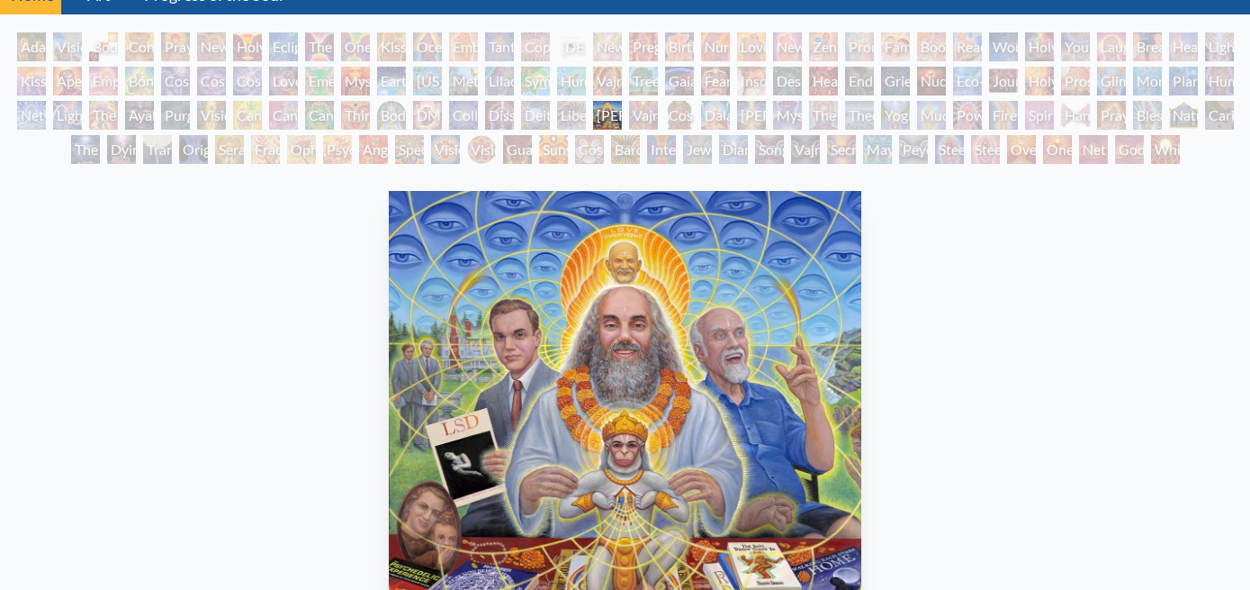
click at [557, 101] on div "Liberation Through Seeing" at bounding box center [571, 115] width 29 height 29
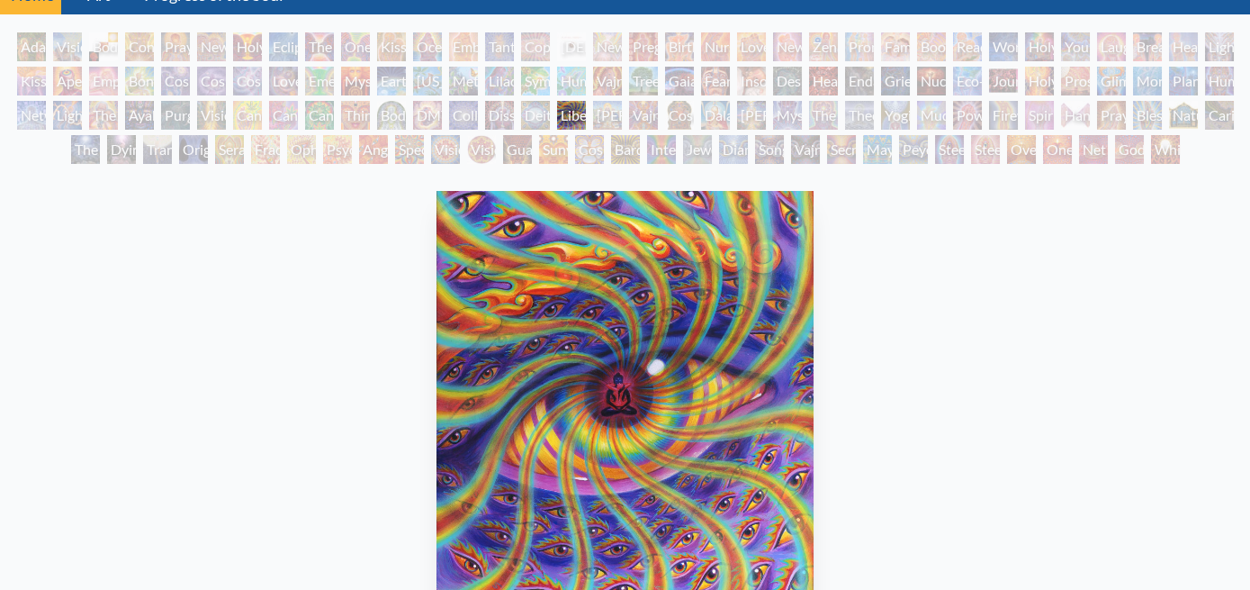
click at [485, 101] on div "Dissectional Art for Tool's Lateralus CD" at bounding box center [499, 115] width 29 height 29
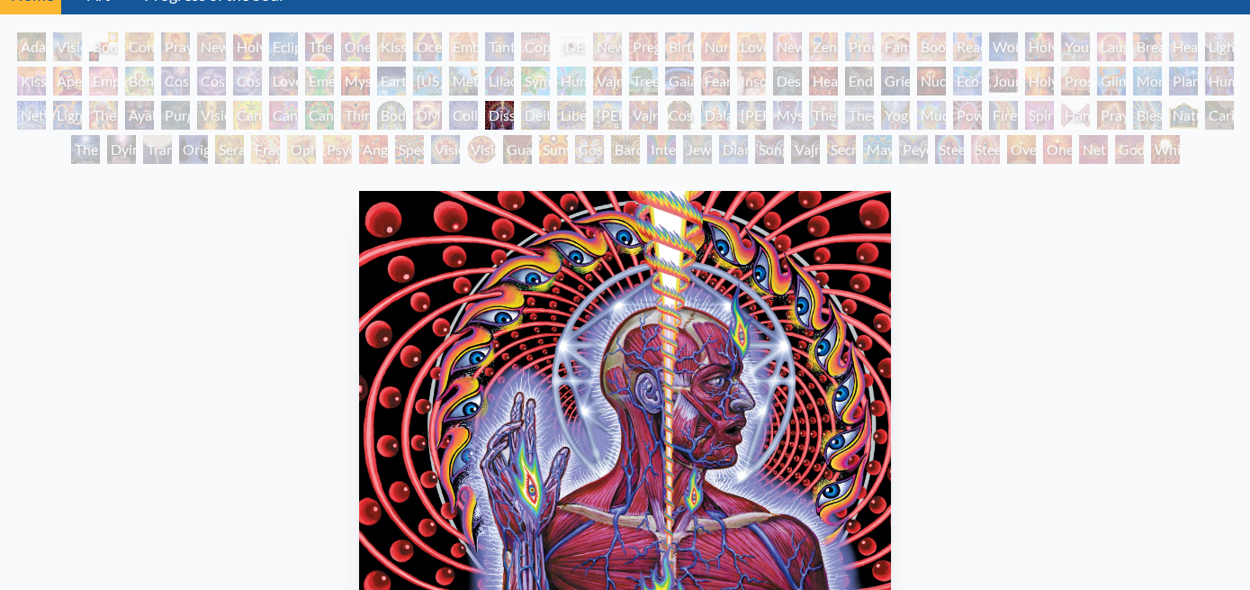
click at [521, 101] on div "Deities & Demons Drinking from the Milky Pool" at bounding box center [535, 115] width 29 height 29
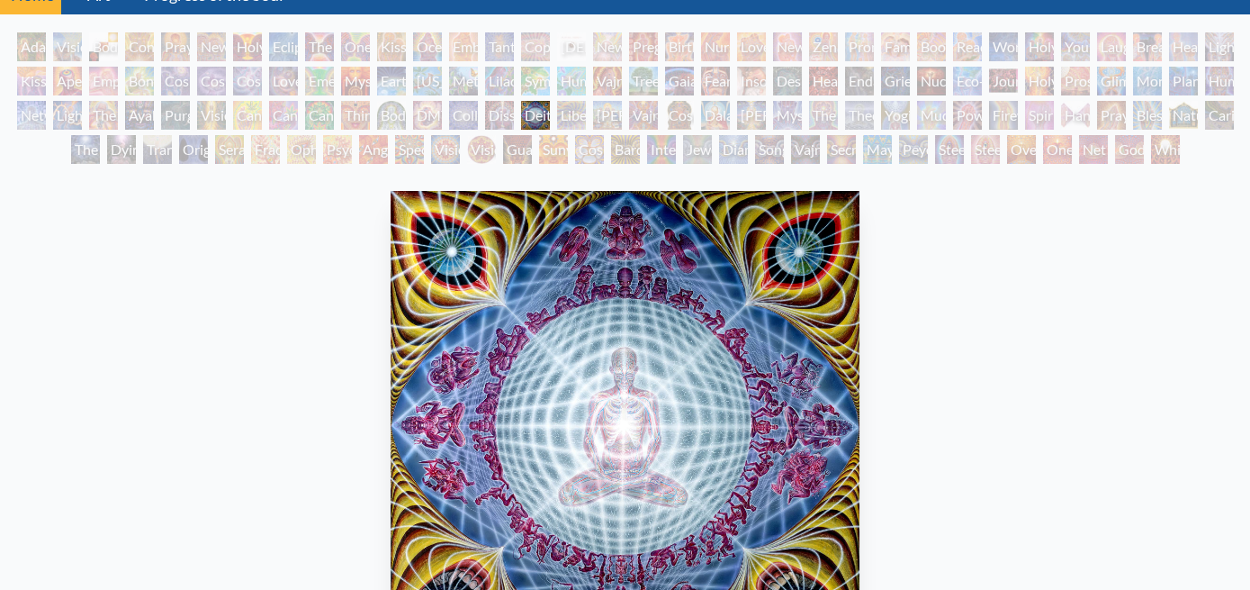
click at [449, 101] on div "Collective Vision" at bounding box center [463, 115] width 29 height 29
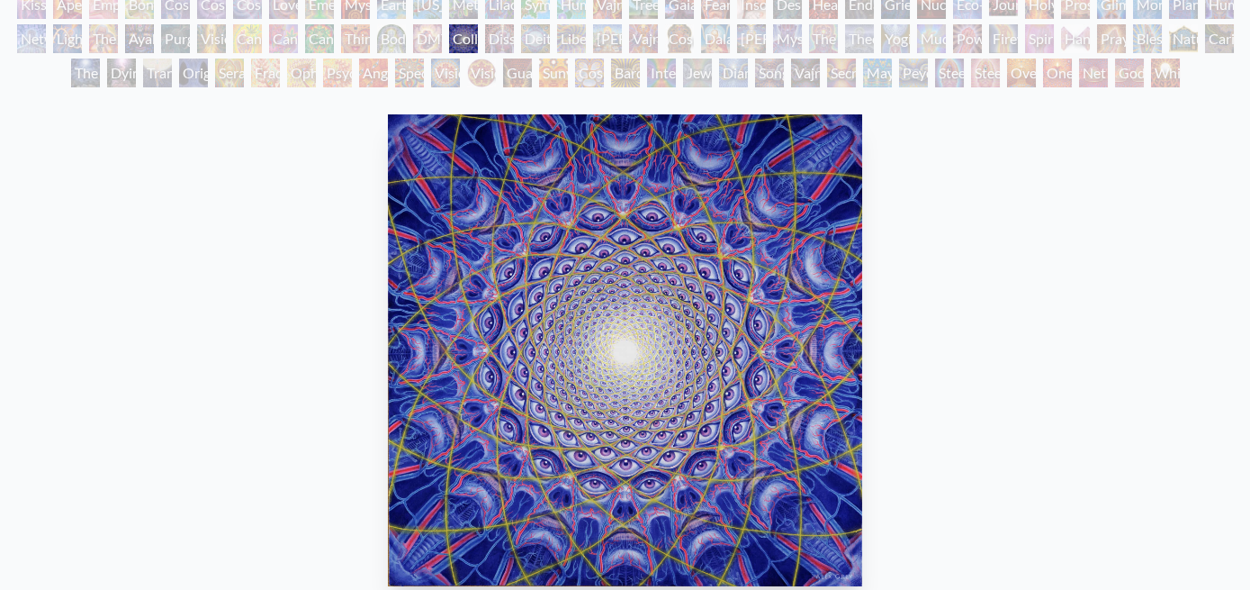
scroll to position [83, 0]
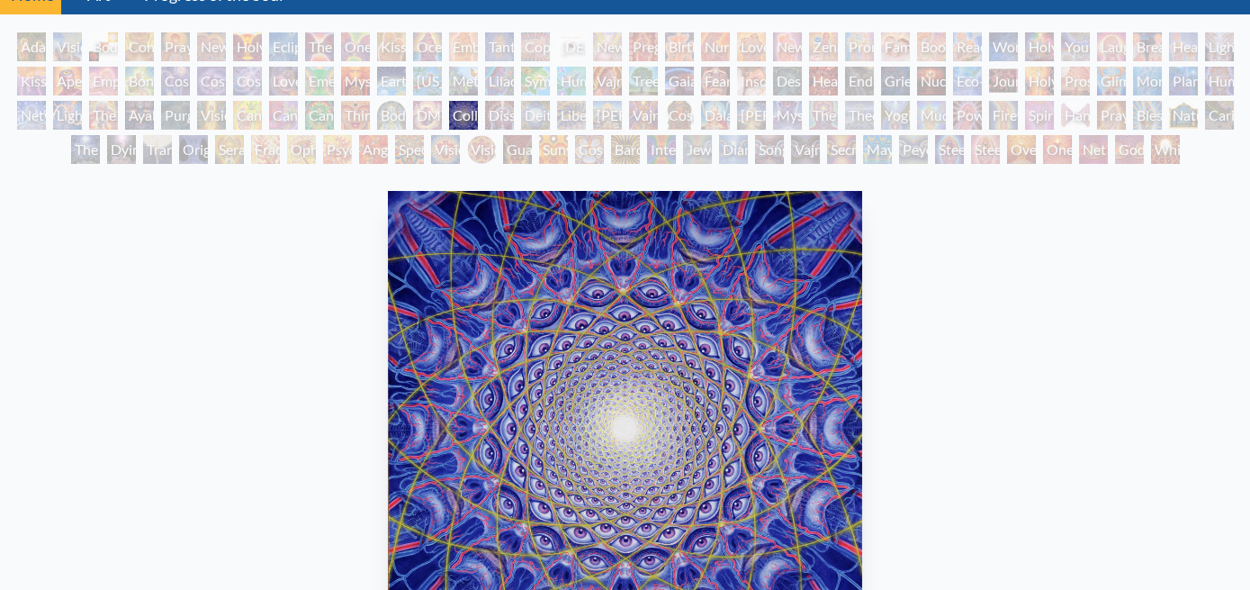
click at [413, 101] on div "DMT - The Spirit Molecule" at bounding box center [427, 115] width 29 height 29
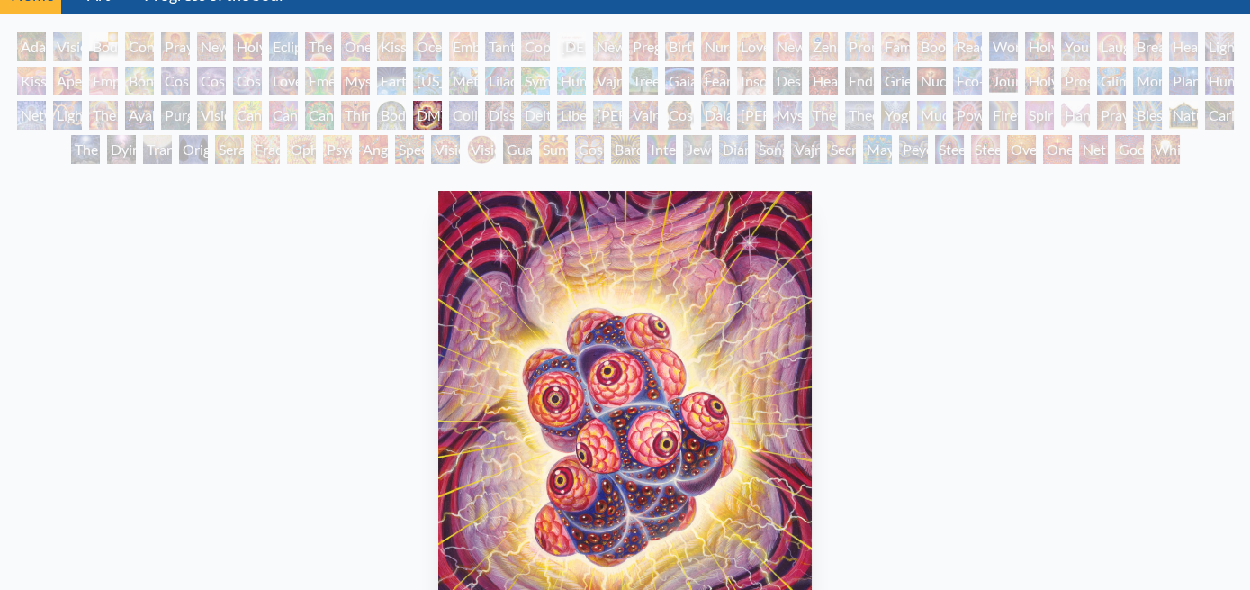
click at [377, 101] on div "Body/Mind as a Vibratory Field of Energy" at bounding box center [391, 115] width 29 height 29
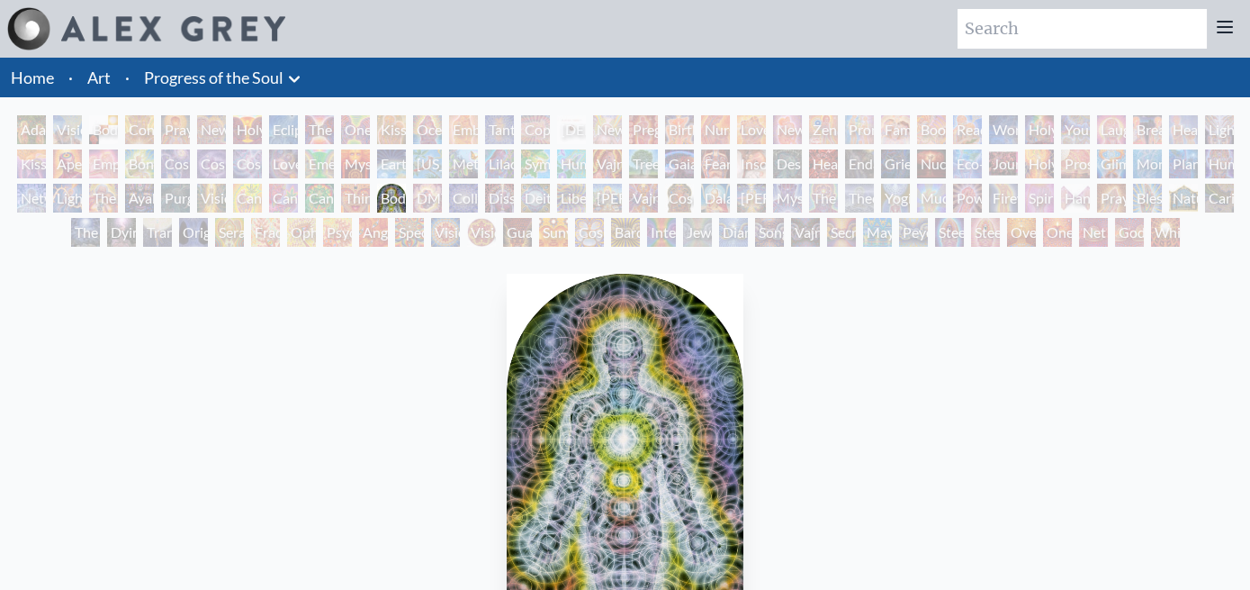
click at [197, 149] on div "Cosmic Artist" at bounding box center [211, 163] width 29 height 29
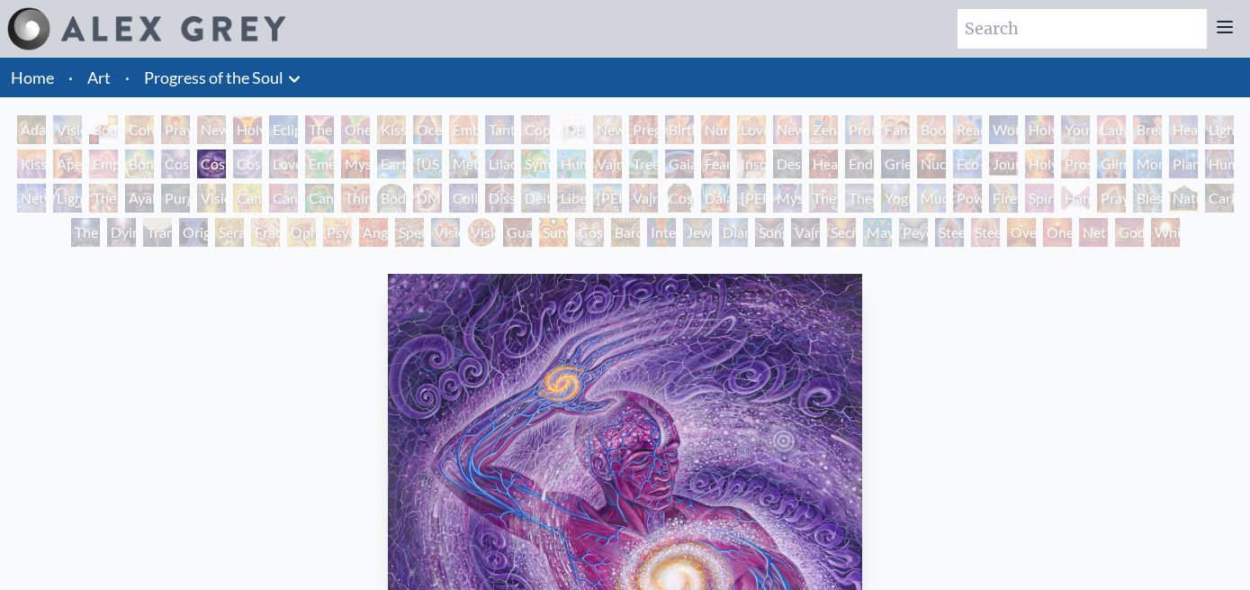
click at [233, 149] on div "Cosmic Lovers" at bounding box center [247, 163] width 29 height 29
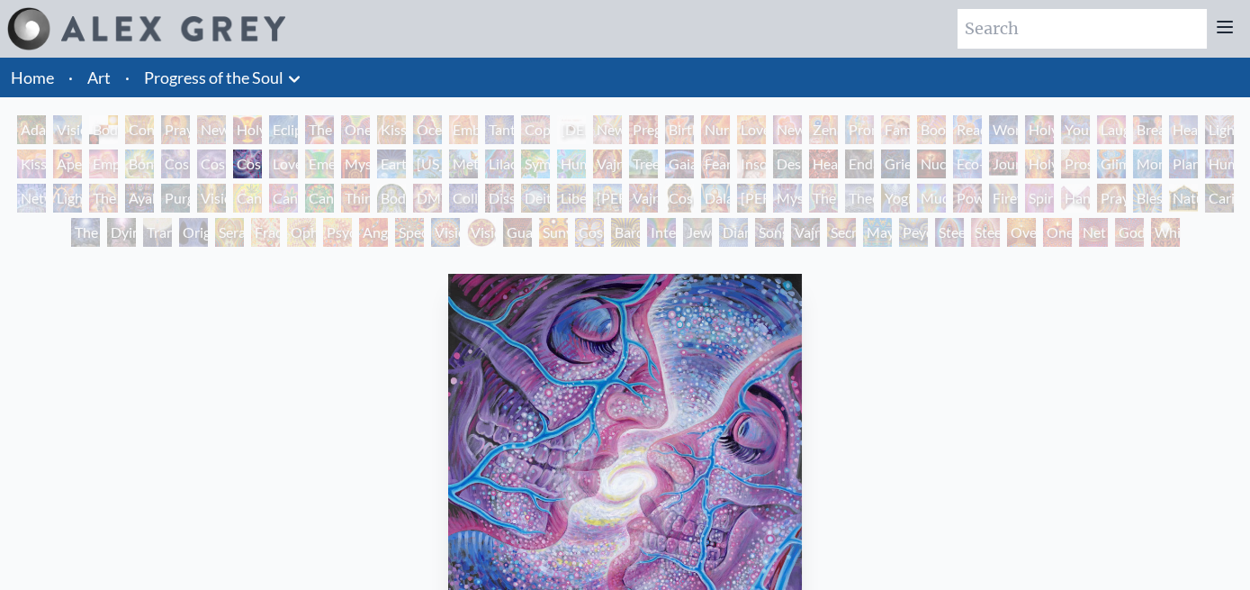
click at [233, 149] on div "Cosmic Lovers" at bounding box center [247, 163] width 29 height 29
click at [341, 149] on div "Mysteriosa 2" at bounding box center [355, 163] width 29 height 29
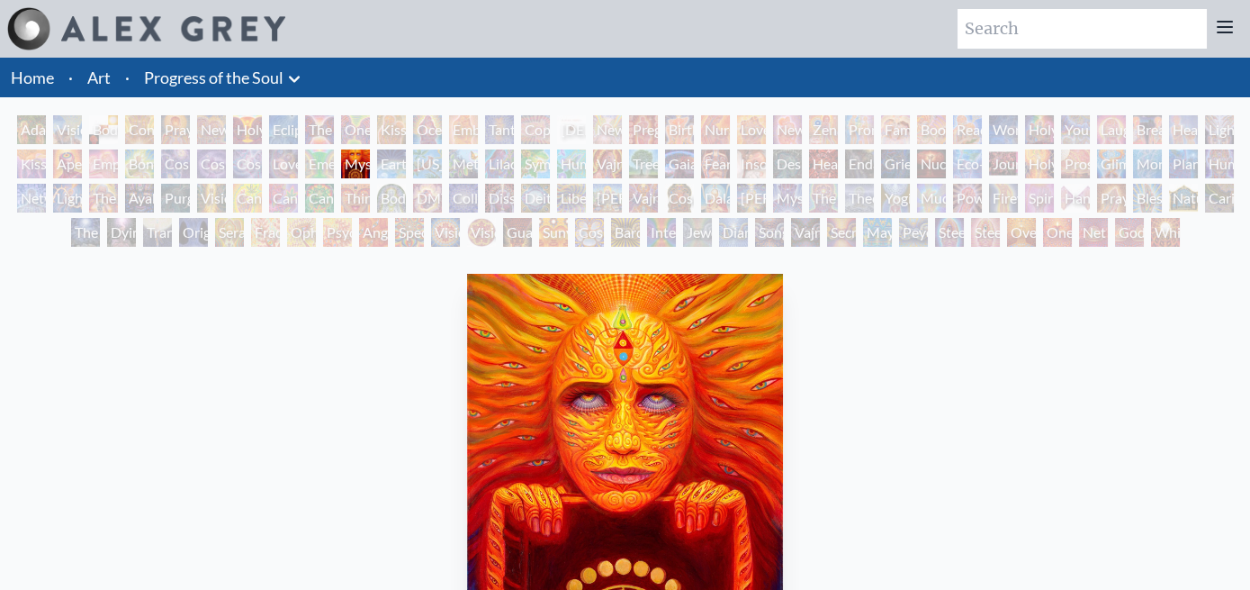
click at [413, 149] on div "[US_STATE] Song" at bounding box center [427, 163] width 29 height 29
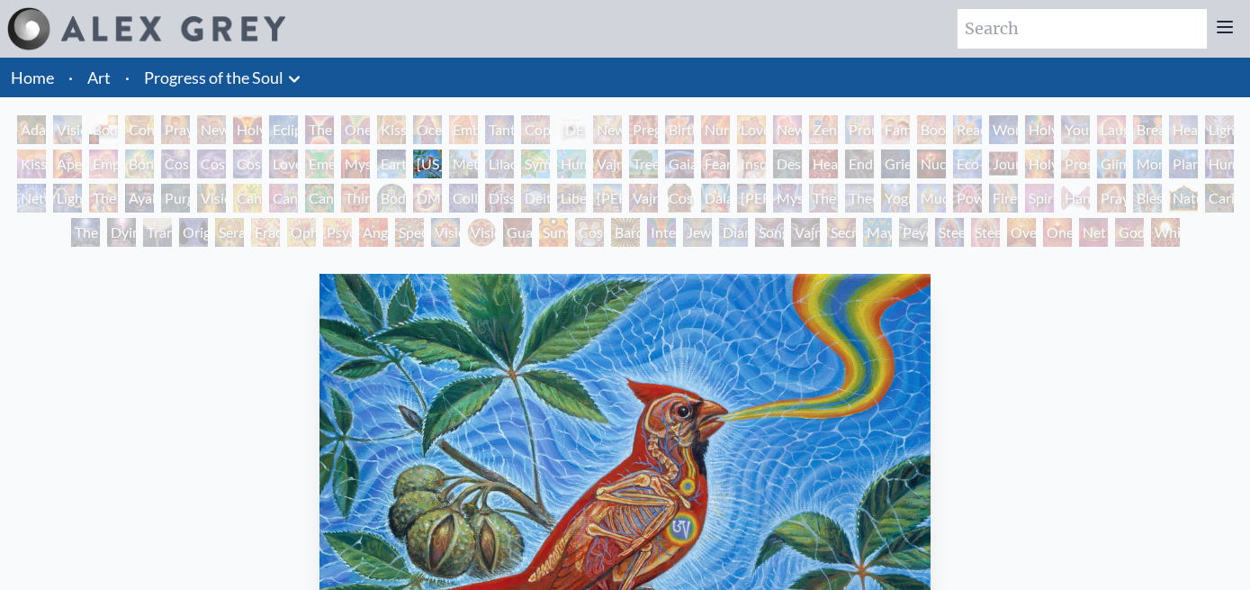
click at [449, 149] on div "Metamorphosis" at bounding box center [463, 163] width 29 height 29
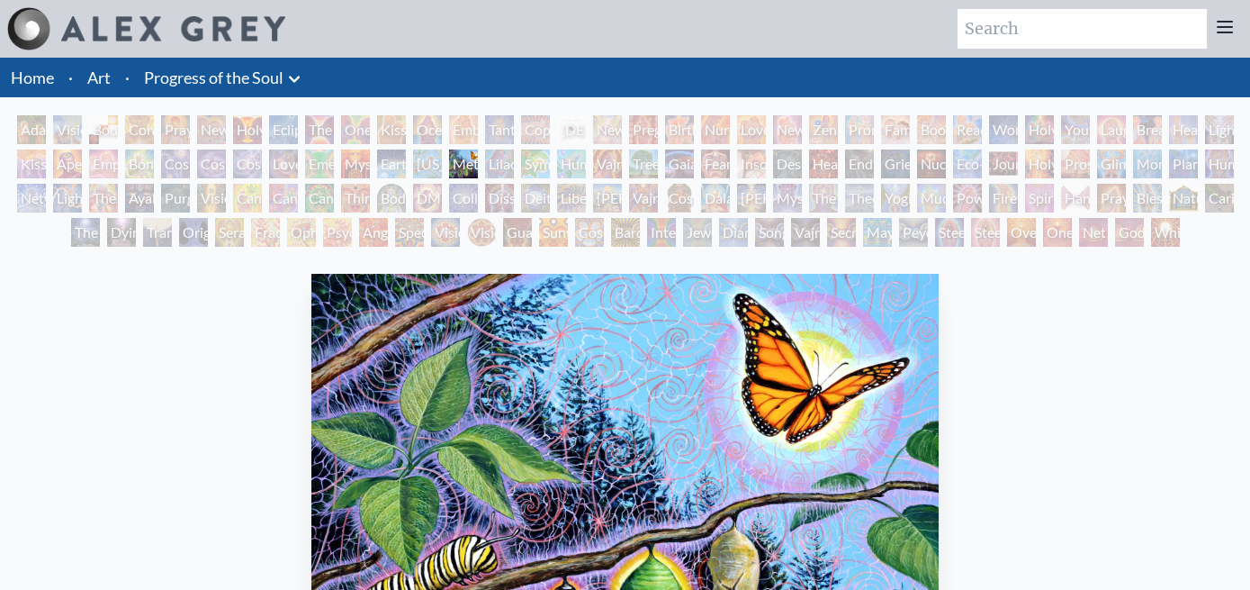
click at [557, 149] on div "Humming Bird" at bounding box center [571, 163] width 29 height 29
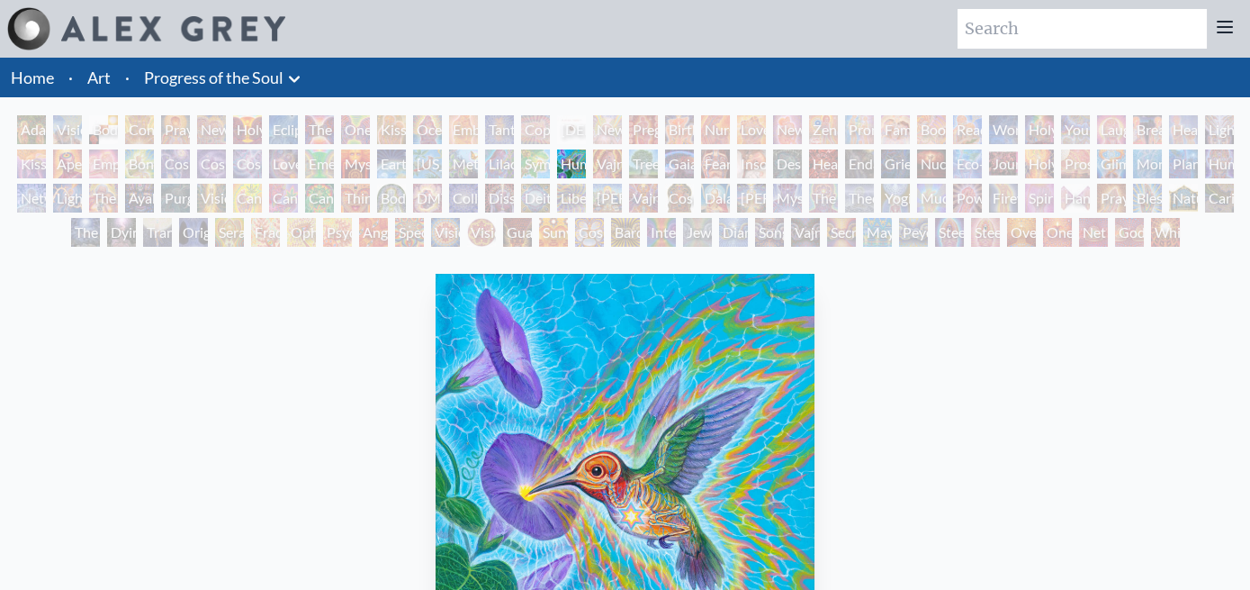
click at [521, 149] on div "Symbiosis: Gall Wasp & Oak Tree" at bounding box center [535, 163] width 29 height 29
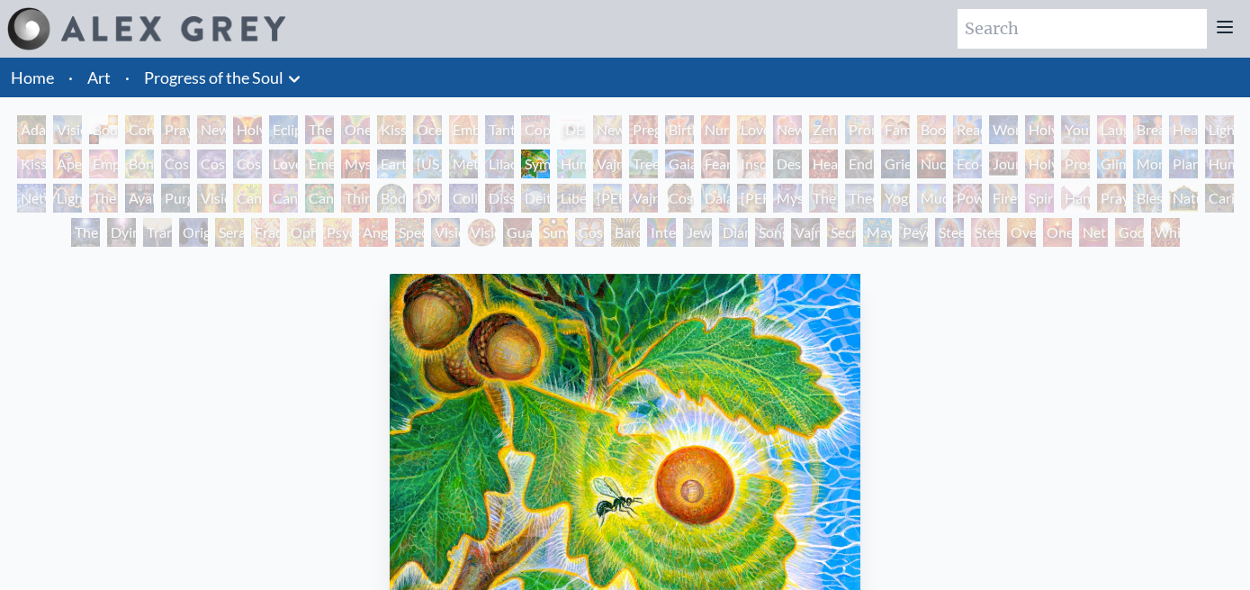
click at [521, 149] on div "Symbiosis: Gall Wasp & Oak Tree" at bounding box center [535, 163] width 29 height 29
click at [737, 149] on div "Insomnia" at bounding box center [751, 163] width 29 height 29
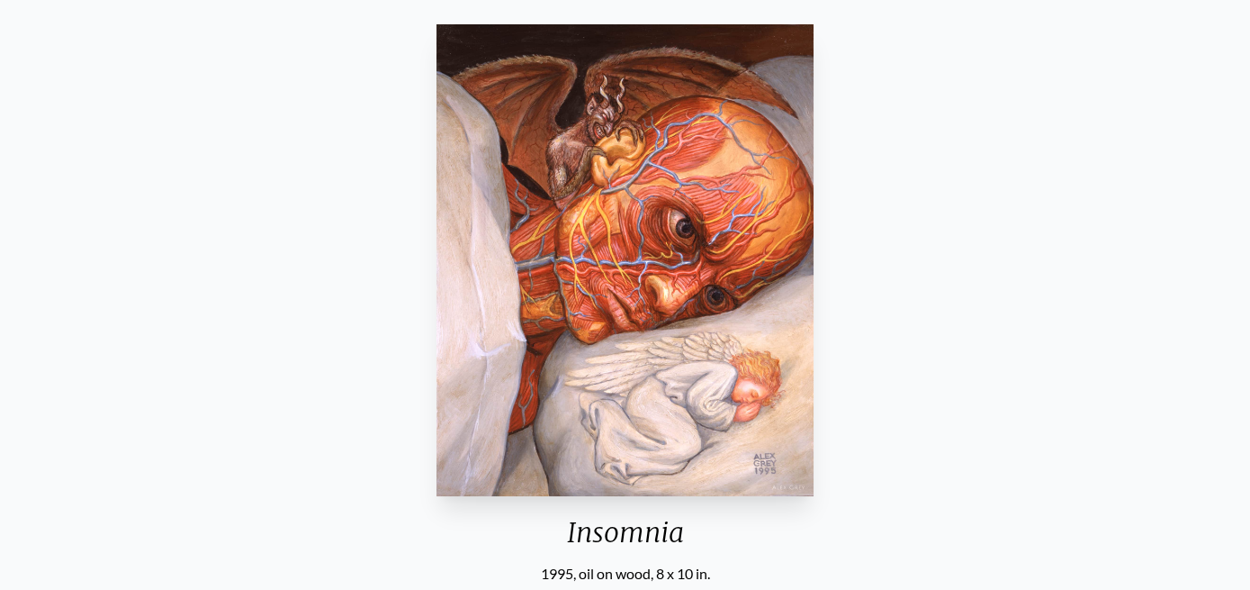
scroll to position [83, 0]
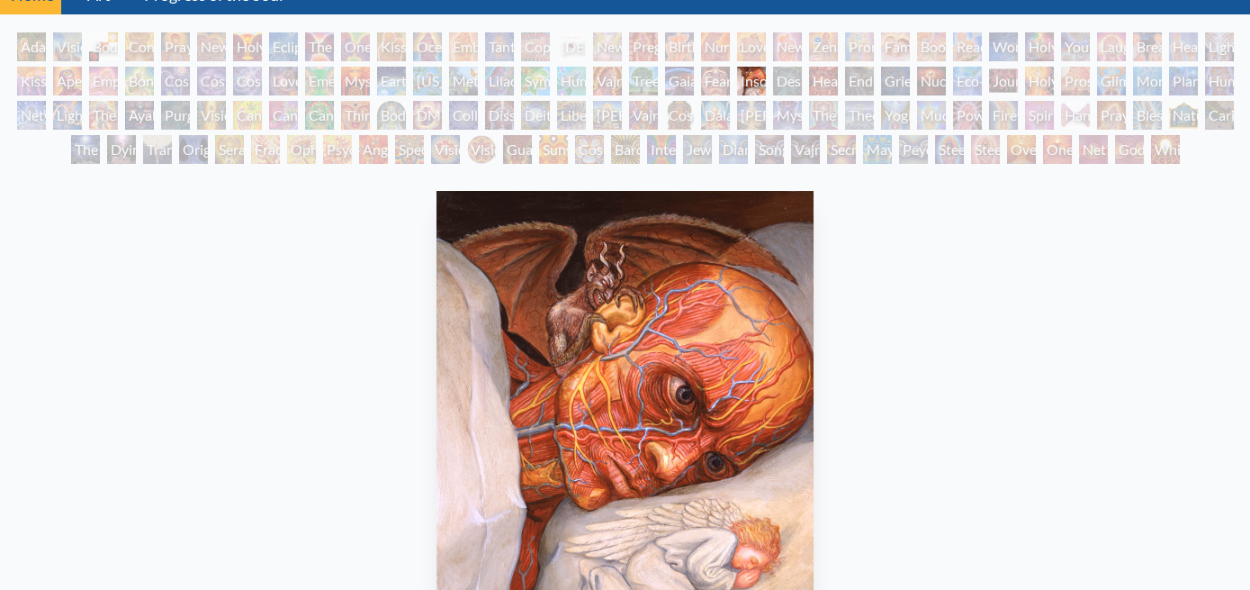
click at [701, 67] on div "Fear" at bounding box center [715, 81] width 29 height 29
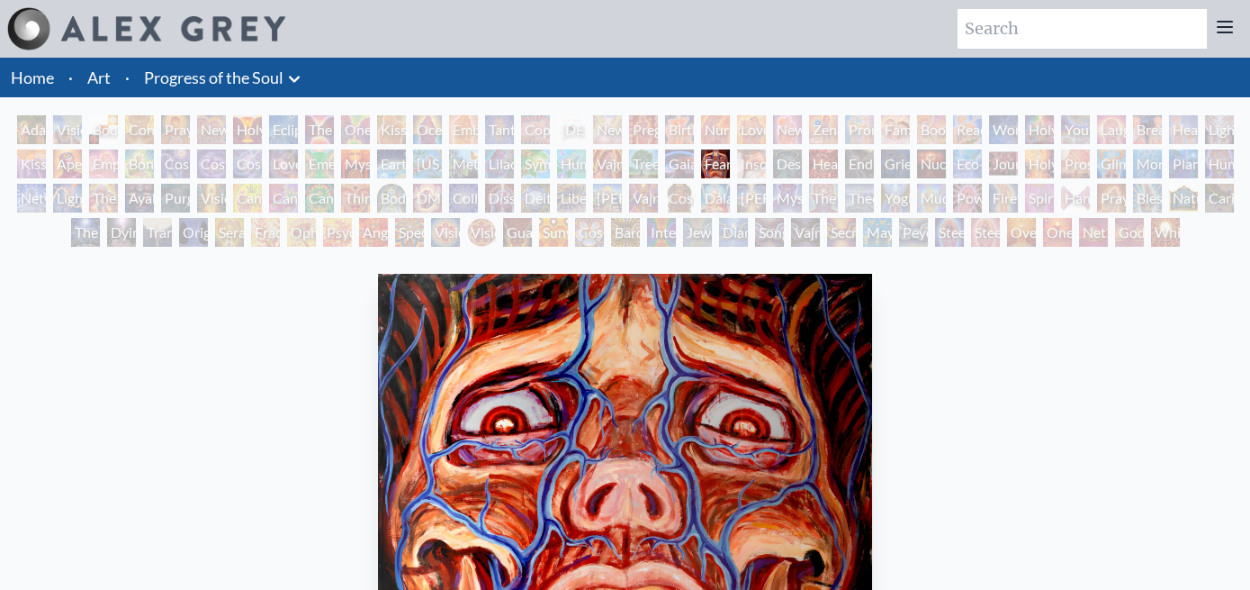
click at [665, 149] on div "Gaia" at bounding box center [679, 163] width 29 height 29
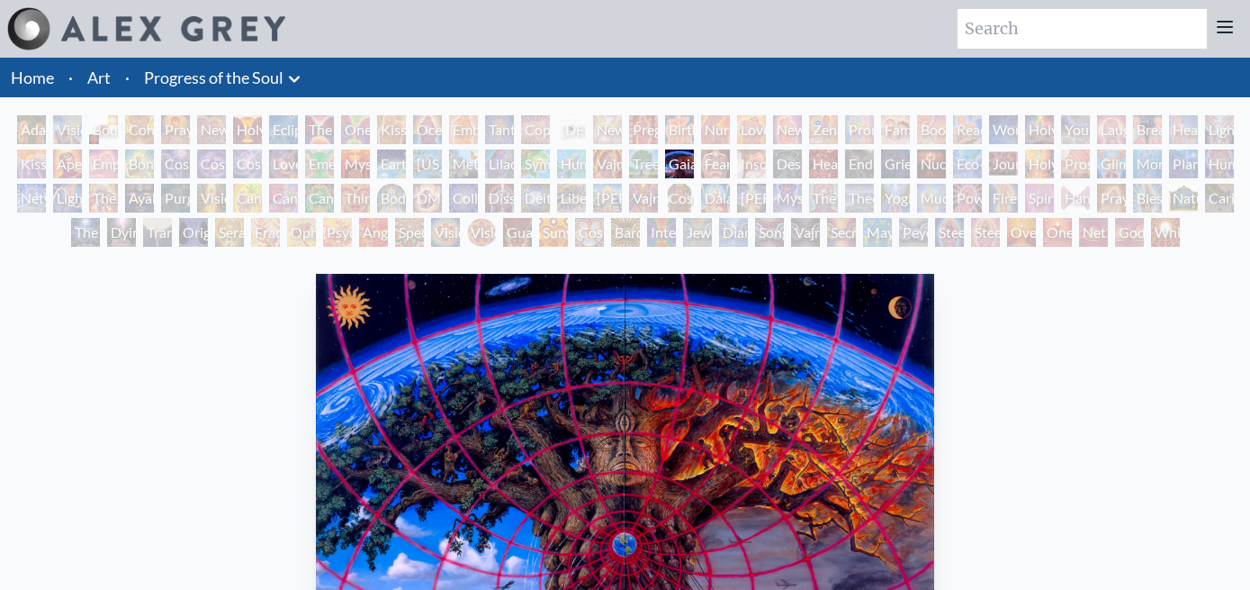
click at [629, 149] on div "Tree & Person" at bounding box center [643, 163] width 29 height 29
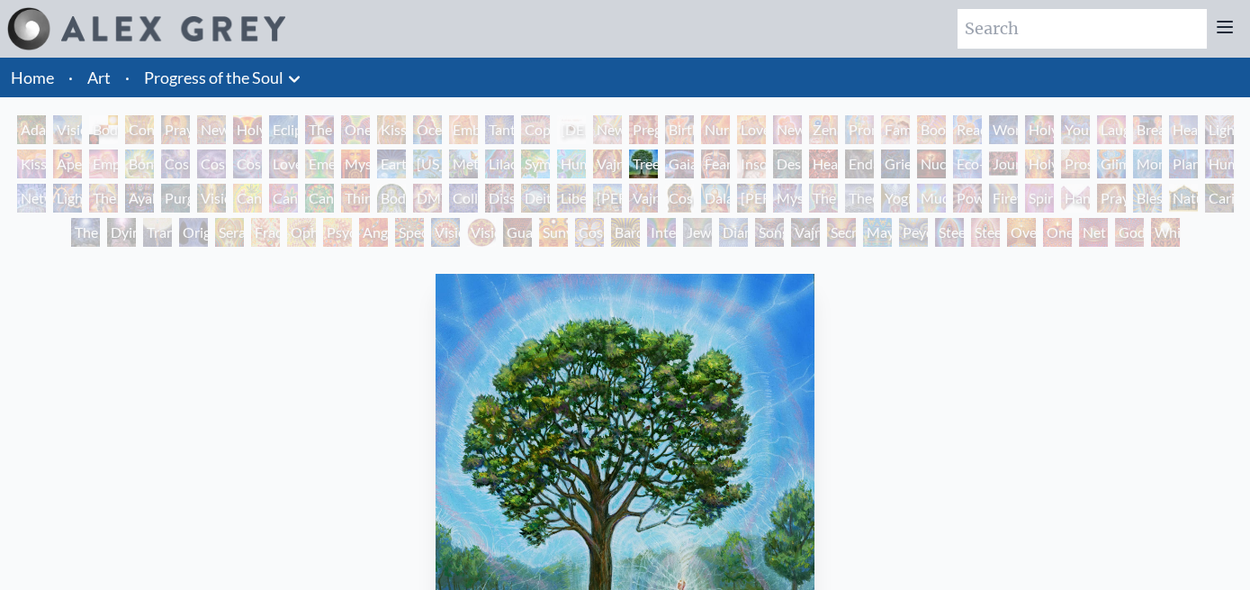
click at [593, 149] on div "Vajra Horse" at bounding box center [607, 163] width 29 height 29
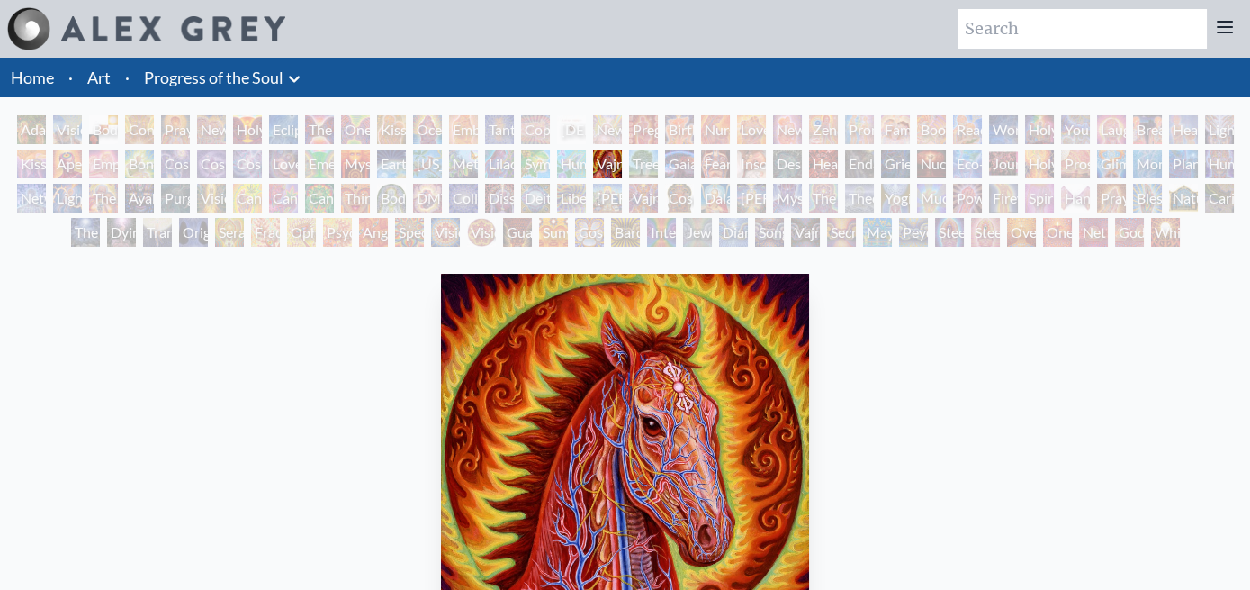
click at [809, 149] on div "Headache" at bounding box center [823, 163] width 29 height 29
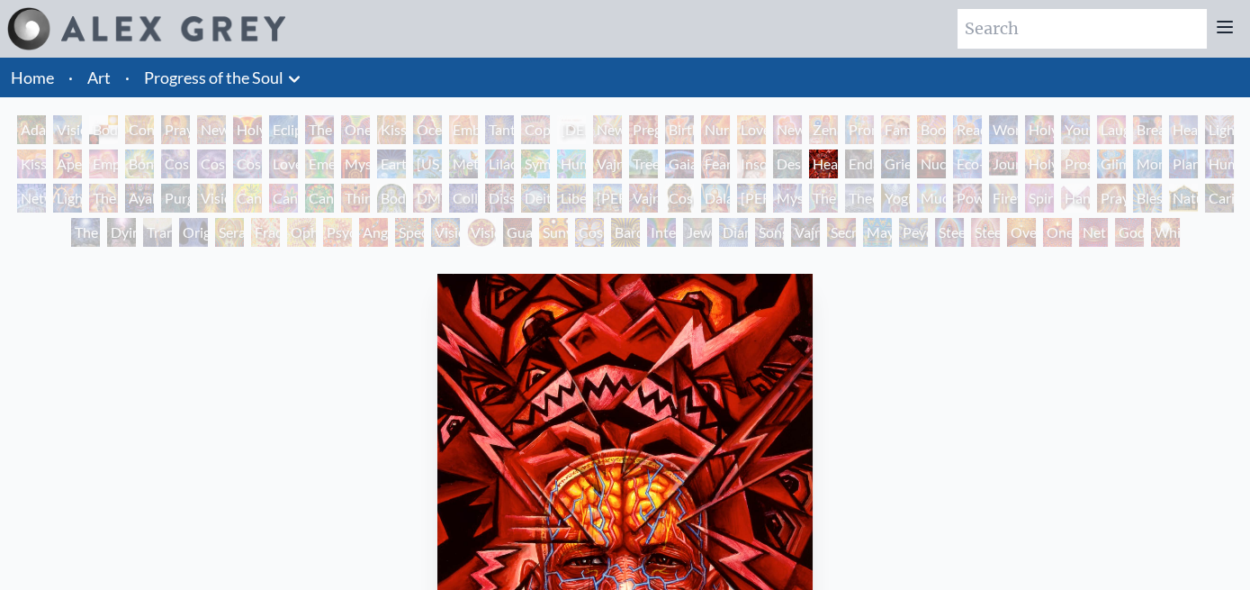
click at [845, 149] on div "Endarkenment" at bounding box center [859, 163] width 29 height 29
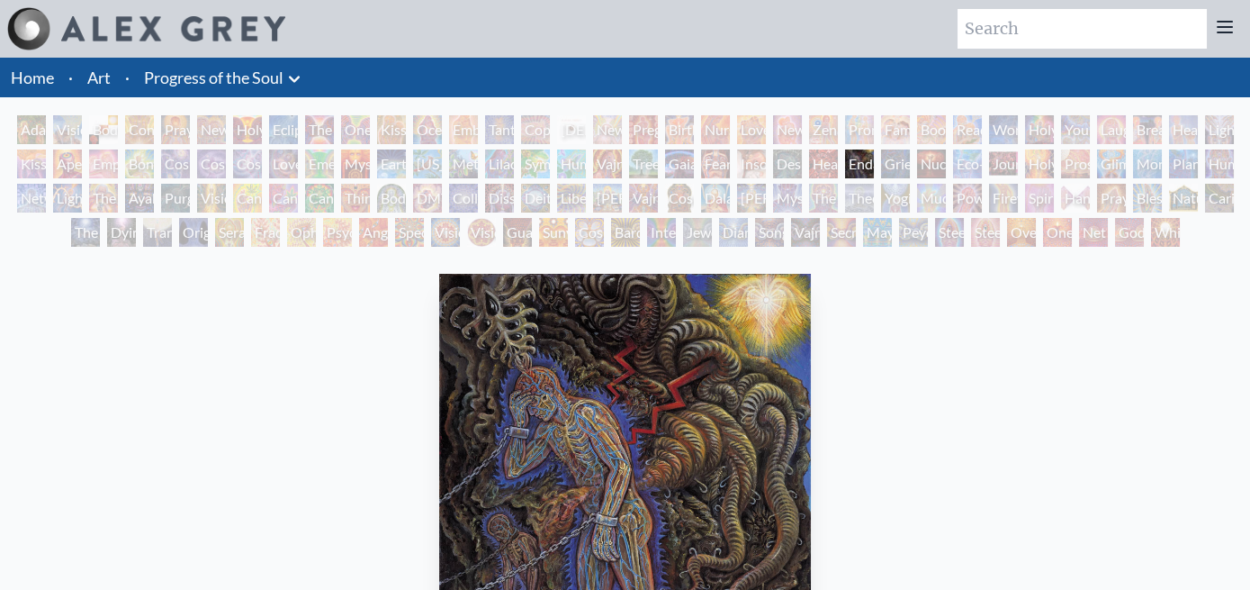
click at [881, 149] on div "Grieving" at bounding box center [895, 163] width 29 height 29
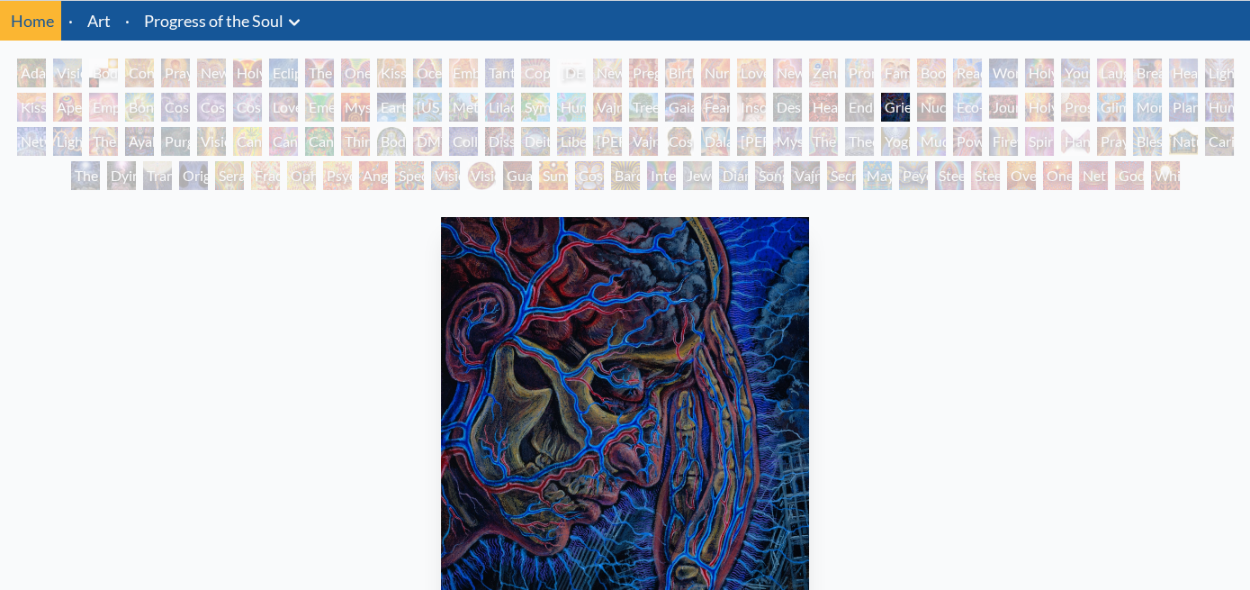
scroll to position [83, 0]
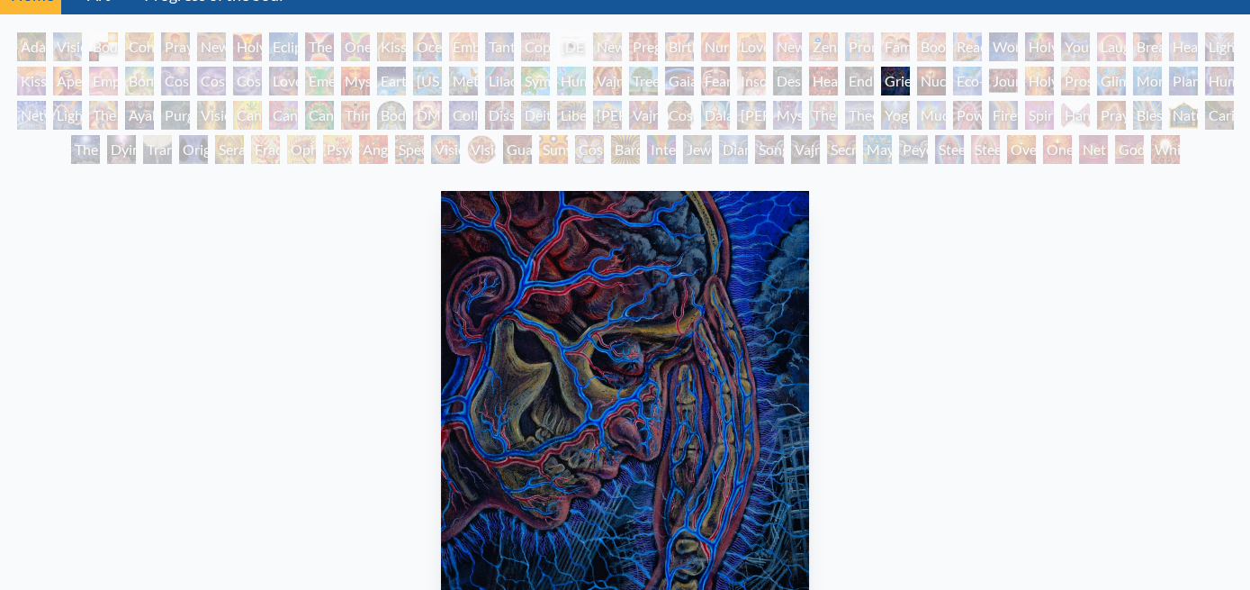
click at [917, 67] on div "Nuclear Crucifixion" at bounding box center [931, 81] width 29 height 29
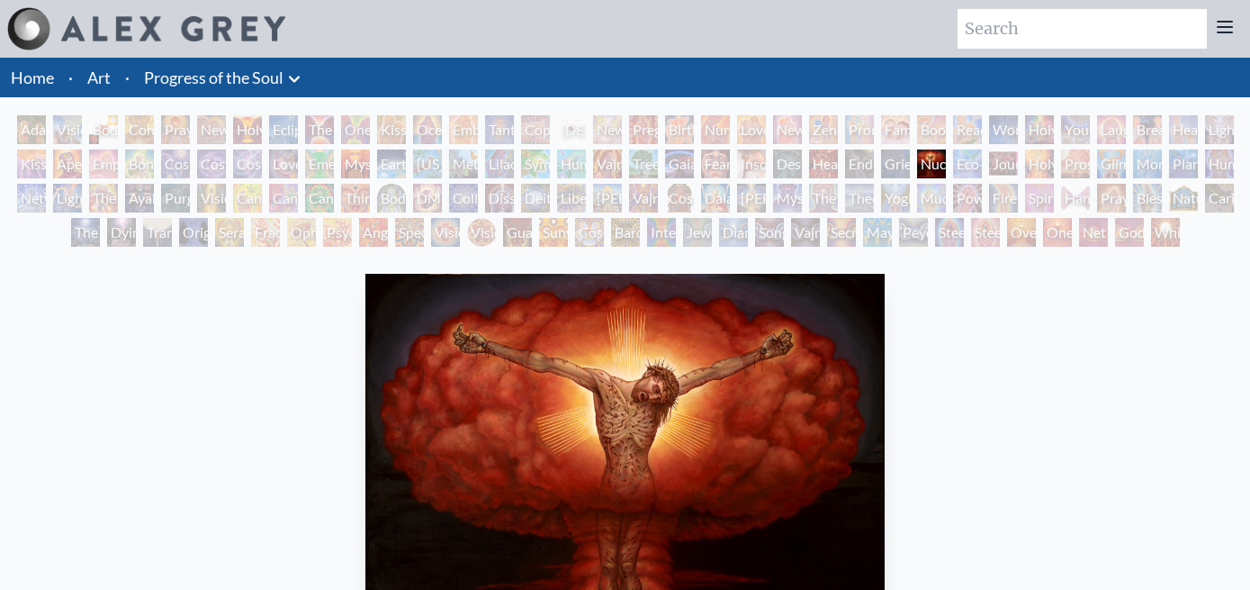
click at [953, 149] on div "Eco-Atlas" at bounding box center [967, 163] width 29 height 29
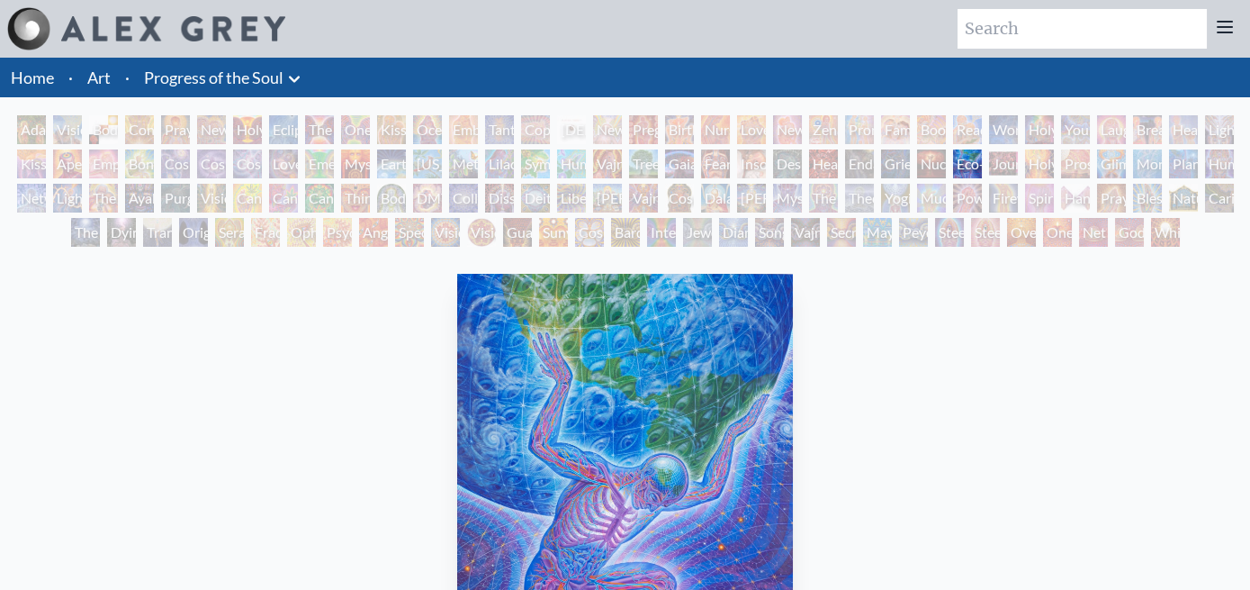
click at [989, 149] on div "Journey of the Wounded Healer" at bounding box center [1003, 163] width 29 height 29
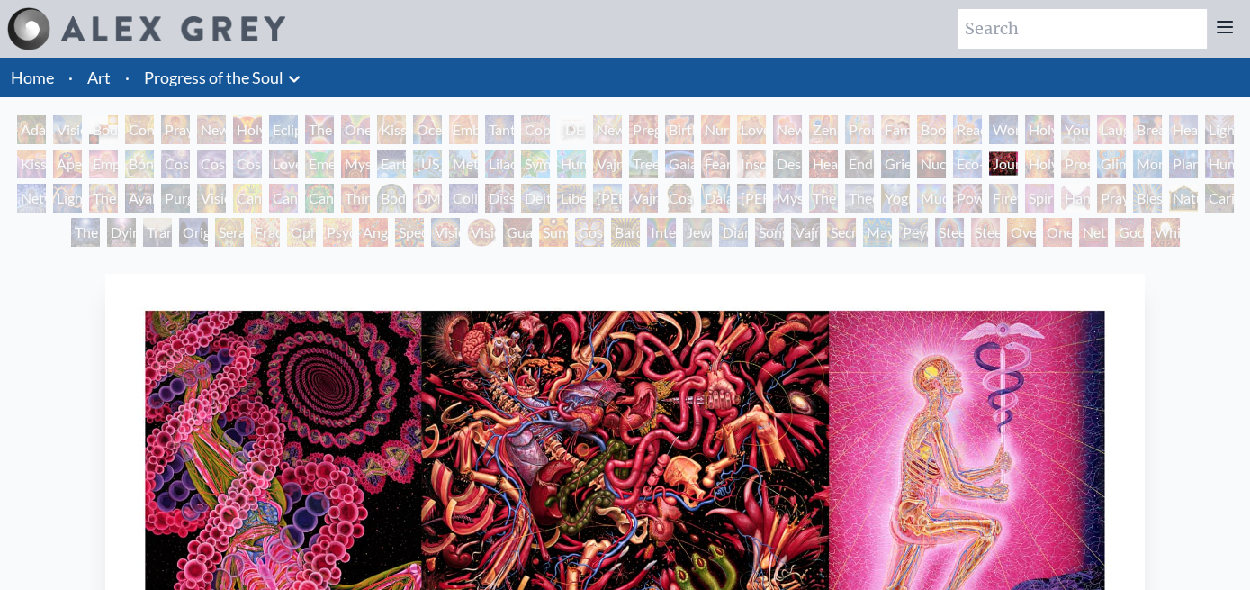
click at [1025, 149] on div "Holy Fire" at bounding box center [1039, 163] width 29 height 29
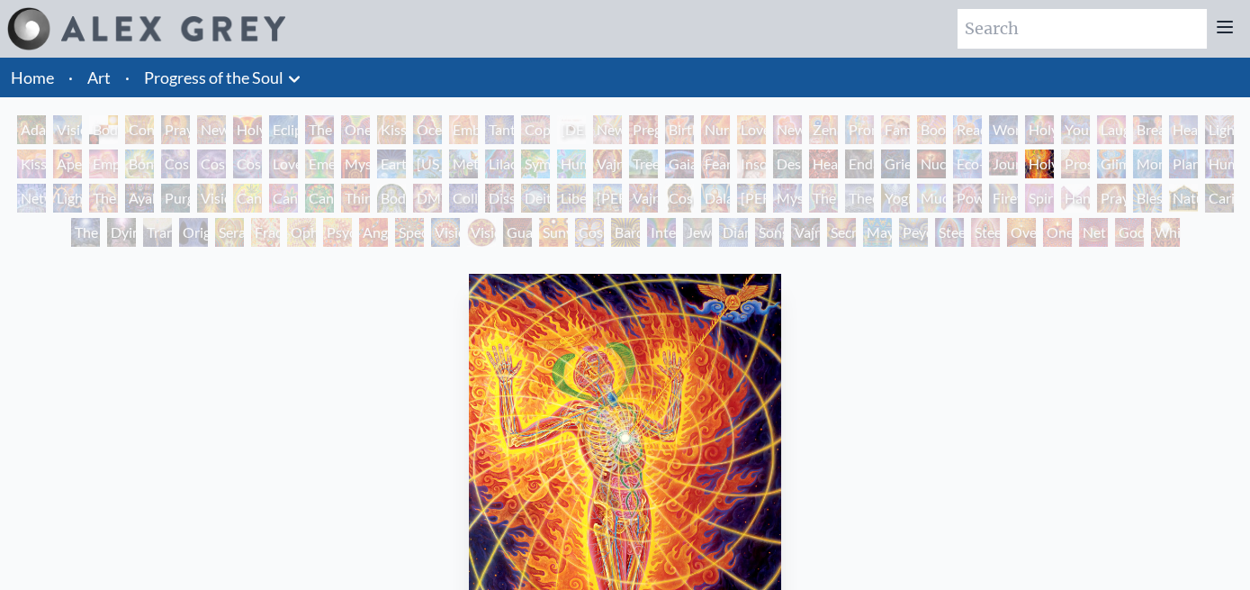
click at [1061, 149] on div "Prostration" at bounding box center [1075, 163] width 29 height 29
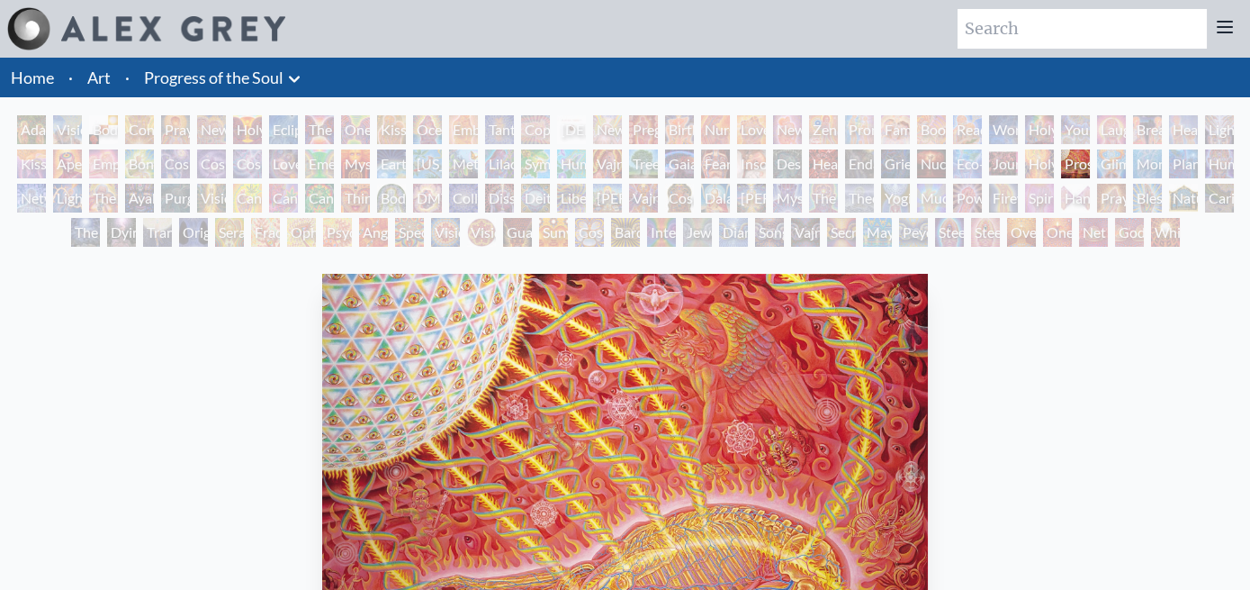
click at [1097, 149] on div "Glimpsing the Empyrean" at bounding box center [1111, 163] width 29 height 29
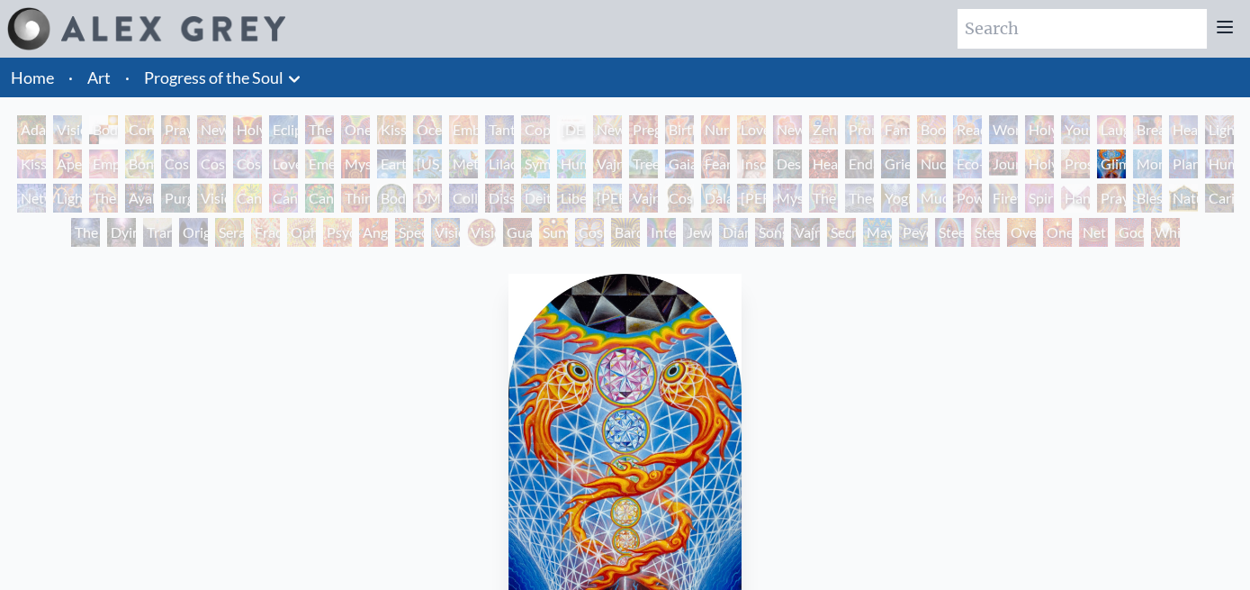
click at [1097, 149] on div "Glimpsing the Empyrean" at bounding box center [1111, 163] width 29 height 29
click at [1133, 149] on div "Monochord" at bounding box center [1147, 163] width 29 height 29
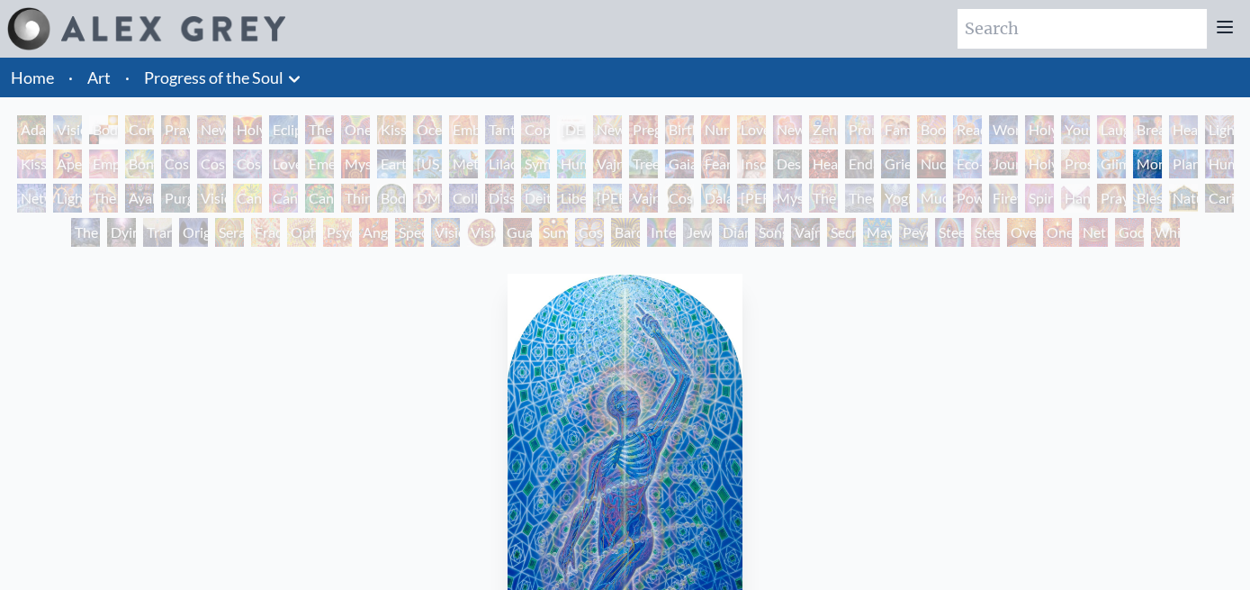
click at [1169, 149] on div "Planetary Prayers" at bounding box center [1183, 163] width 29 height 29
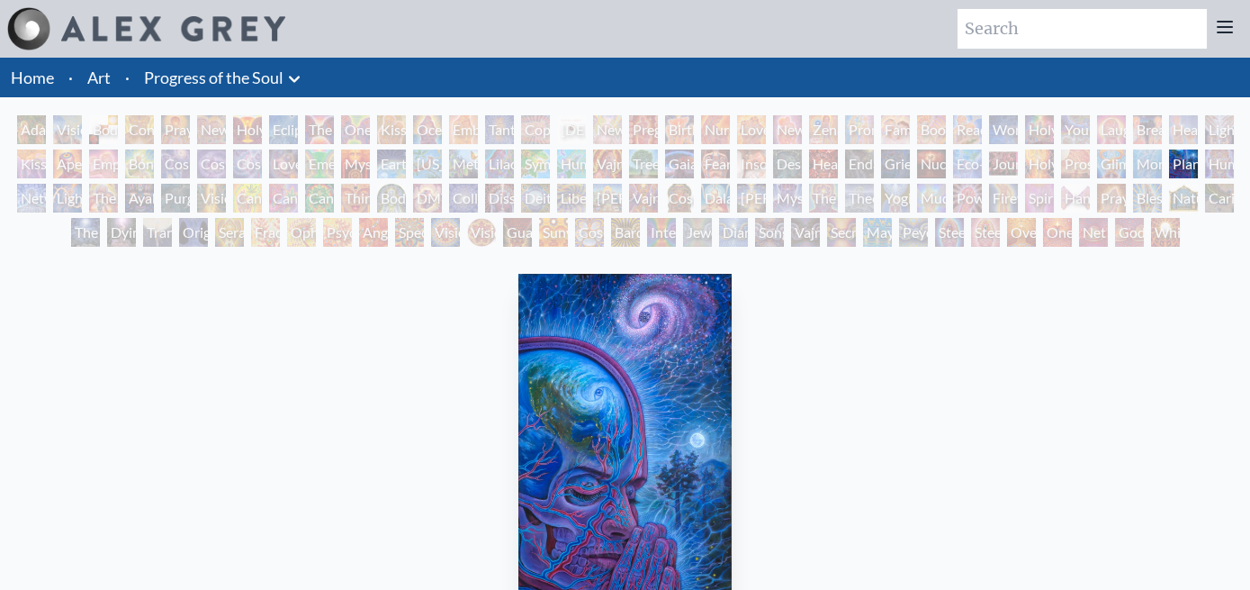
click at [1205, 149] on div "Human Geometry" at bounding box center [1219, 163] width 29 height 29
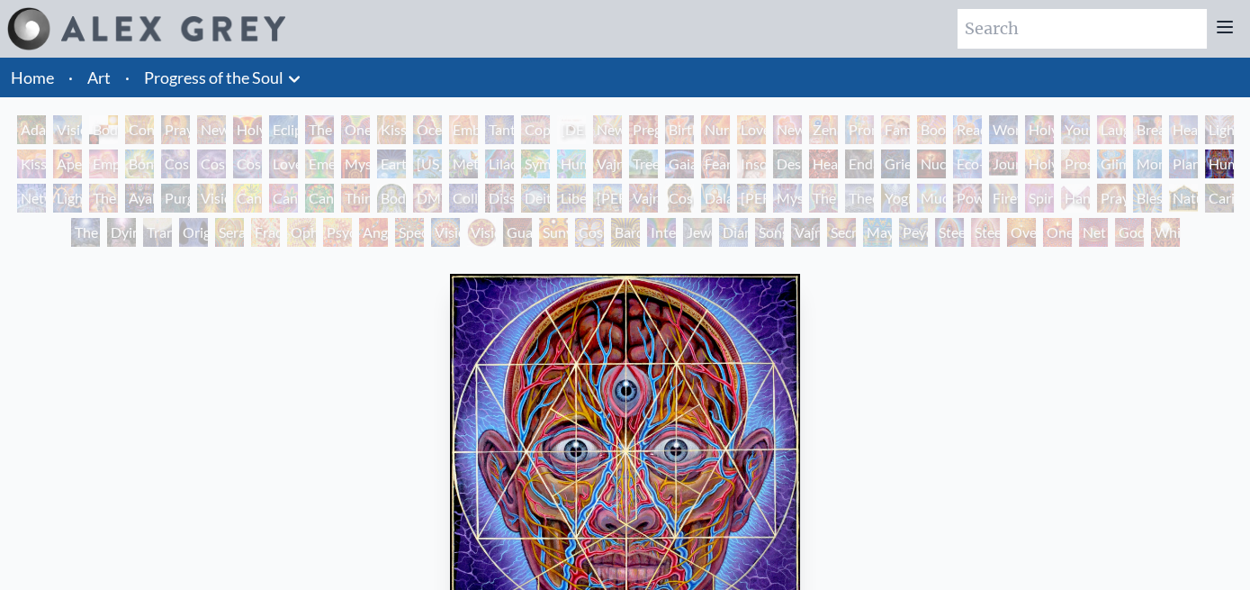
click at [46, 184] on div "Networks" at bounding box center [31, 198] width 29 height 29
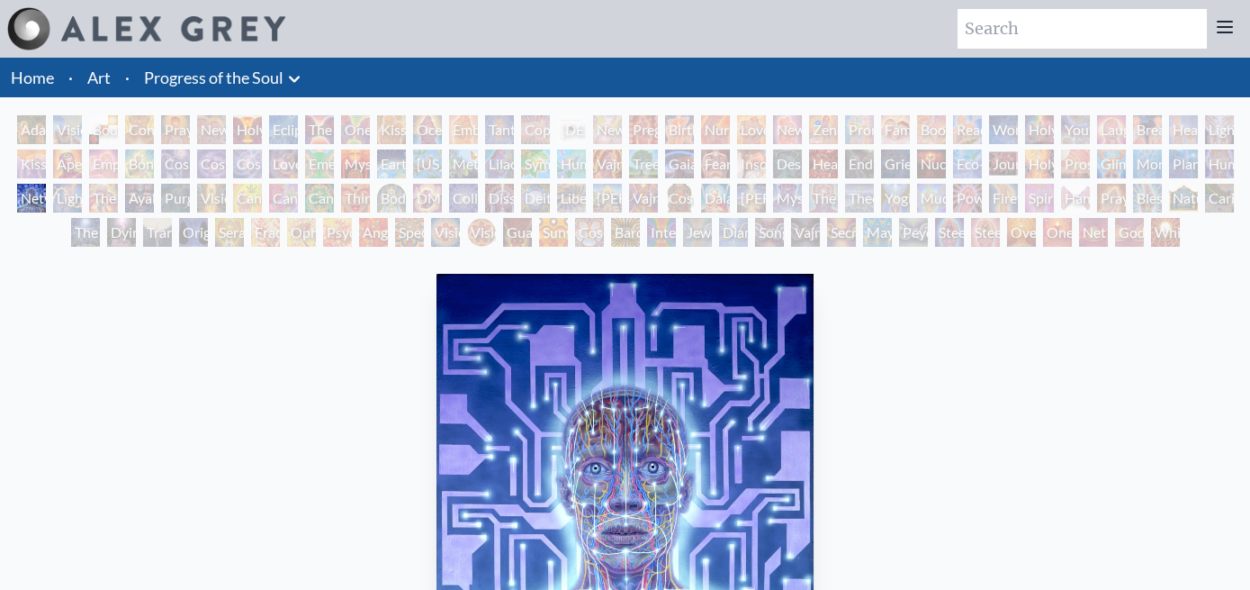
click at [82, 184] on div "Lightworker" at bounding box center [67, 198] width 29 height 29
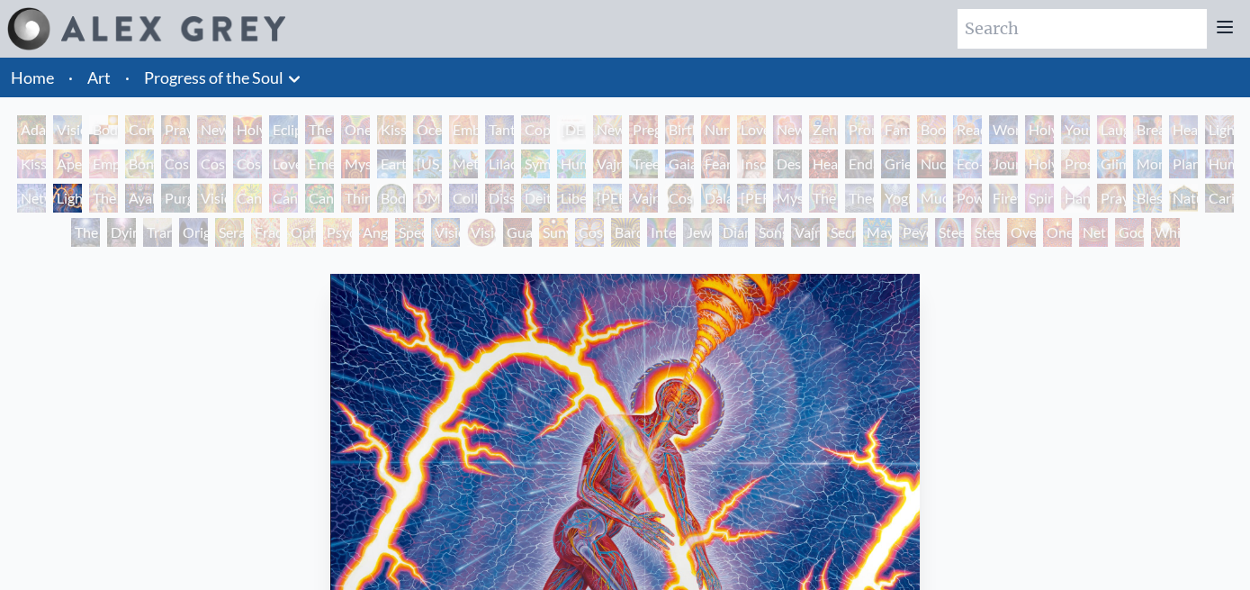
click at [118, 184] on div "The Shulgins and their Alchemical Angels" at bounding box center [103, 198] width 29 height 29
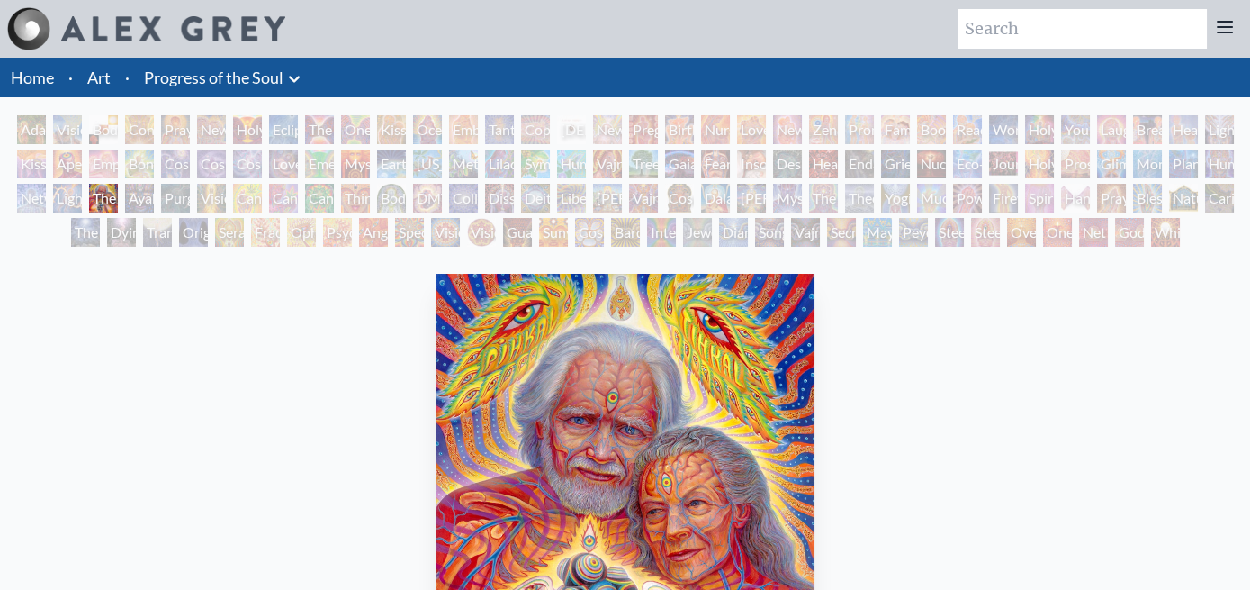
click at [154, 184] on div "Ayahuasca Visitation" at bounding box center [139, 198] width 29 height 29
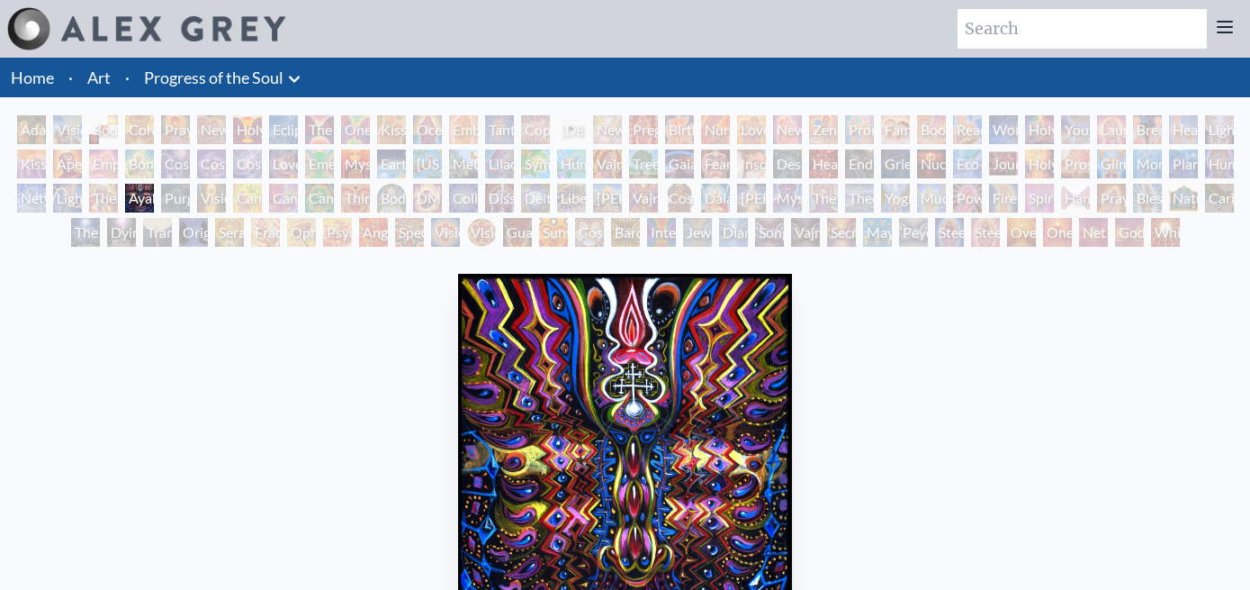
click at [190, 184] on div "Purging" at bounding box center [175, 198] width 29 height 29
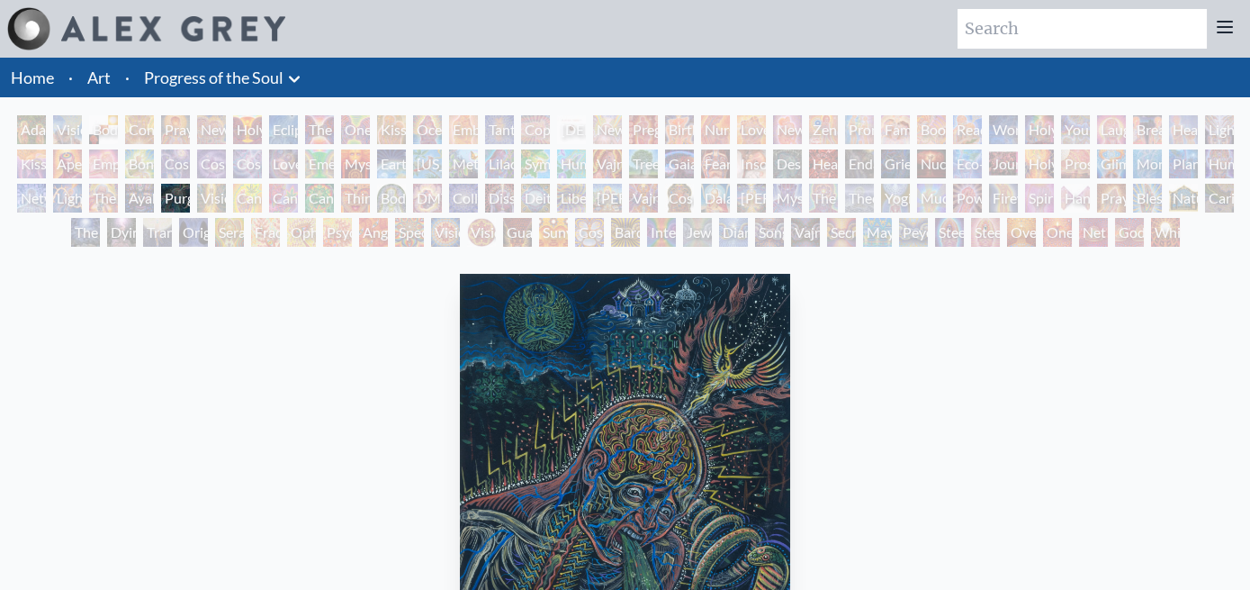
click at [226, 184] on div "Vision Tree" at bounding box center [211, 198] width 29 height 29
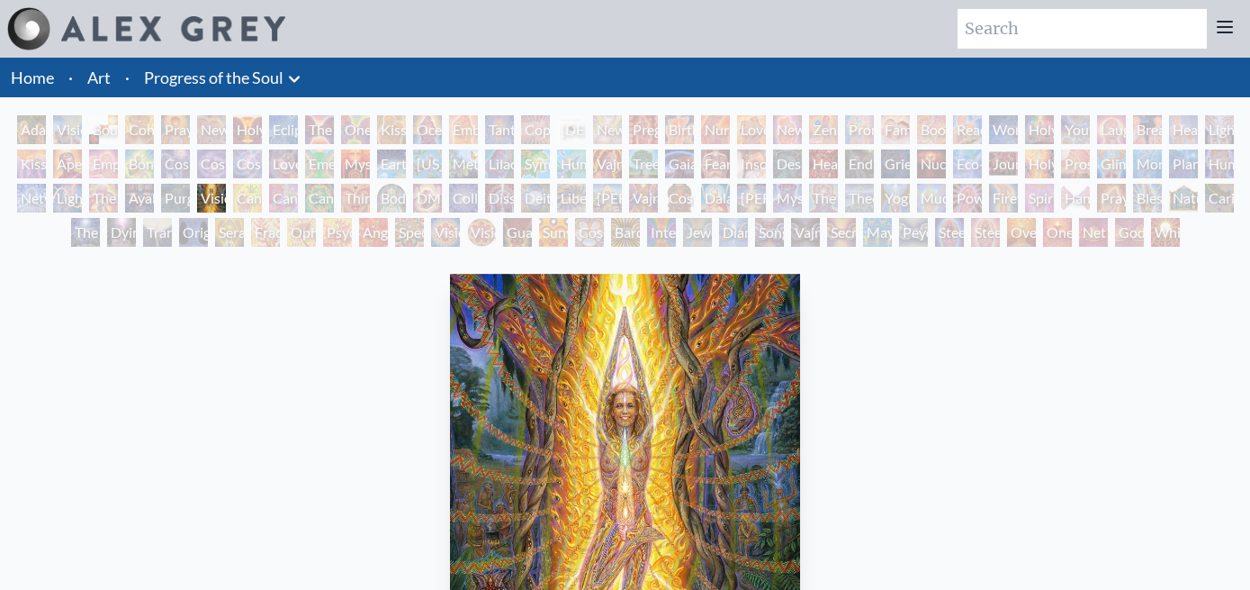
click at [262, 184] on div "Cannabis Mudra" at bounding box center [247, 198] width 29 height 29
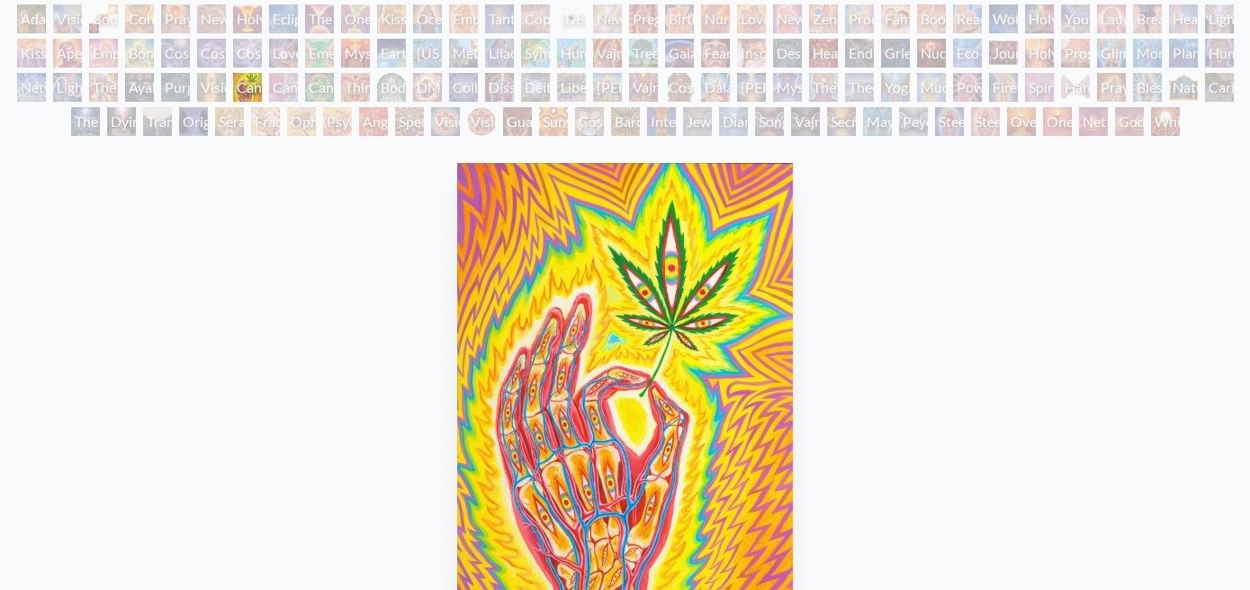
scroll to position [2, 0]
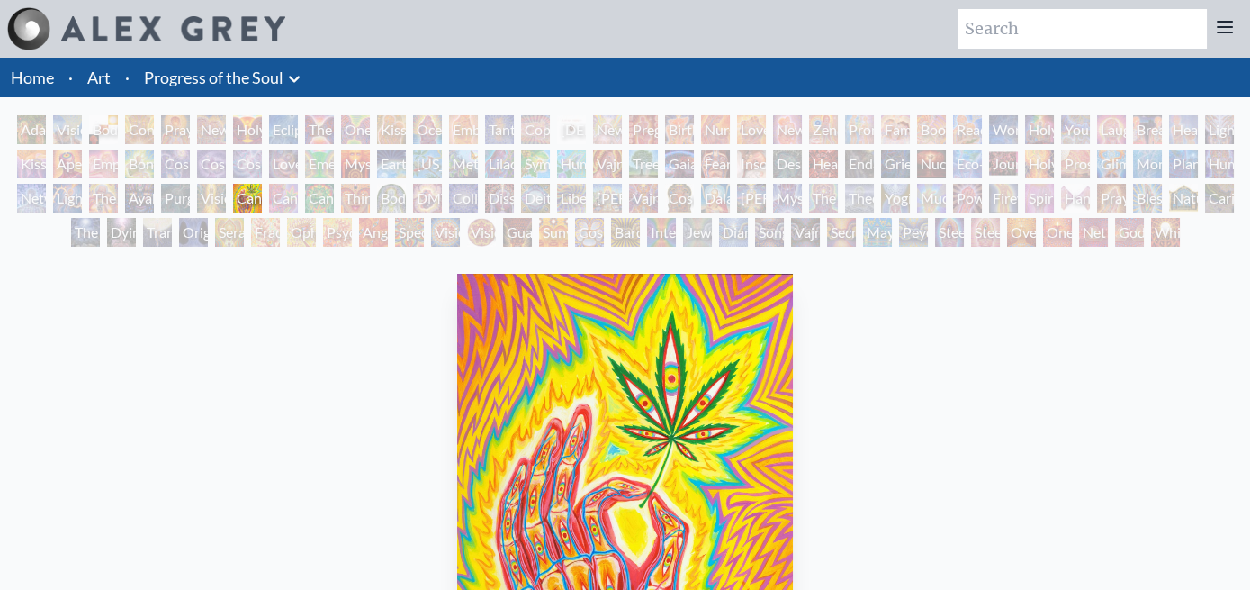
click at [298, 184] on div "Cannabis Sutra" at bounding box center [283, 198] width 29 height 29
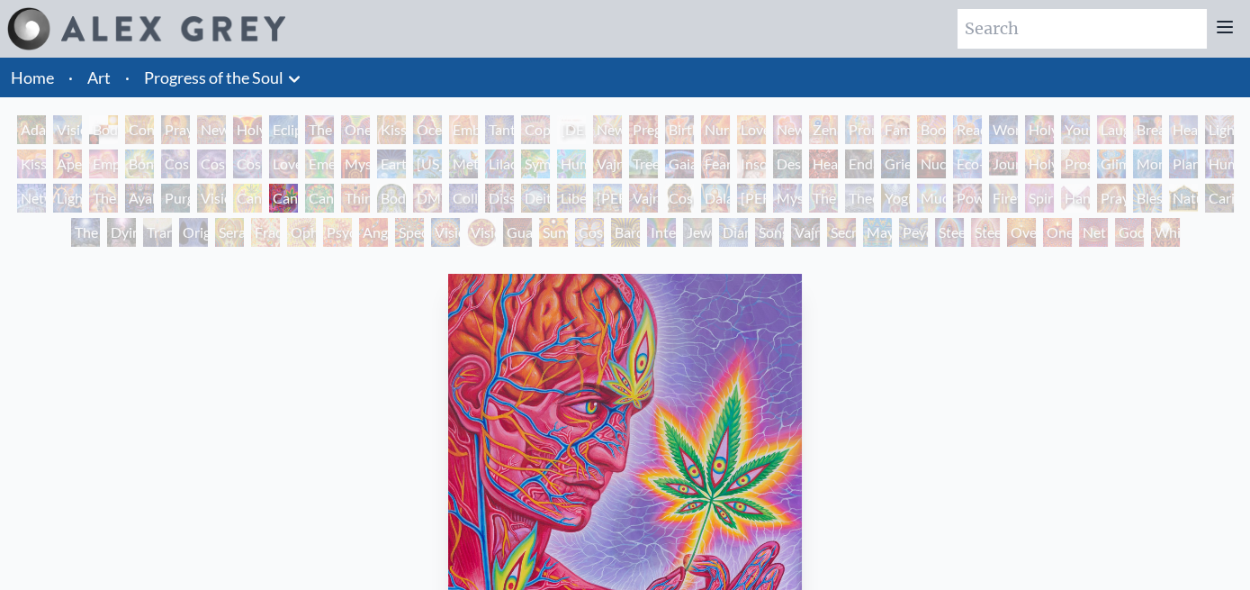
click at [298, 184] on div "Cannabis Sutra" at bounding box center [283, 198] width 29 height 29
click at [1224, 136] on div "[PERSON_NAME] & Eve Visionary Origin of Language Body, Mind, Spirit Contemplati…" at bounding box center [625, 183] width 1250 height 137
click at [1228, 149] on div "[PERSON_NAME] & Eve Visionary Origin of Language Body, Mind, Spirit Contemplati…" at bounding box center [625, 183] width 1250 height 137
click at [1227, 144] on div "[PERSON_NAME] & Eve Visionary Origin of Language Body, Mind, Spirit Contemplati…" at bounding box center [625, 183] width 1250 height 137
click at [1208, 148] on div "[PERSON_NAME] & Eve Visionary Origin of Language Body, Mind, Spirit Contemplati…" at bounding box center [625, 183] width 1250 height 137
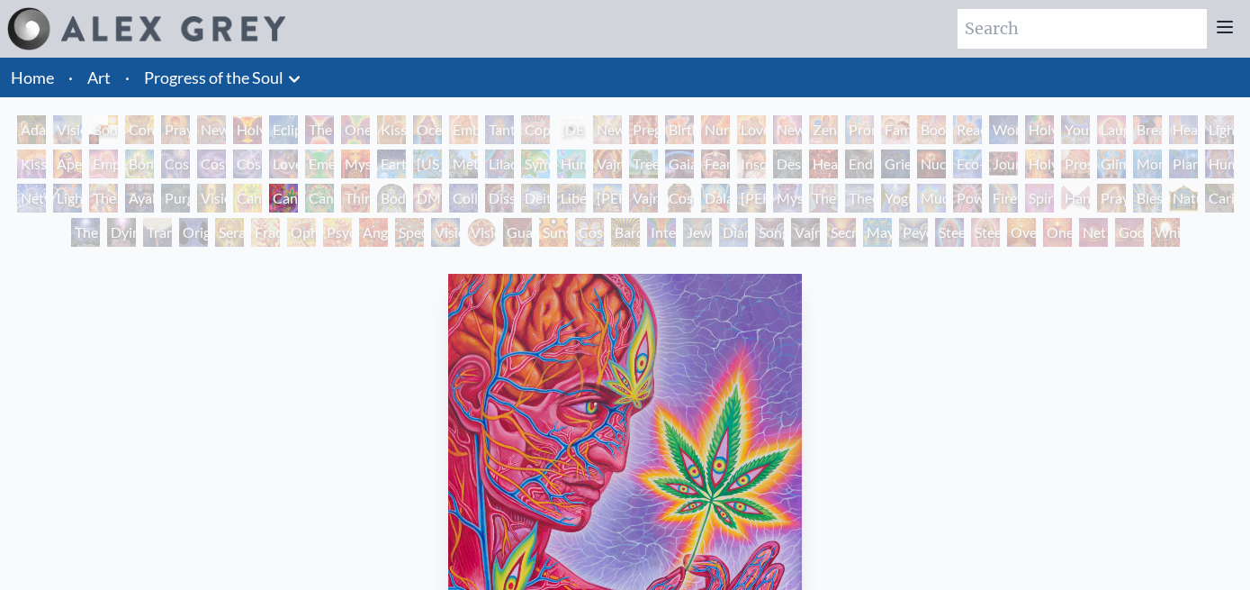
click at [1219, 142] on div "[PERSON_NAME] & Eve Visionary Origin of Language Body, Mind, Spirit Contemplati…" at bounding box center [625, 183] width 1250 height 137
click at [1224, 139] on div "[PERSON_NAME] & Eve Visionary Origin of Language Body, Mind, Spirit Contemplati…" at bounding box center [625, 183] width 1250 height 137
click at [1231, 138] on div "[PERSON_NAME] & Eve Visionary Origin of Language Body, Mind, Spirit Contemplati…" at bounding box center [625, 183] width 1250 height 137
click at [1230, 149] on div "[PERSON_NAME] & Eve Visionary Origin of Language Body, Mind, Spirit Contemplati…" at bounding box center [625, 183] width 1250 height 137
click at [1229, 142] on div "[PERSON_NAME] & Eve Visionary Origin of Language Body, Mind, Spirit Contemplati…" at bounding box center [625, 183] width 1250 height 137
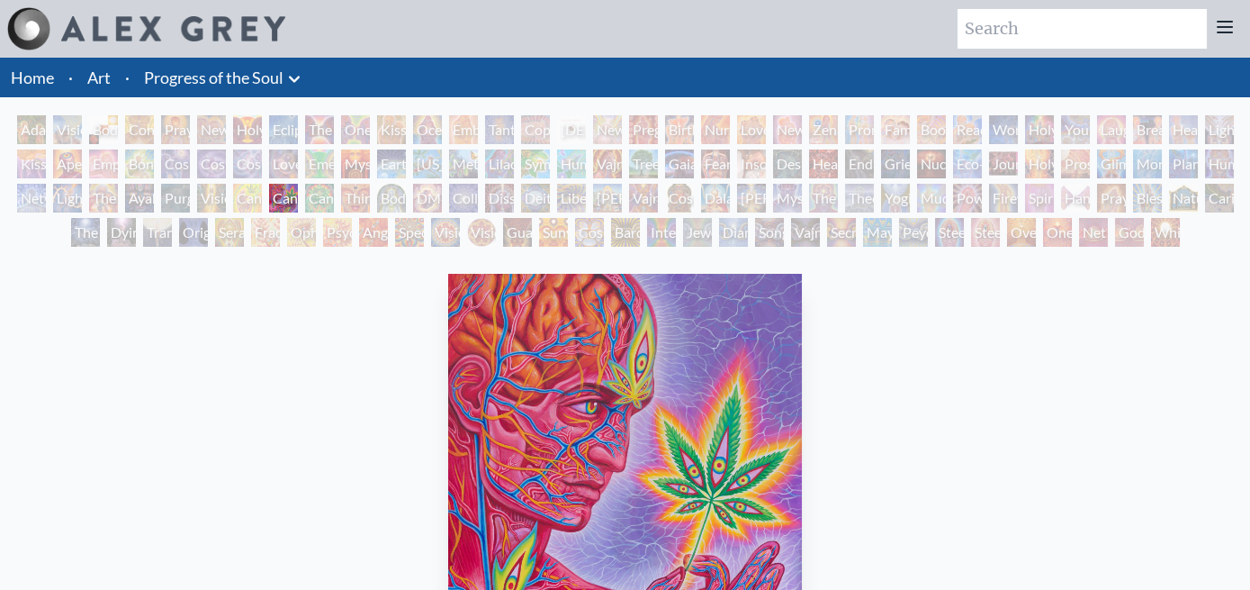
click at [298, 184] on div "Cannabis Sutra" at bounding box center [283, 198] width 29 height 29
click at [370, 184] on div "Third Eye Tears of Joy" at bounding box center [355, 198] width 29 height 29
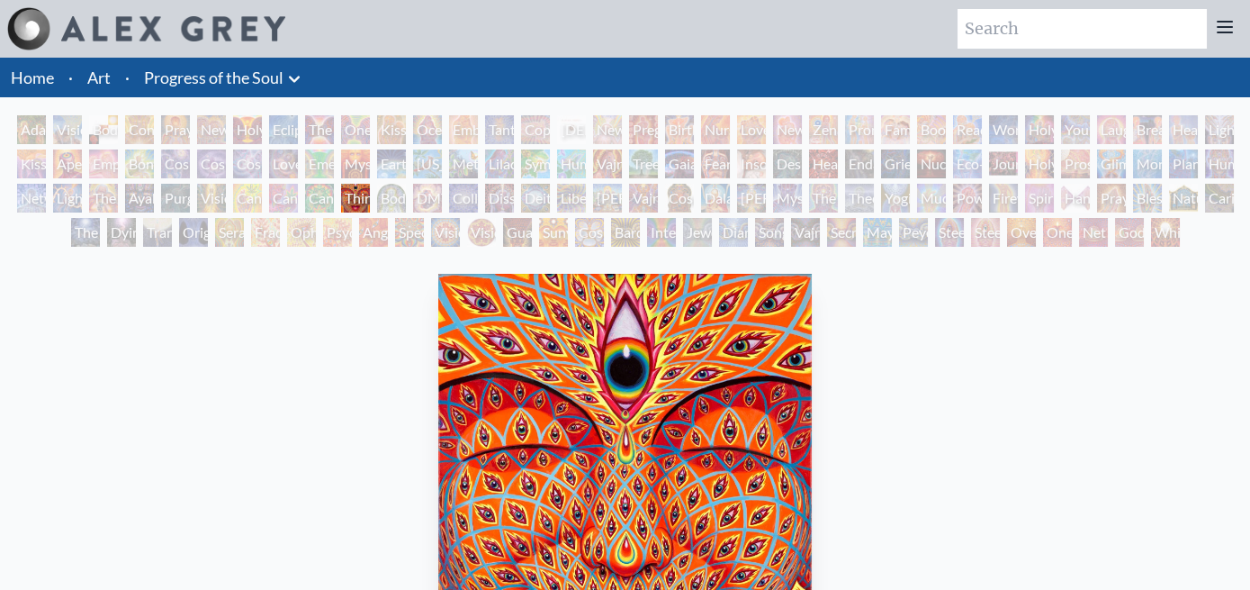
click at [370, 184] on div "Third Eye Tears of Joy" at bounding box center [355, 198] width 29 height 29
click at [154, 149] on div "Bond" at bounding box center [139, 163] width 29 height 29
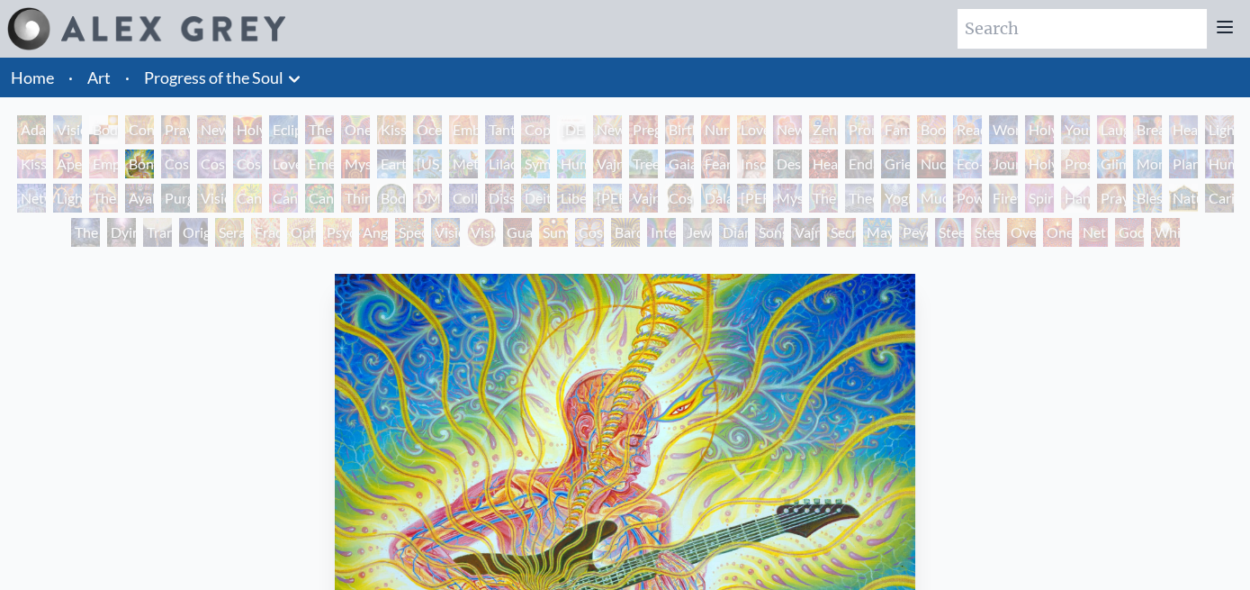
click at [118, 149] on div "Empowerment" at bounding box center [103, 163] width 29 height 29
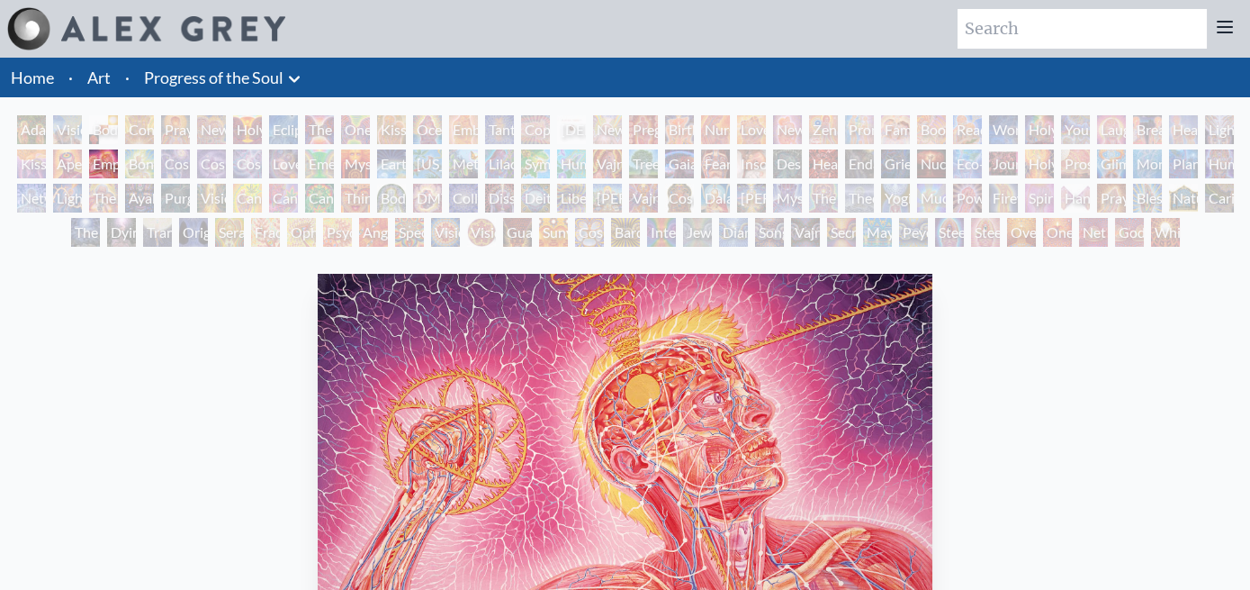
click at [82, 149] on div "Aperture" at bounding box center [67, 163] width 29 height 29
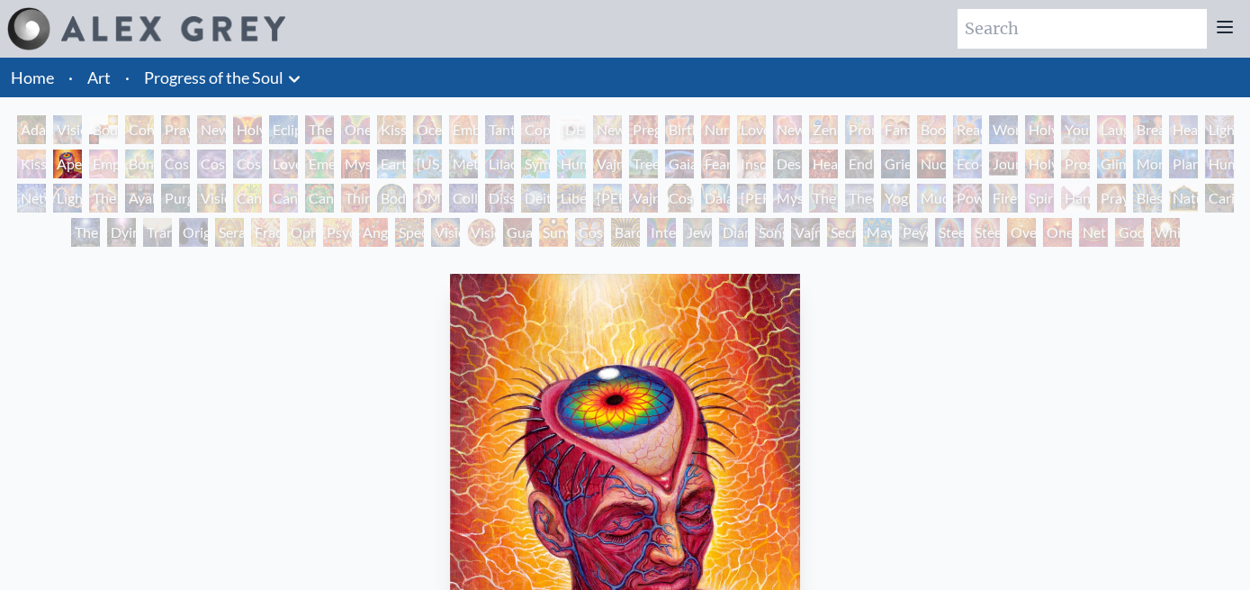
click at [46, 149] on div "Kiss of the [MEDICAL_DATA]" at bounding box center [31, 163] width 29 height 29
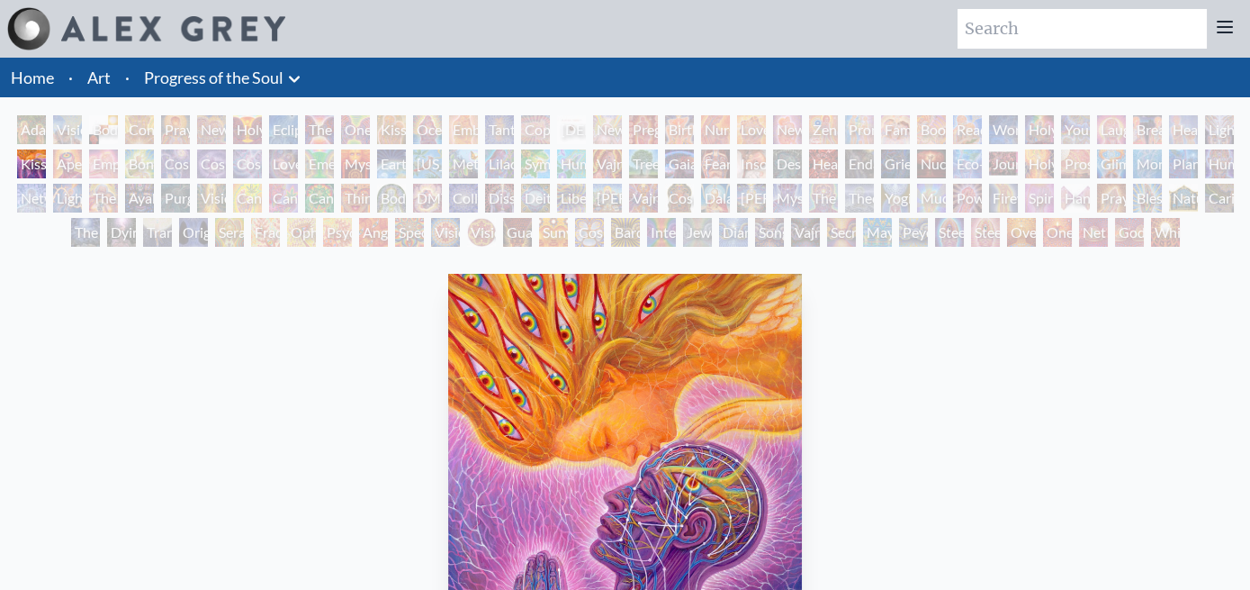
click at [1205, 115] on div "Lightweaver" at bounding box center [1219, 129] width 29 height 29
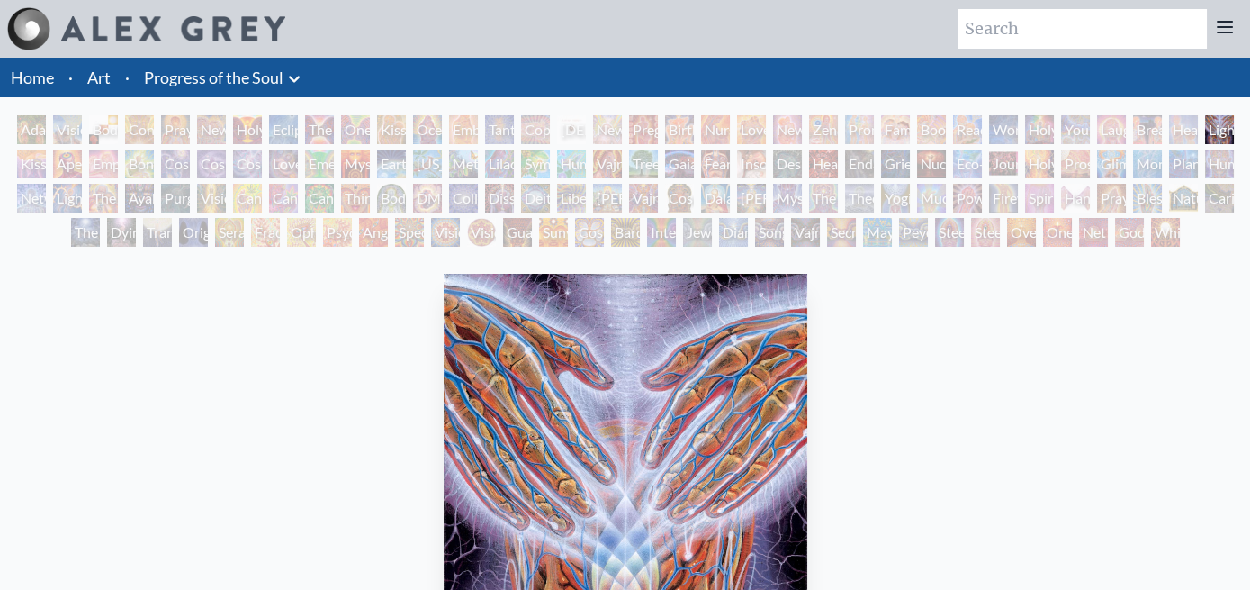
click at [1169, 115] on div "Healing" at bounding box center [1183, 129] width 29 height 29
